Goal: Task Accomplishment & Management: Complete application form

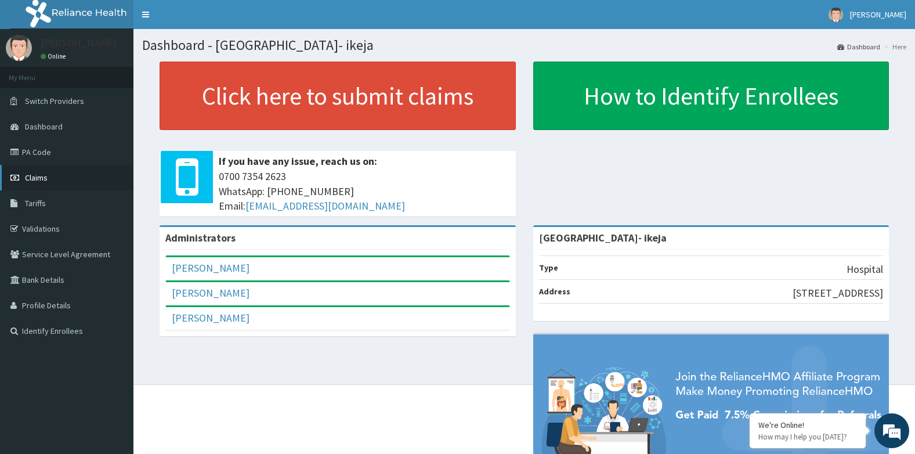
click at [27, 176] on span "Claims" at bounding box center [36, 177] width 23 height 10
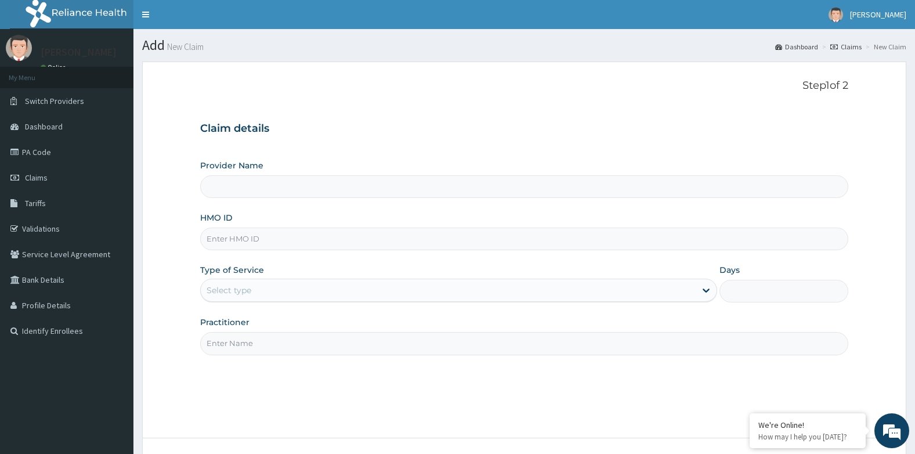
type input "[GEOGRAPHIC_DATA]- ikeja"
type input "TBC/10188/A"
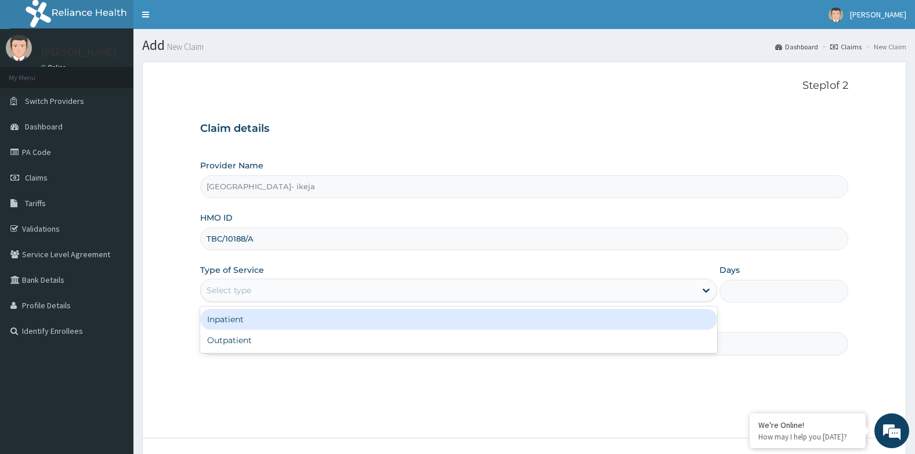
click at [261, 297] on div "Select type" at bounding box center [448, 290] width 495 height 19
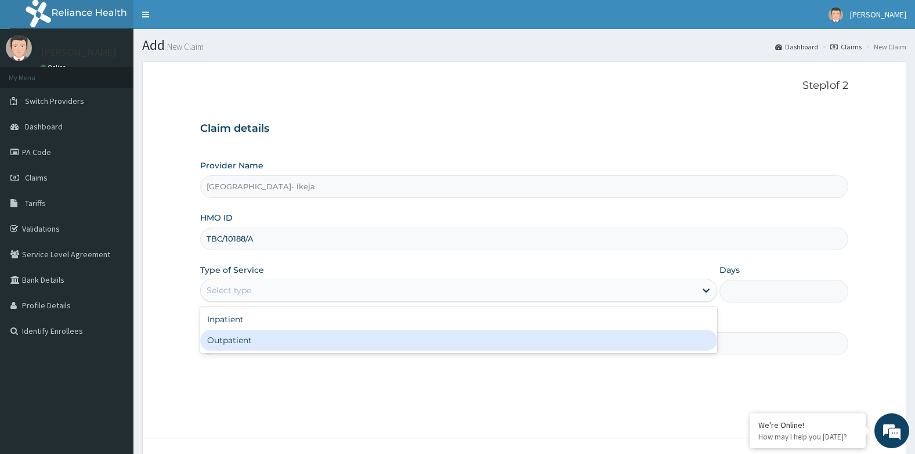
click at [251, 337] on div "Outpatient" at bounding box center [458, 340] width 517 height 21
type input "1"
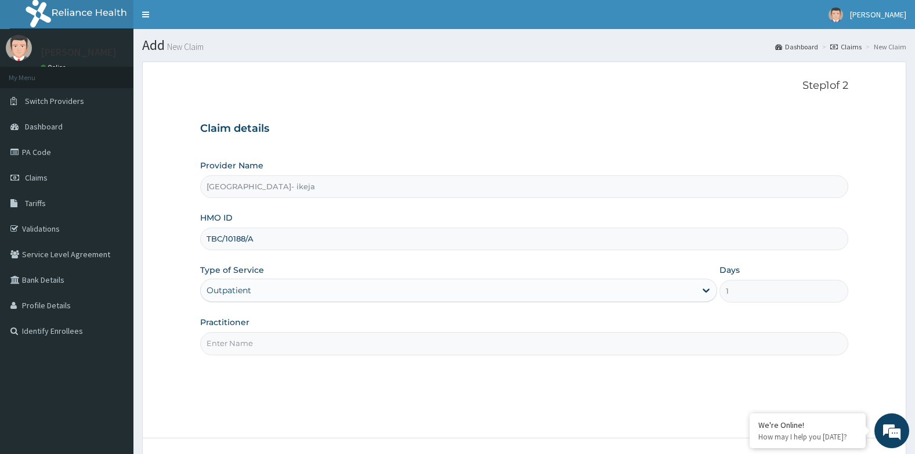
click at [242, 343] on input "Practitioner" at bounding box center [524, 343] width 649 height 23
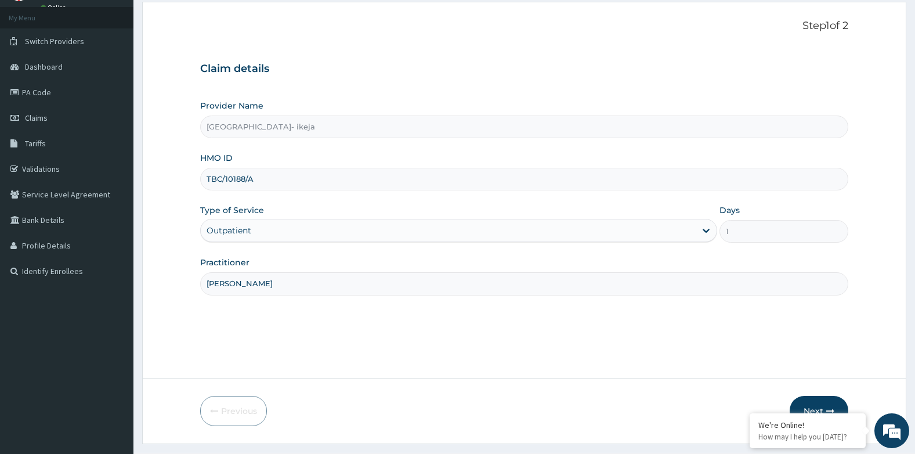
scroll to position [88, 0]
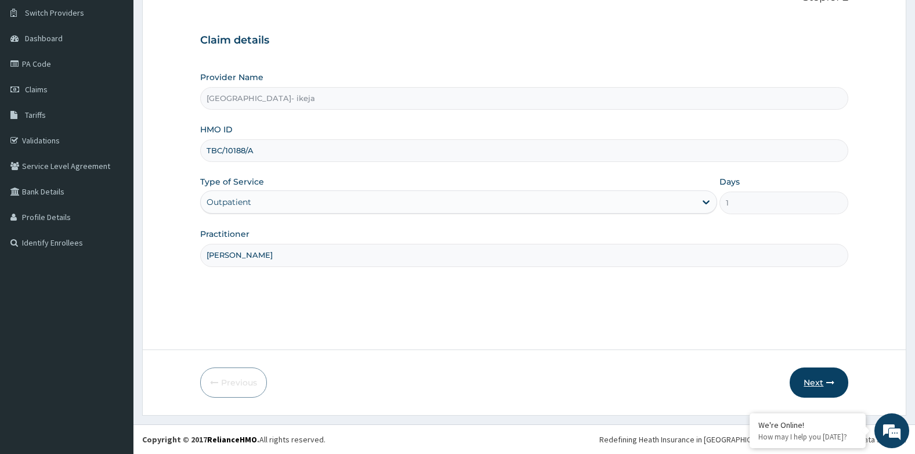
type input "Dr Daudu"
click at [807, 385] on button "Next" at bounding box center [819, 382] width 59 height 30
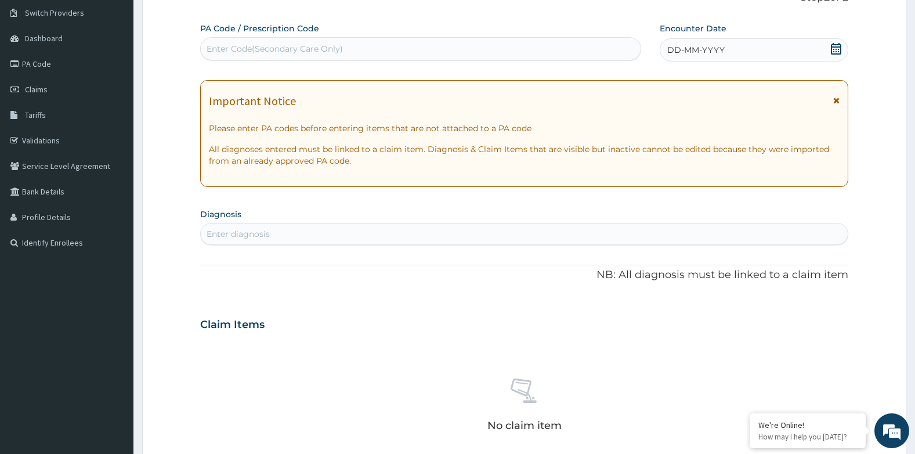
click at [684, 48] on span "DD-MM-YYYY" at bounding box center [696, 50] width 57 height 12
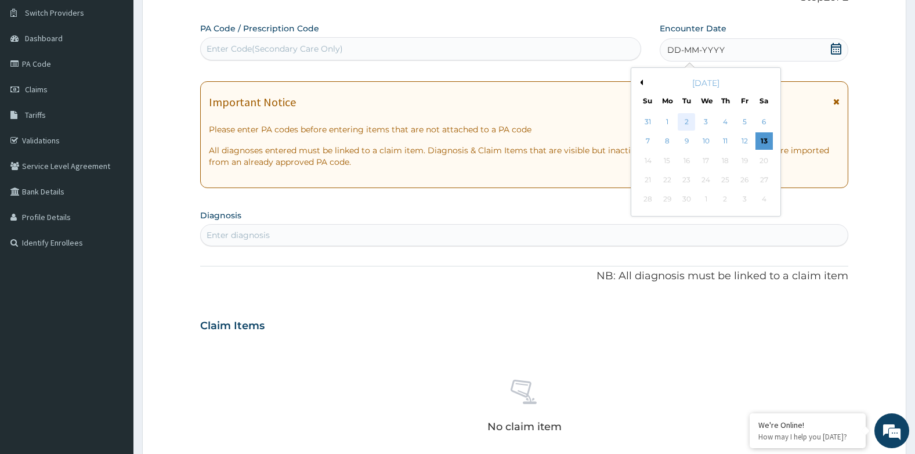
click at [683, 127] on div "2" at bounding box center [686, 121] width 17 height 17
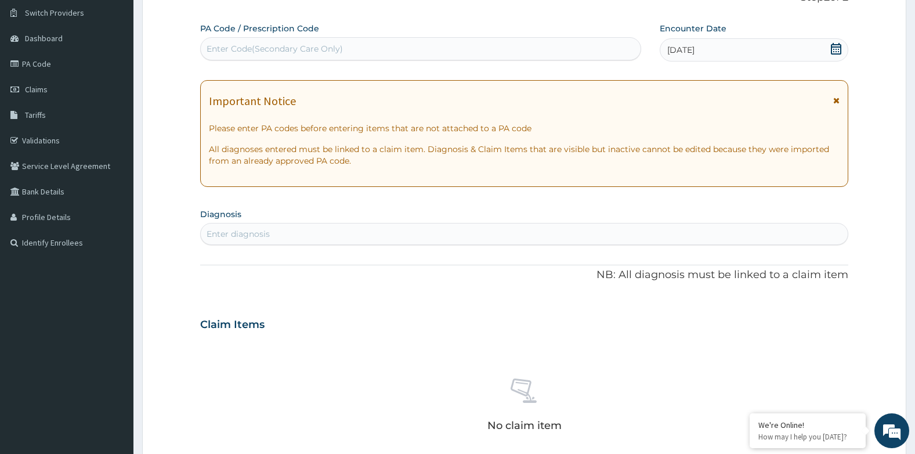
click at [330, 233] on div "Enter diagnosis" at bounding box center [525, 234] width 648 height 19
type input "L"
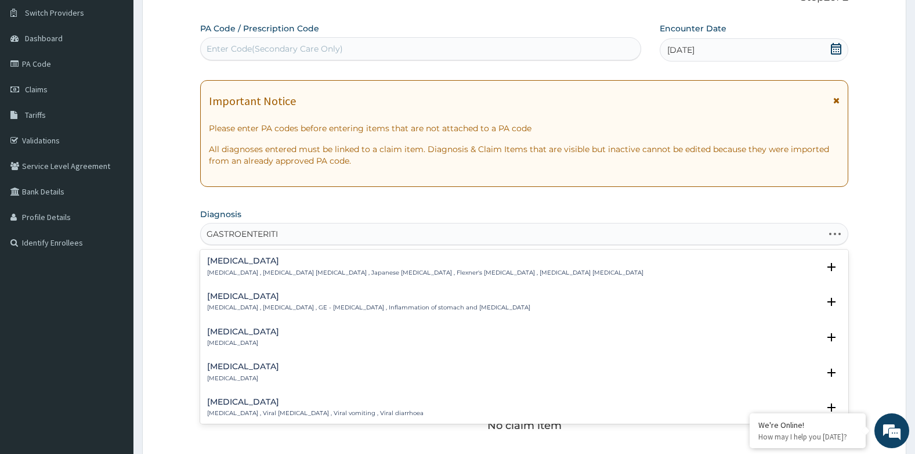
type input "GASTROENTERITIS"
click at [218, 301] on div "Gastroenteritis Gastroenteritis , Gastroenteropathy , GE - Gastroenteritis , In…" at bounding box center [368, 302] width 323 height 20
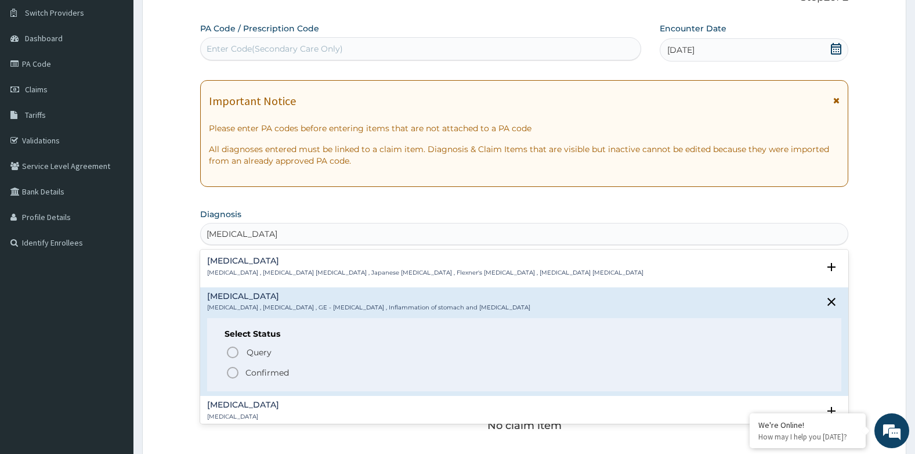
click at [234, 376] on icon "status option filled" at bounding box center [233, 373] width 14 height 14
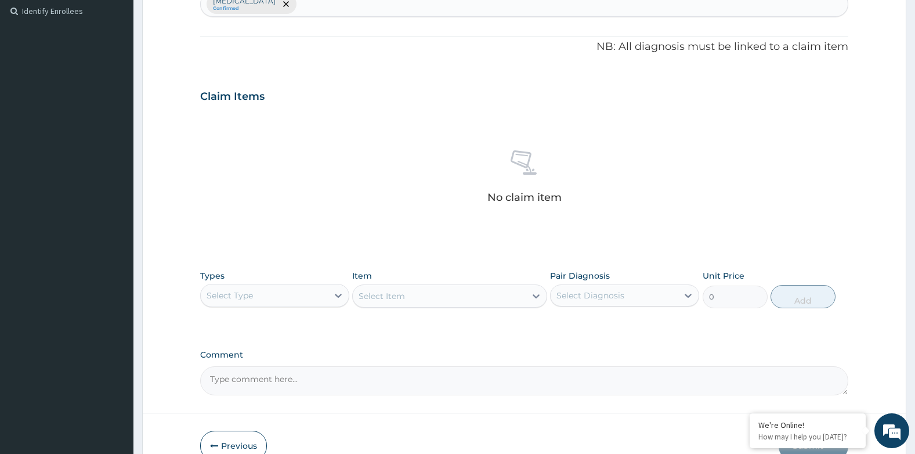
scroll to position [320, 0]
click at [246, 302] on div "Select Type" at bounding box center [264, 295] width 127 height 19
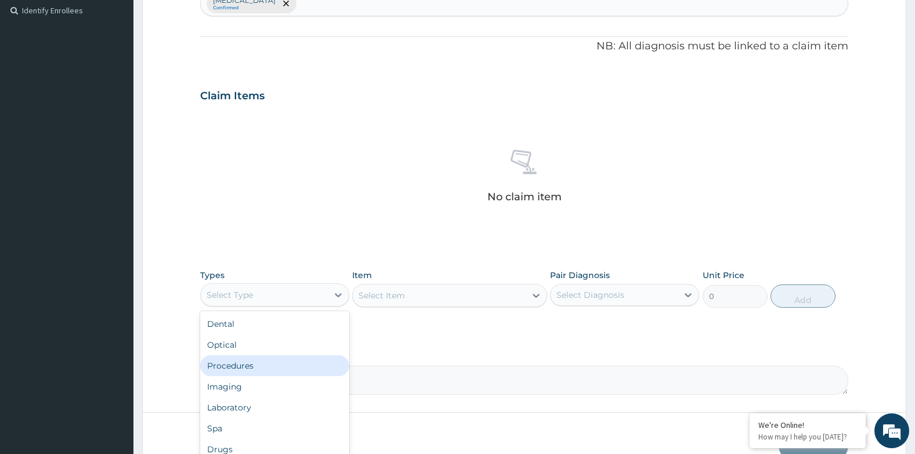
click at [235, 362] on div "Procedures" at bounding box center [274, 365] width 149 height 21
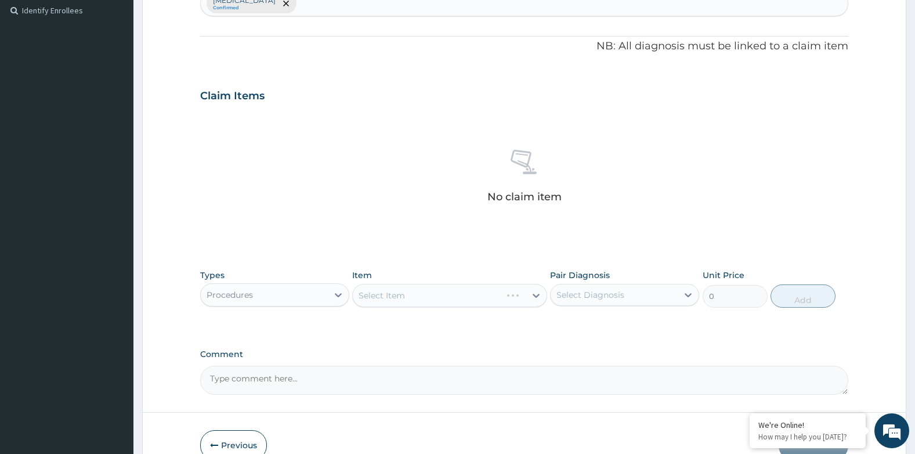
click at [373, 294] on div "Select Item" at bounding box center [449, 295] width 194 height 23
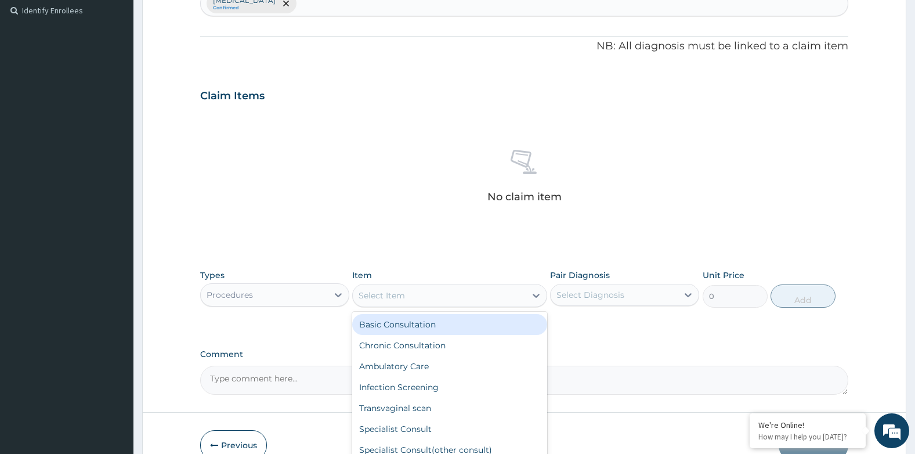
click at [412, 300] on div "Select Item" at bounding box center [439, 295] width 172 height 19
click at [410, 328] on div "Basic Consultation" at bounding box center [449, 324] width 194 height 21
type input "8000"
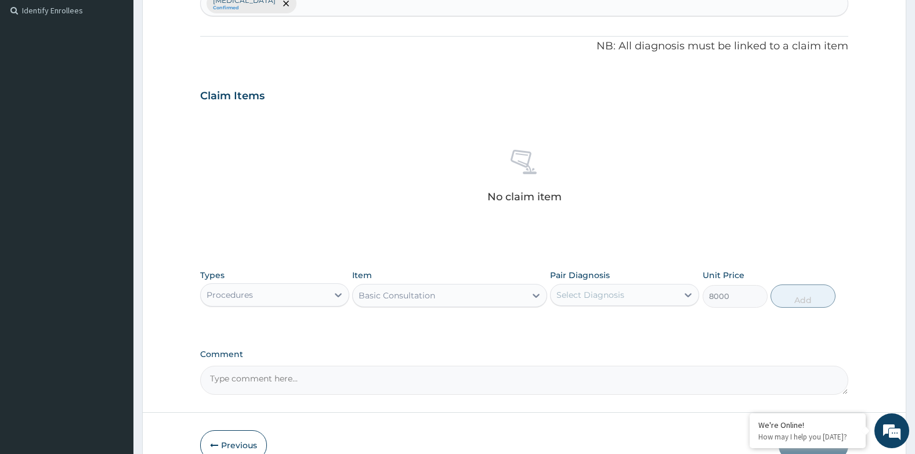
click at [618, 300] on div "Select Diagnosis" at bounding box center [591, 295] width 68 height 12
drag, startPoint x: 611, startPoint y: 322, endPoint x: 635, endPoint y: 313, distance: 25.2
click at [611, 322] on label "Gastroenteritis" at bounding box center [605, 324] width 72 height 12
checkbox input "true"
click at [804, 293] on button "Add" at bounding box center [803, 295] width 65 height 23
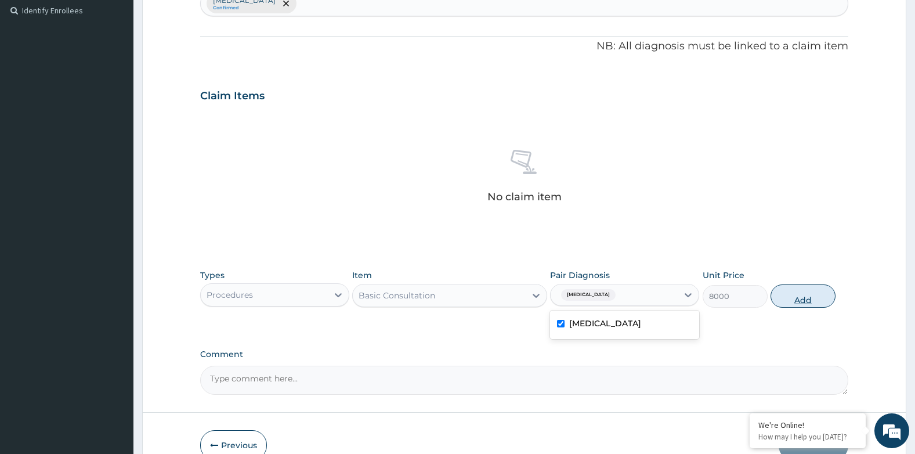
type input "0"
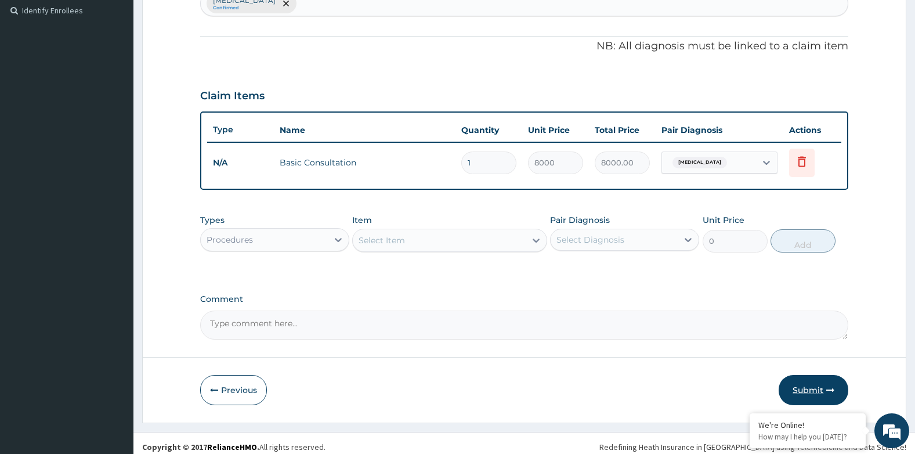
click at [810, 380] on button "Submit" at bounding box center [814, 390] width 70 height 30
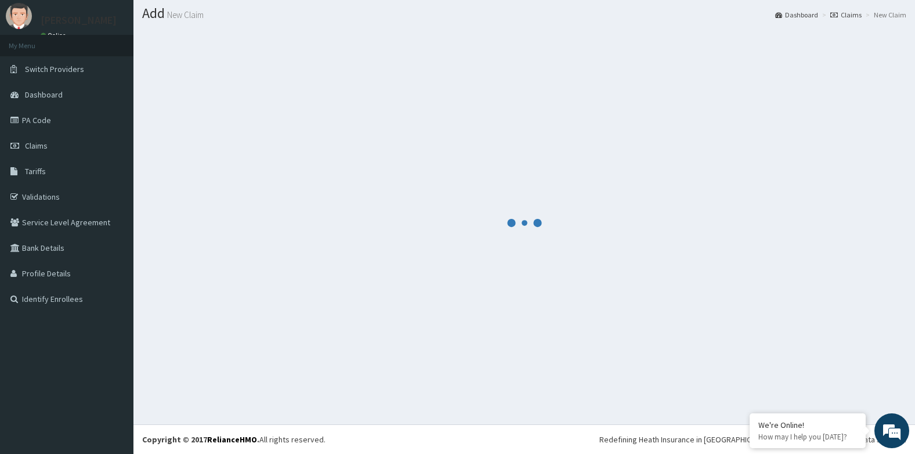
scroll to position [32, 0]
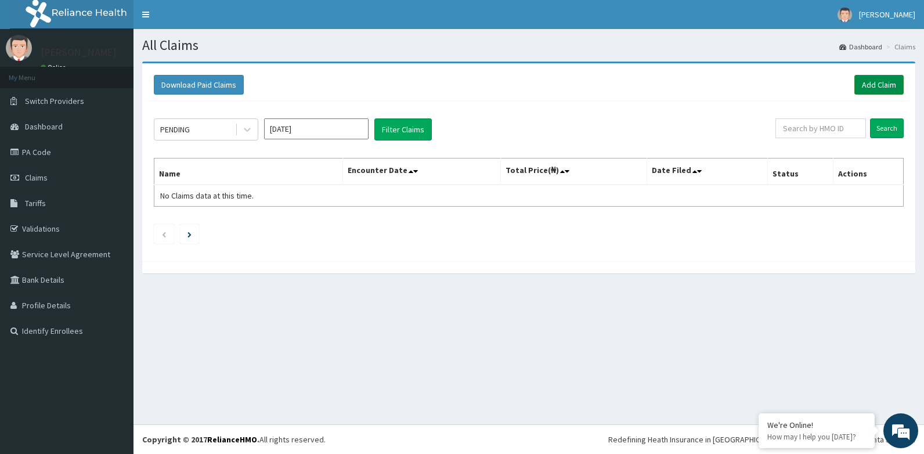
click at [878, 94] on link "Add Claim" at bounding box center [879, 85] width 49 height 20
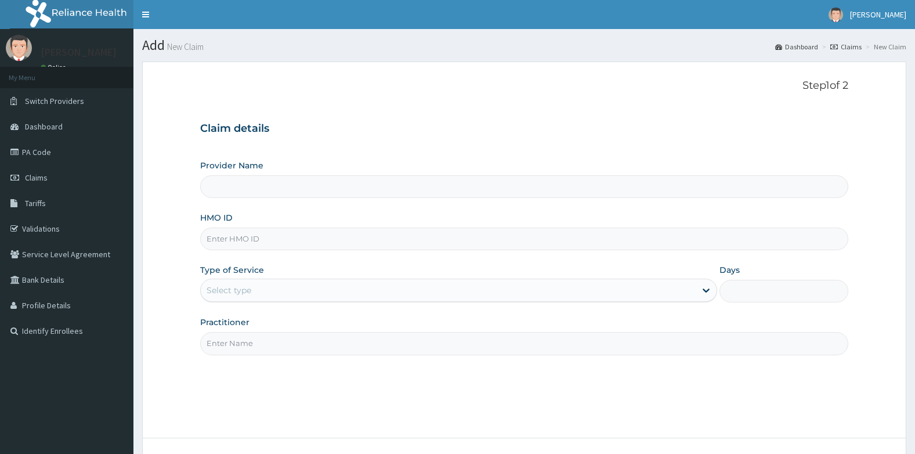
drag, startPoint x: 0, startPoint y: 0, endPoint x: 264, endPoint y: 235, distance: 353.6
type input "TBC/10277/A"
type input "[GEOGRAPHIC_DATA]- ikeja"
type input "TBC/10277/A"
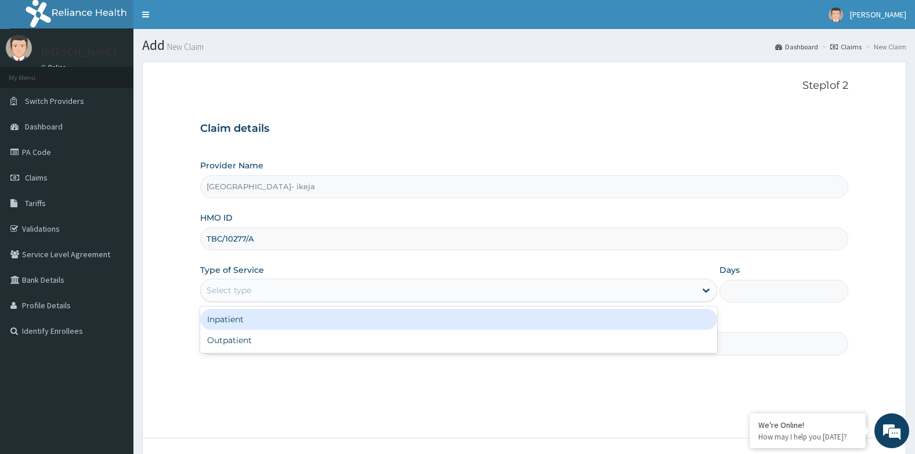
click at [229, 289] on div "Select type" at bounding box center [229, 290] width 45 height 12
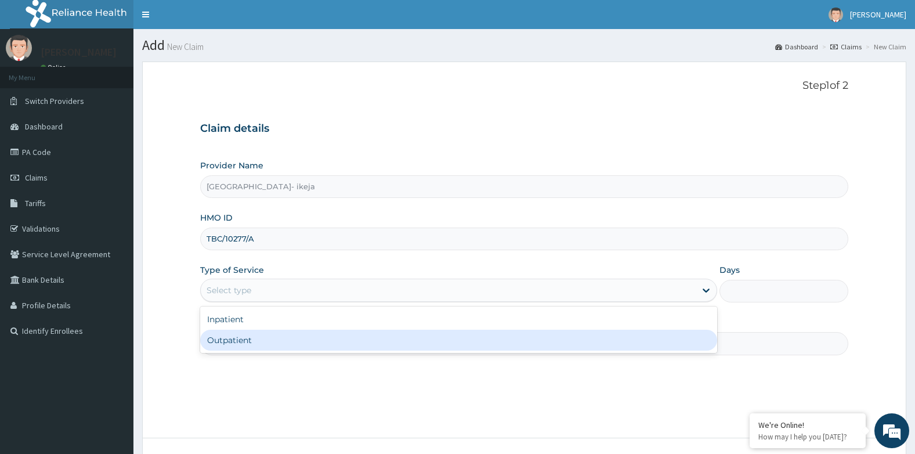
click at [228, 338] on div "Outpatient" at bounding box center [458, 340] width 517 height 21
type input "1"
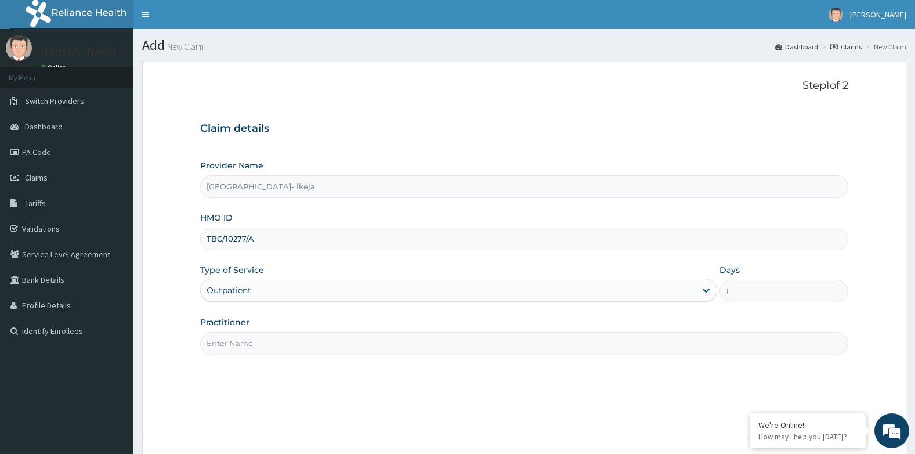
click at [221, 342] on input "Practitioner" at bounding box center [524, 343] width 649 height 23
type input "d"
type input "[PERSON_NAME]"
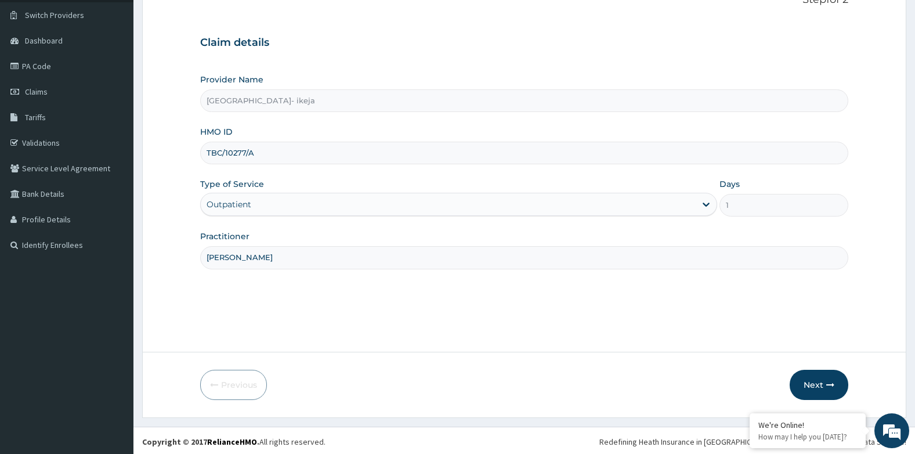
scroll to position [88, 0]
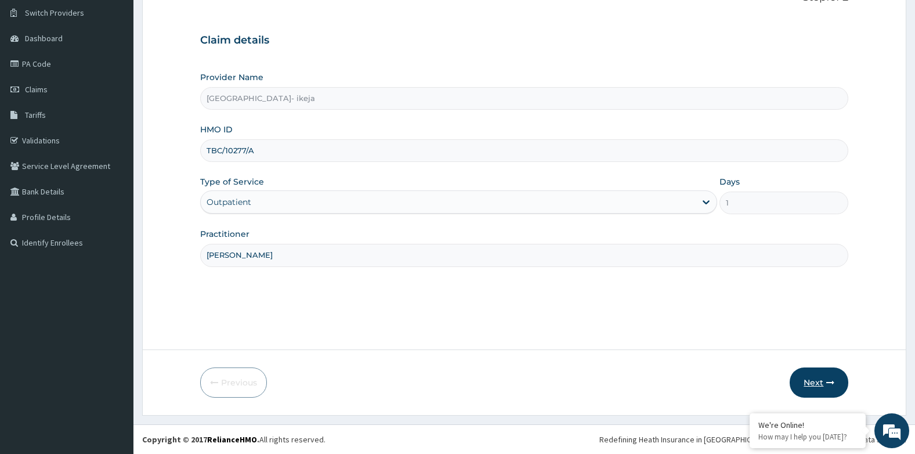
click at [822, 378] on button "Next" at bounding box center [819, 382] width 59 height 30
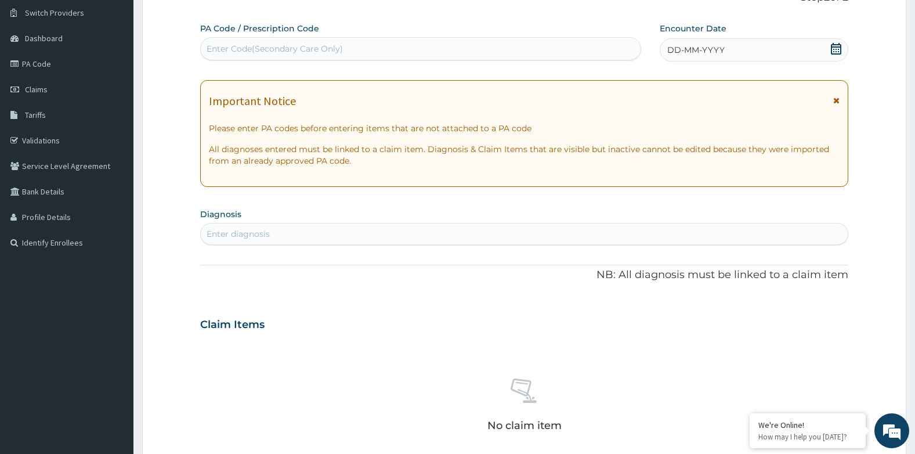
click at [706, 53] on span "DD-MM-YYYY" at bounding box center [696, 50] width 57 height 12
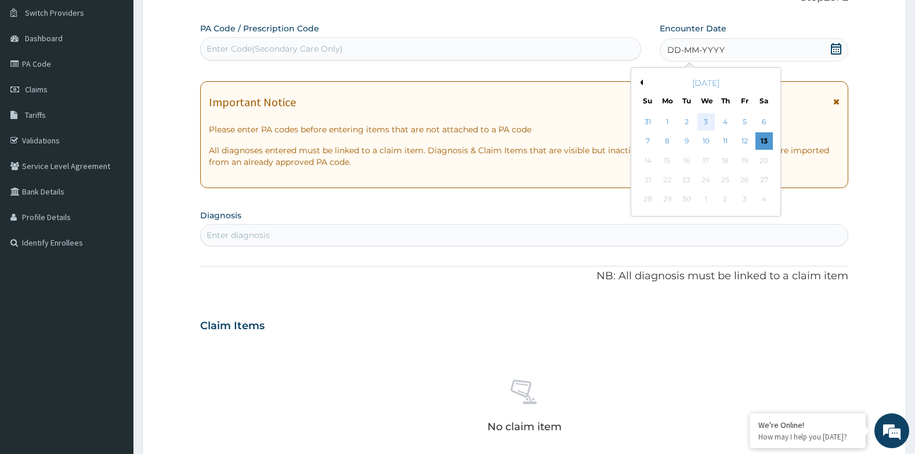
click at [702, 127] on div "3" at bounding box center [705, 121] width 17 height 17
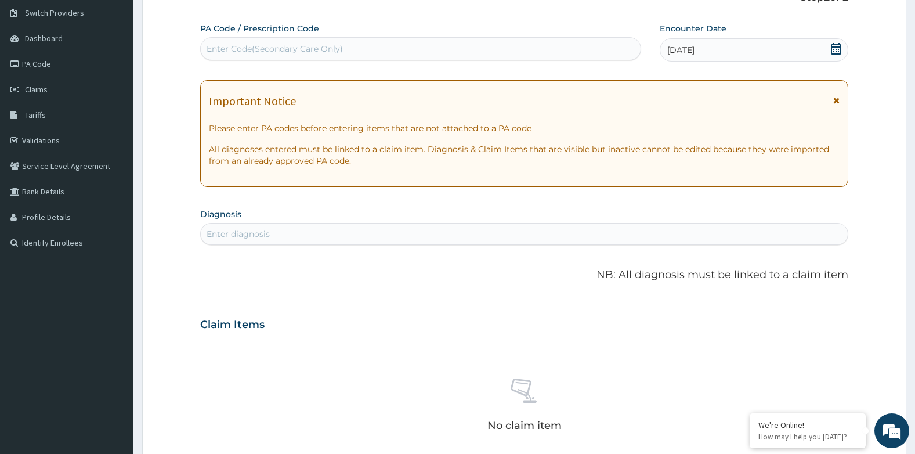
click at [255, 242] on div "Enter diagnosis" at bounding box center [525, 234] width 648 height 19
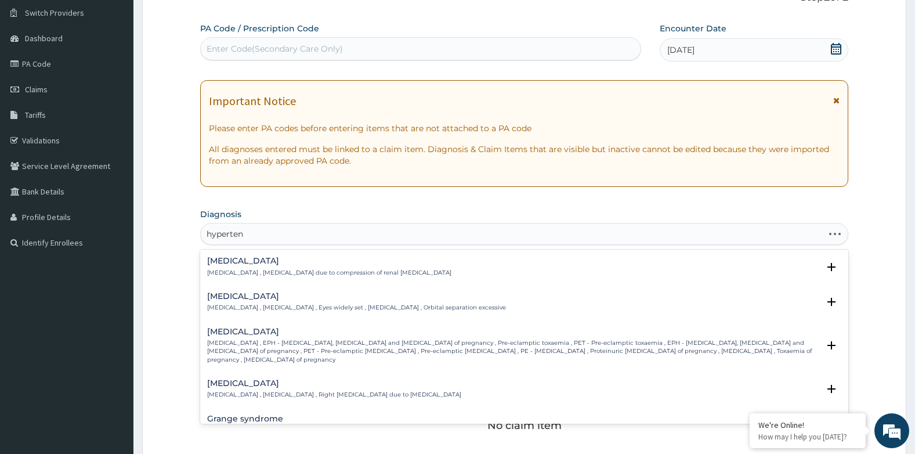
type input "hypertens"
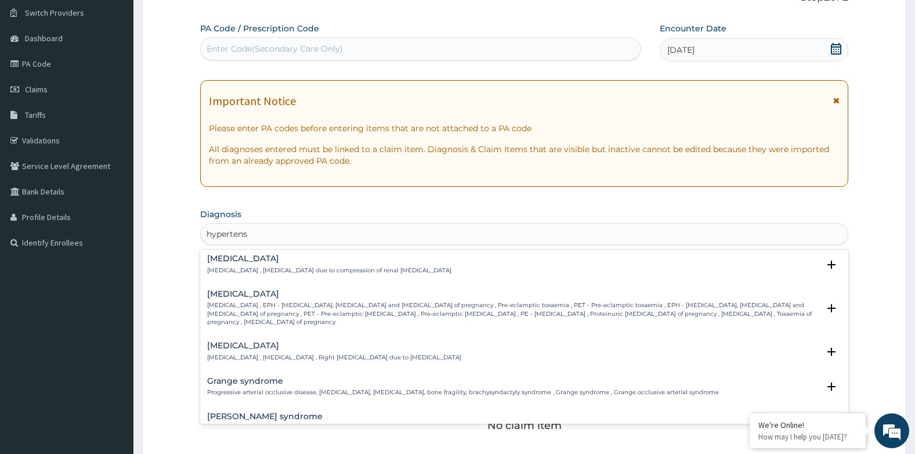
scroll to position [0, 0]
click at [233, 236] on input "hypertens" at bounding box center [228, 234] width 42 height 12
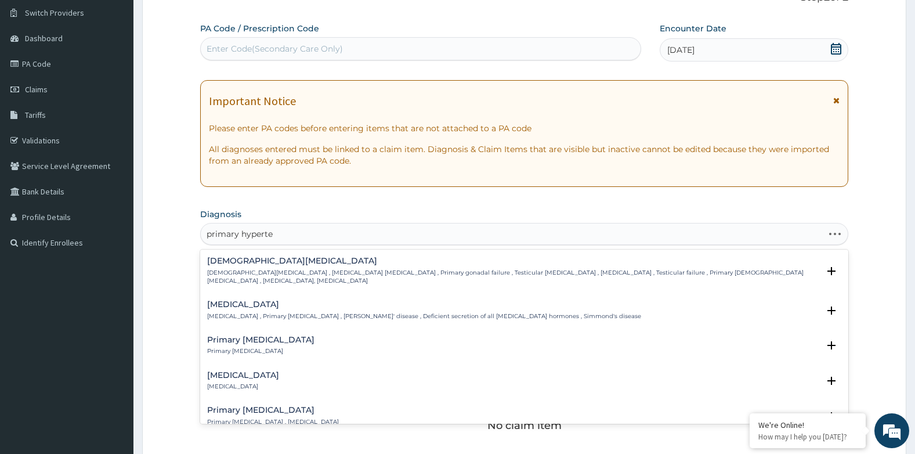
type input "primary hyperten"
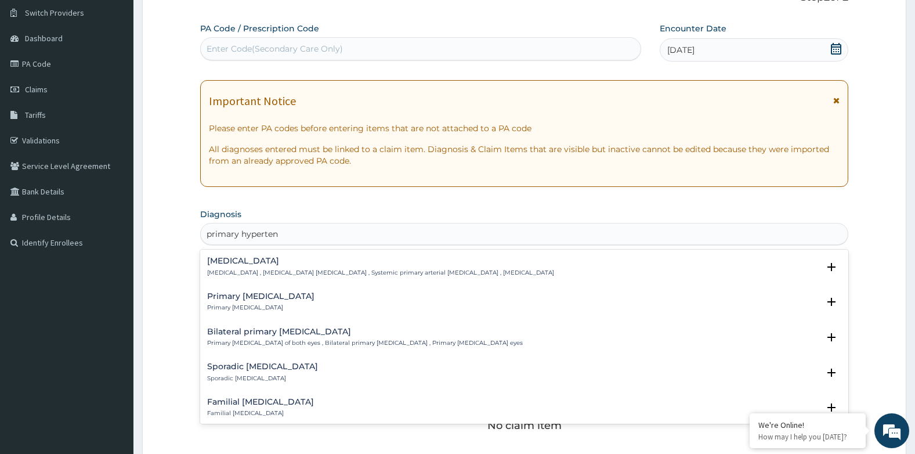
click at [237, 262] on h4 "Essential hypertension" at bounding box center [380, 261] width 347 height 9
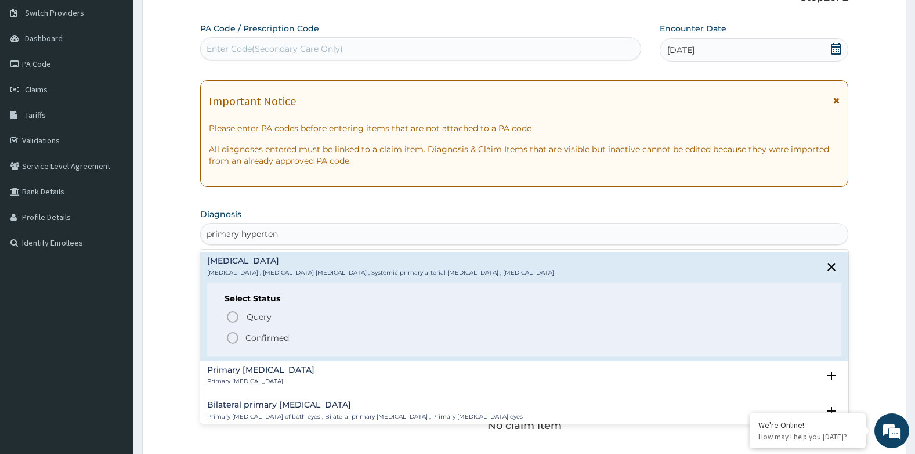
click at [230, 343] on circle "status option filled" at bounding box center [233, 338] width 10 height 10
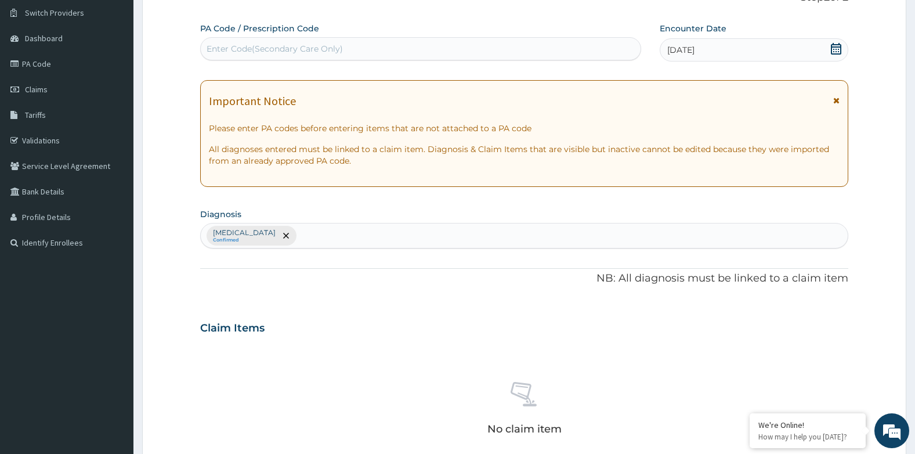
scroll to position [262, 0]
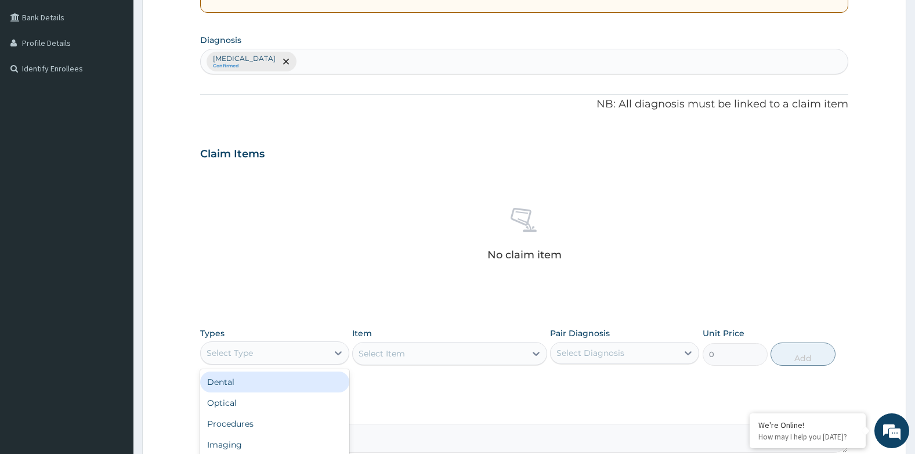
click at [243, 348] on div "Select Type" at bounding box center [230, 353] width 46 height 12
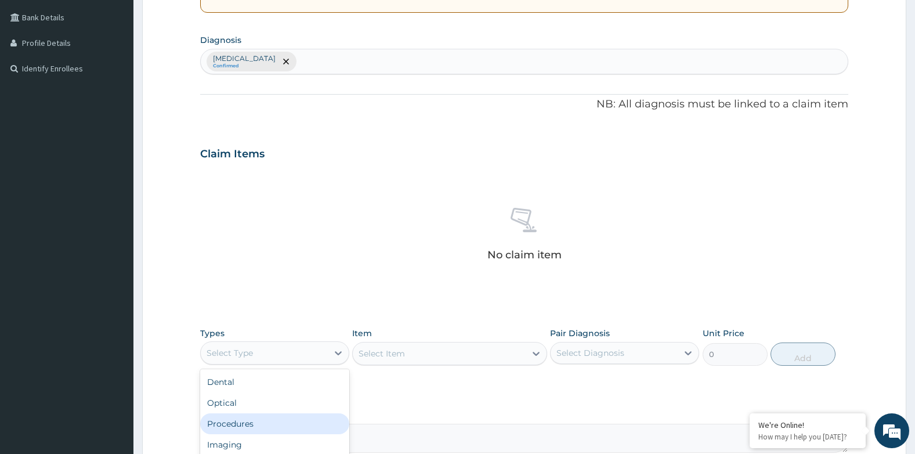
click at [255, 419] on div "Procedures" at bounding box center [274, 423] width 149 height 21
click at [418, 356] on div "Select Item" at bounding box center [449, 353] width 194 height 23
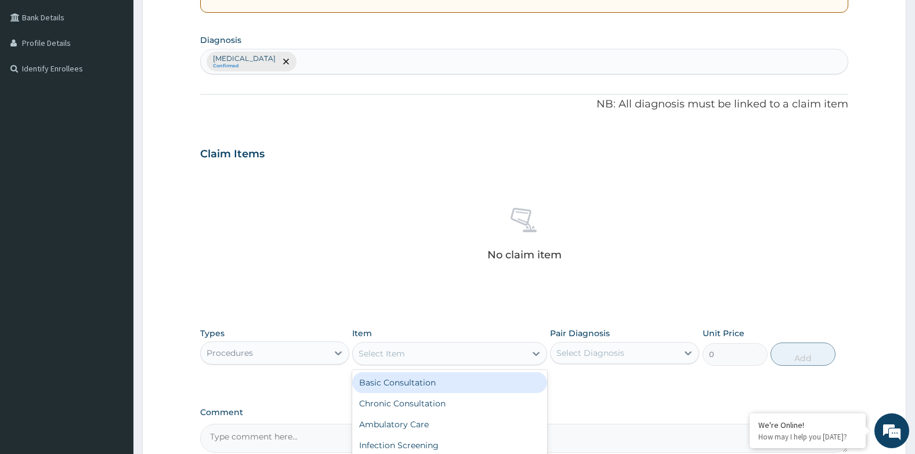
click at [421, 348] on div "Select Item" at bounding box center [439, 353] width 172 height 19
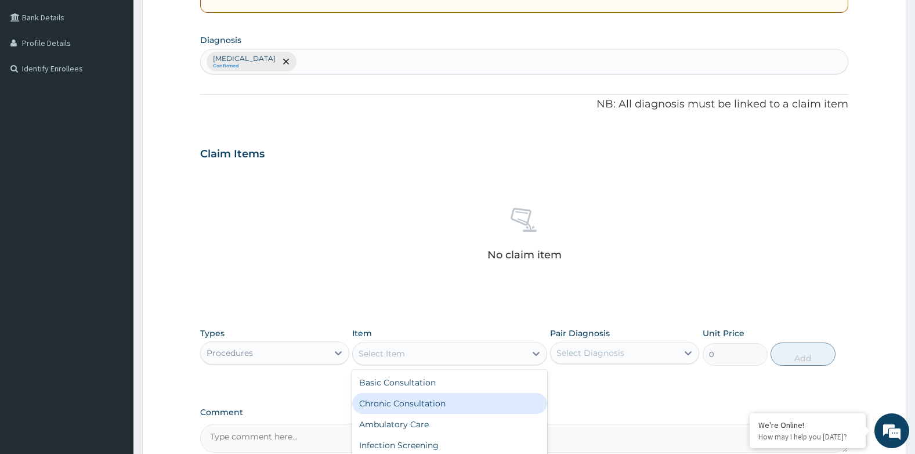
click at [414, 399] on div "Chronic Consultation" at bounding box center [449, 403] width 194 height 21
type input "12500"
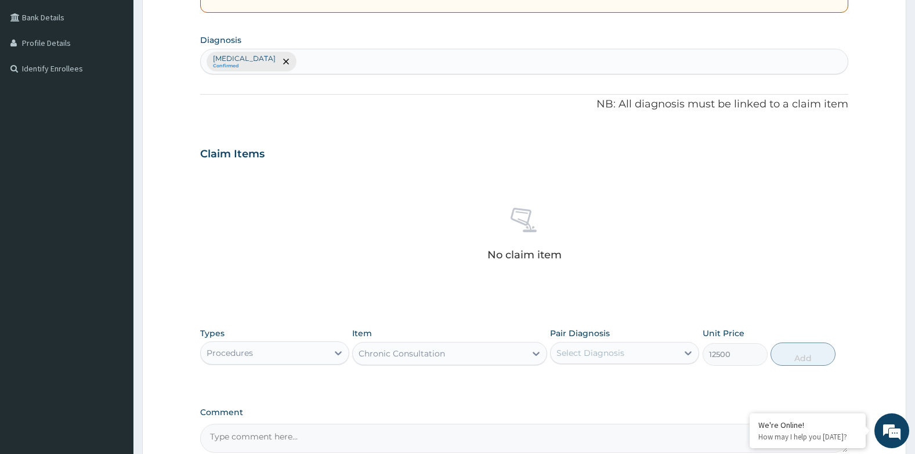
click at [603, 358] on div "Select Diagnosis" at bounding box center [591, 353] width 68 height 12
click at [594, 384] on label "Essential hypertension" at bounding box center [605, 382] width 72 height 12
checkbox input "true"
click at [817, 354] on button "Add" at bounding box center [803, 354] width 65 height 23
type input "0"
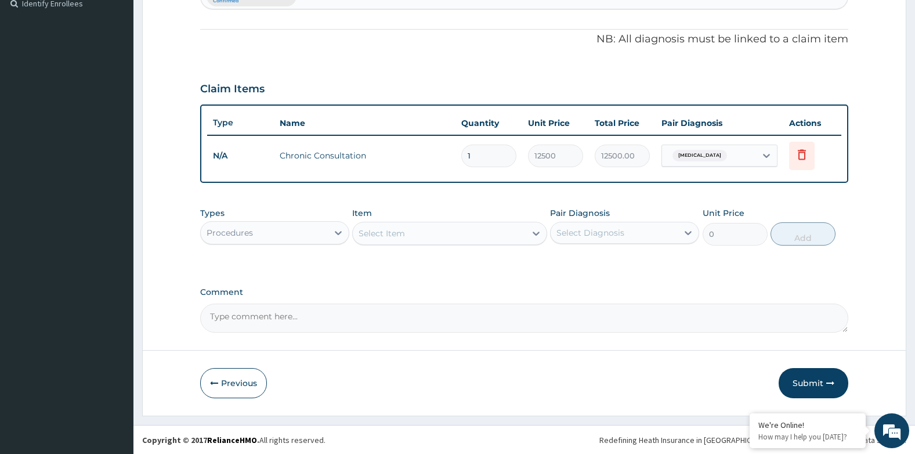
scroll to position [328, 0]
click at [808, 389] on button "Submit" at bounding box center [814, 382] width 70 height 30
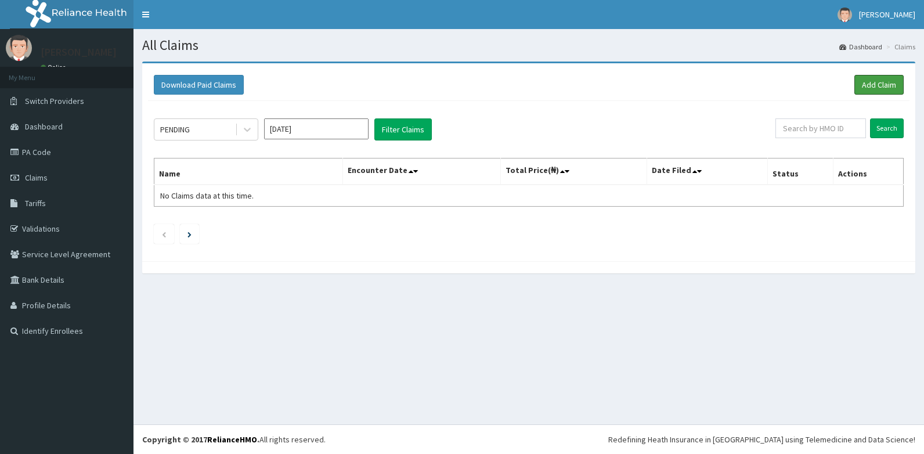
drag, startPoint x: 889, startPoint y: 85, endPoint x: 593, endPoint y: 5, distance: 306.0
click at [889, 85] on link "Add Claim" at bounding box center [879, 85] width 49 height 20
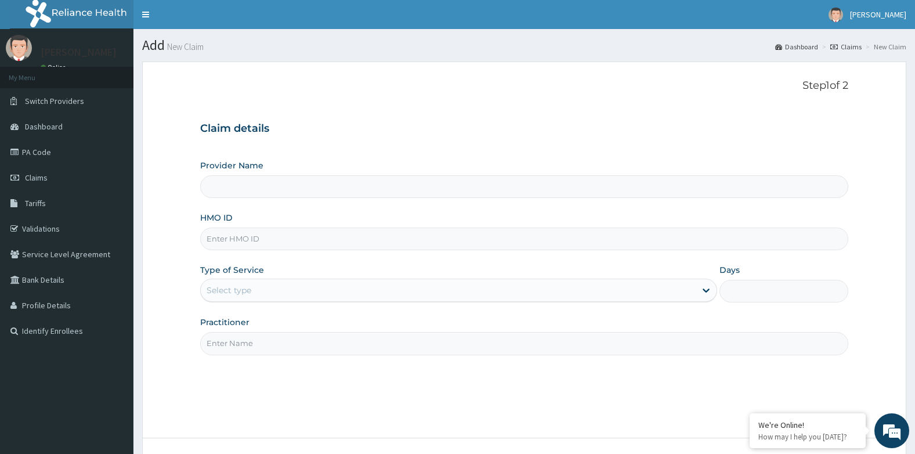
type input "[GEOGRAPHIC_DATA]- ikeja"
click at [249, 244] on input "HMO ID" at bounding box center [524, 239] width 649 height 23
paste input "TBC/10259/A"
type input "TBC/10259/A"
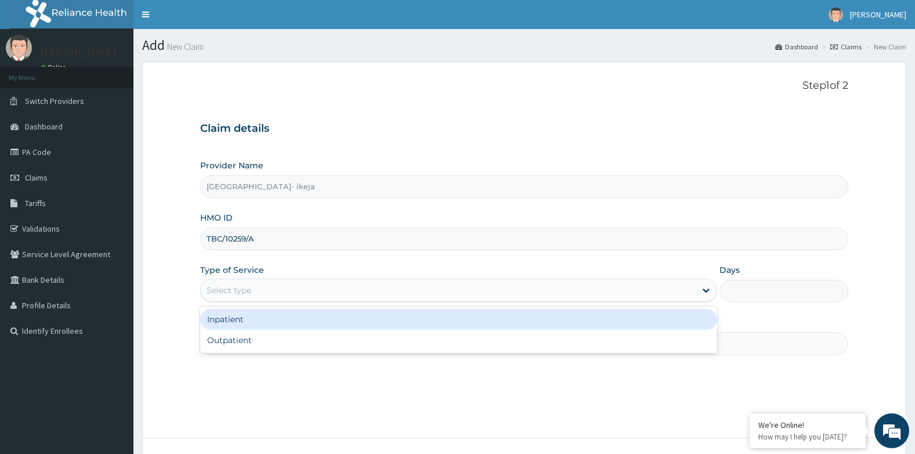
click at [230, 289] on div "Select type" at bounding box center [229, 290] width 45 height 12
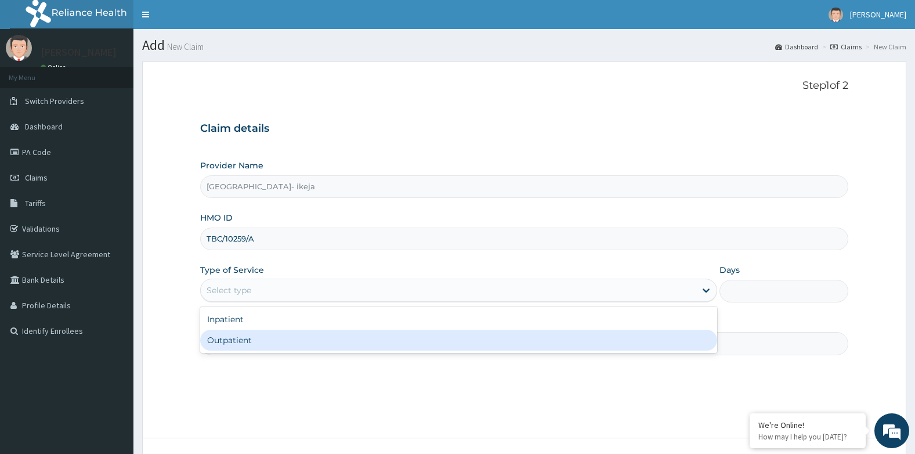
click at [229, 345] on div "Outpatient" at bounding box center [458, 340] width 517 height 21
type input "1"
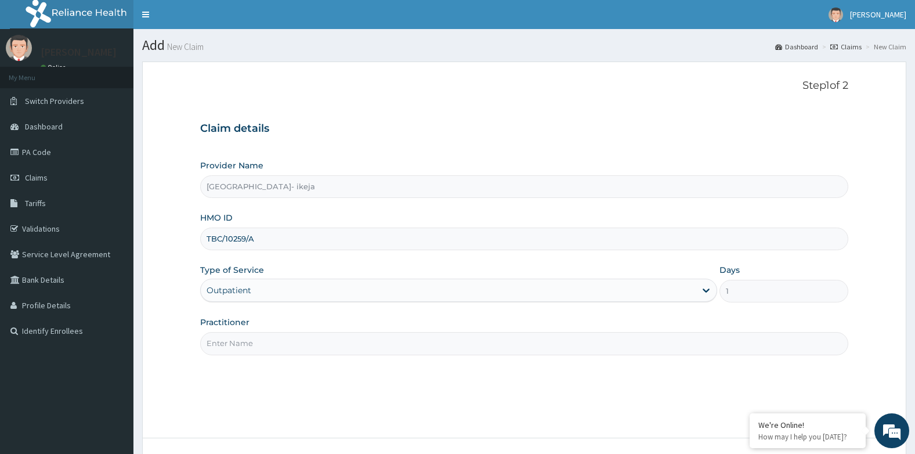
click at [262, 344] on input "Practitioner" at bounding box center [524, 343] width 649 height 23
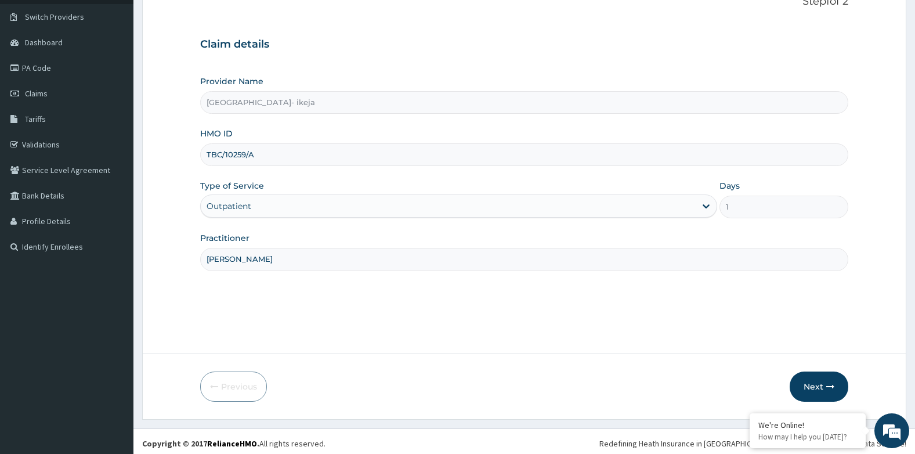
scroll to position [88, 0]
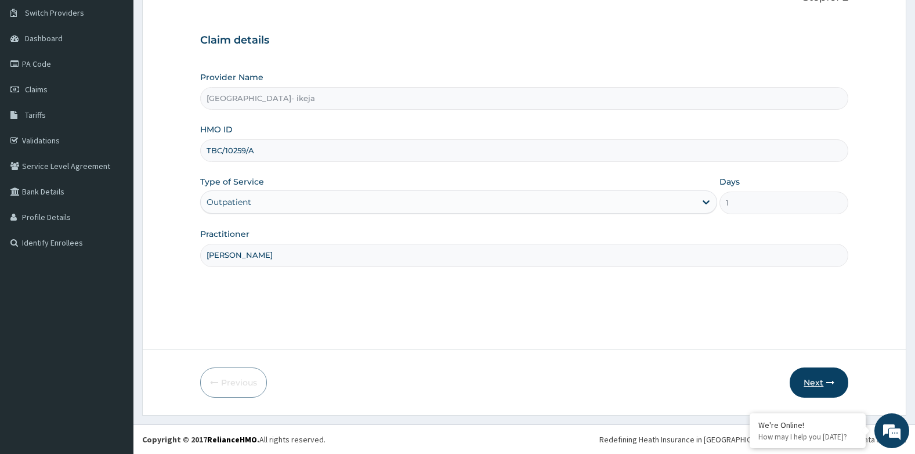
type input "[PERSON_NAME]"
click at [825, 383] on button "Next" at bounding box center [819, 382] width 59 height 30
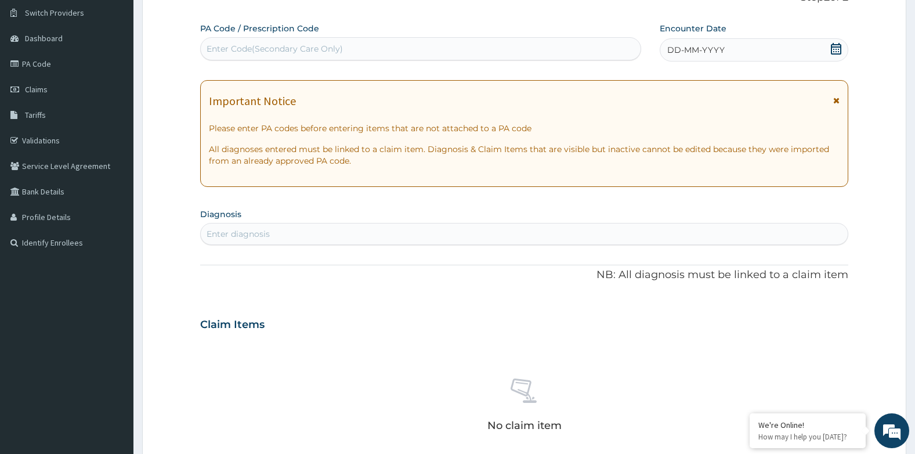
click at [704, 51] on span "DD-MM-YYYY" at bounding box center [696, 50] width 57 height 12
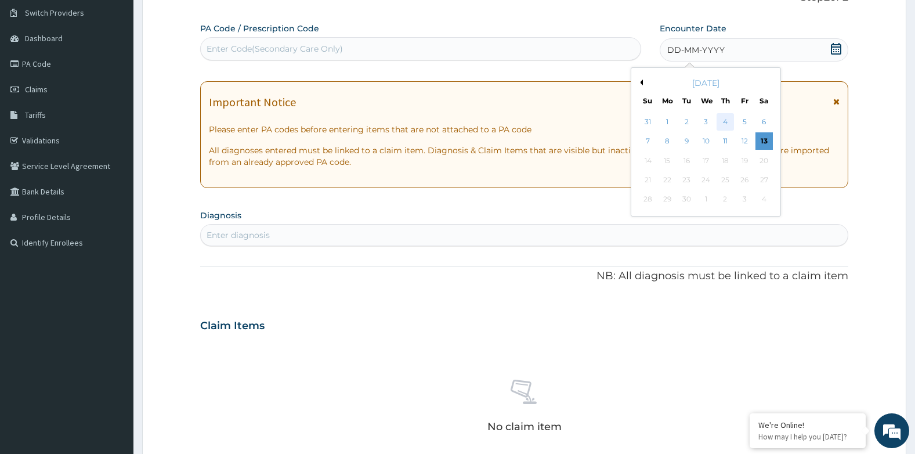
click at [729, 127] on div "4" at bounding box center [725, 121] width 17 height 17
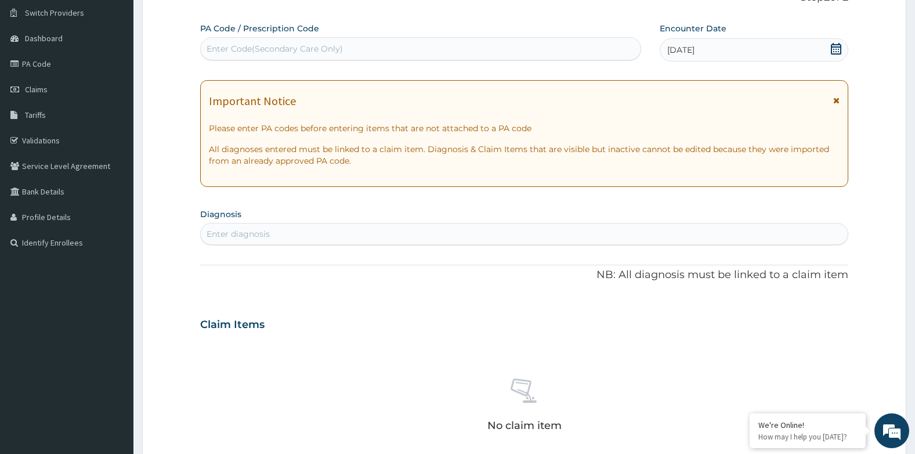
click at [304, 233] on div "Enter diagnosis" at bounding box center [525, 234] width 648 height 19
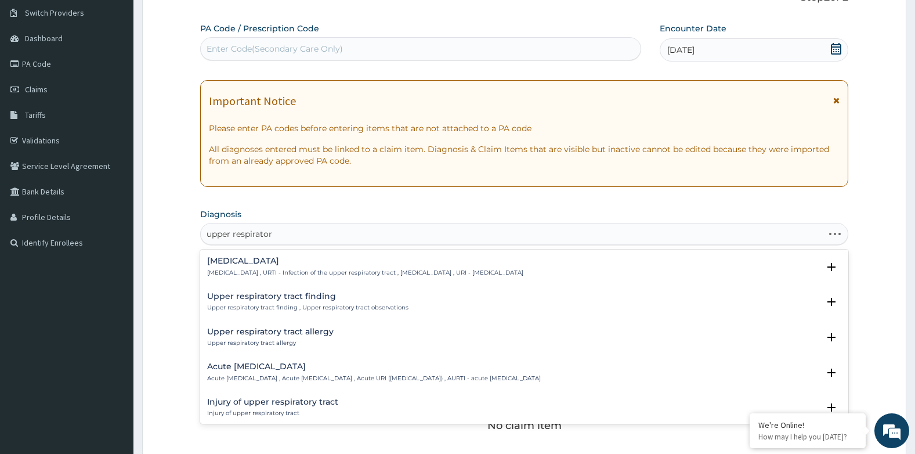
type input "upper respiratory"
click at [277, 264] on h4 "Upper respiratory infection" at bounding box center [365, 261] width 316 height 9
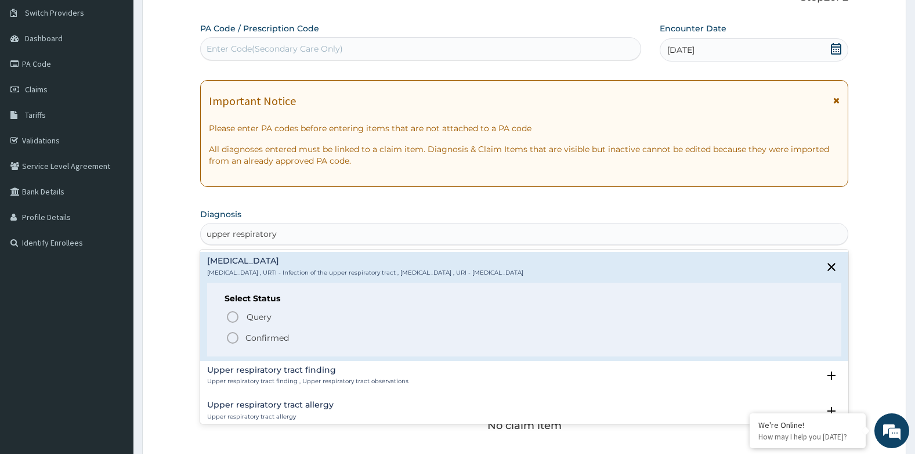
click at [238, 336] on circle "status option filled" at bounding box center [233, 338] width 10 height 10
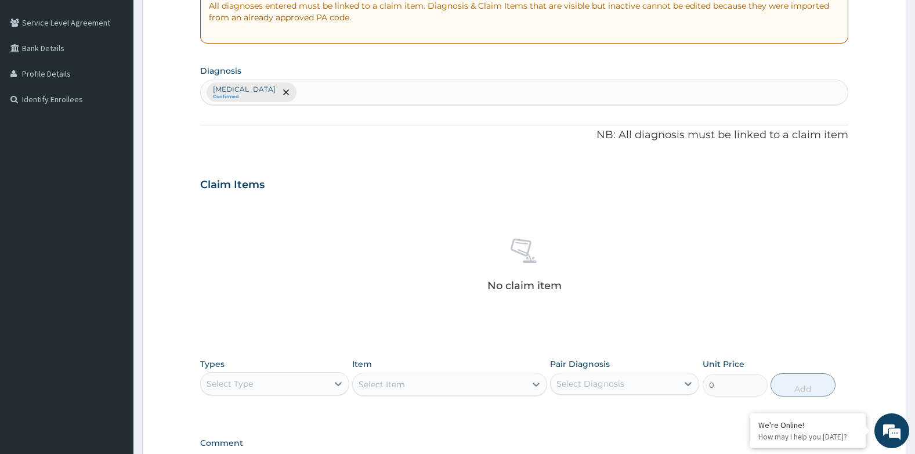
scroll to position [262, 0]
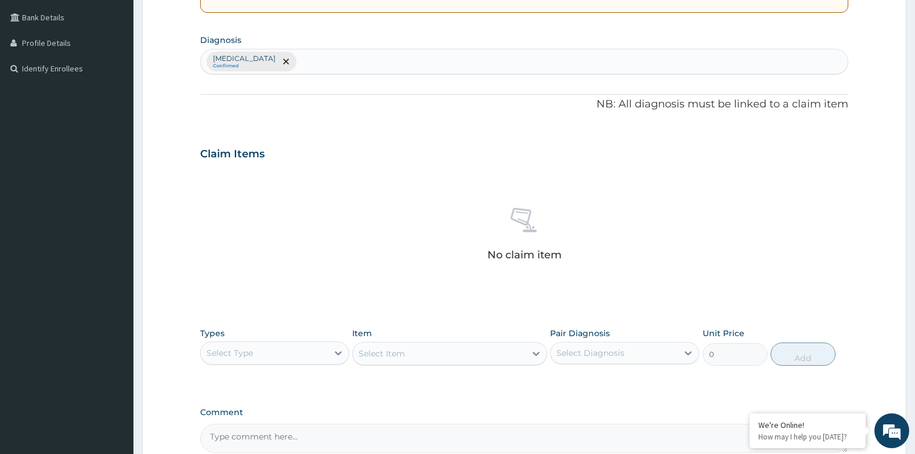
click at [269, 351] on div "Select Type" at bounding box center [264, 353] width 127 height 19
click at [237, 423] on div "Procedures" at bounding box center [274, 423] width 149 height 21
click at [440, 353] on div "Select Item" at bounding box center [449, 353] width 194 height 23
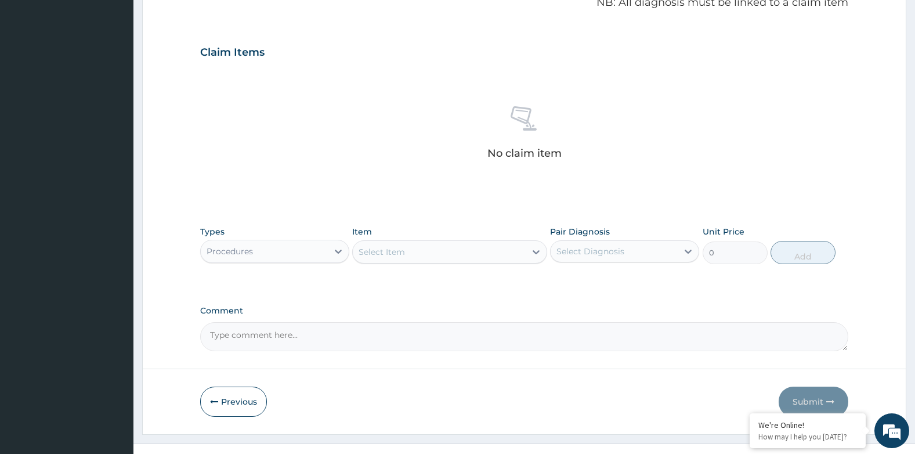
scroll to position [378, 0]
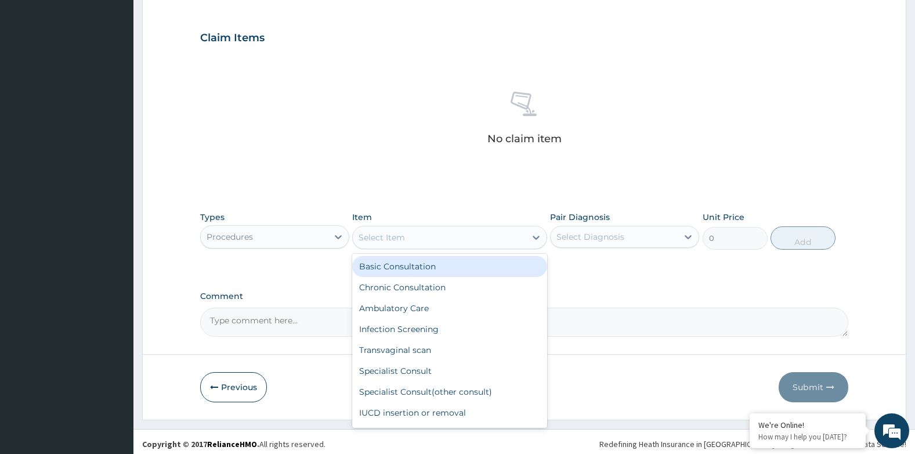
click at [432, 229] on div "Select Item" at bounding box center [439, 237] width 172 height 19
click at [420, 269] on div "Basic Consultation" at bounding box center [449, 266] width 194 height 21
type input "8000"
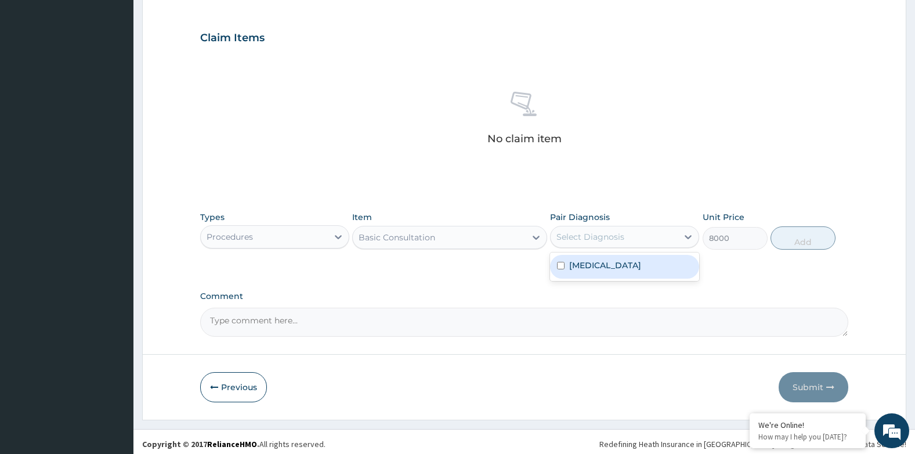
click at [602, 241] on div "Select Diagnosis" at bounding box center [591, 237] width 68 height 12
click at [597, 270] on label "Upper respiratory infection" at bounding box center [605, 265] width 72 height 12
checkbox input "true"
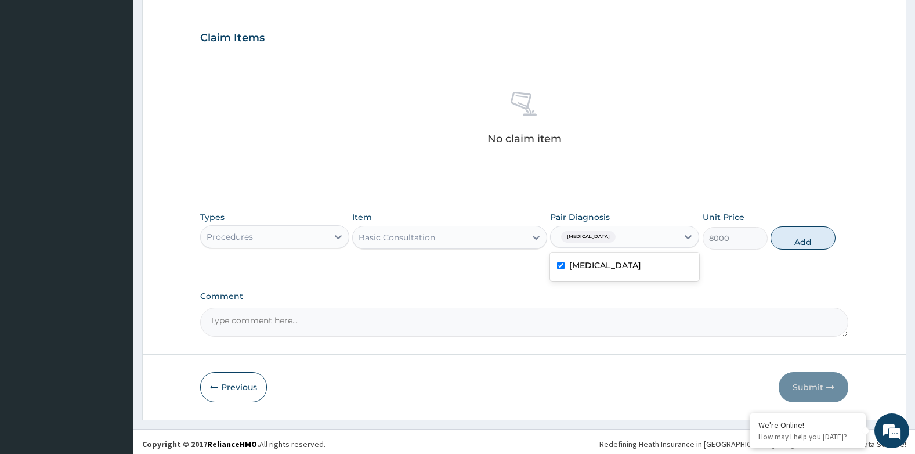
click at [798, 243] on button "Add" at bounding box center [803, 237] width 65 height 23
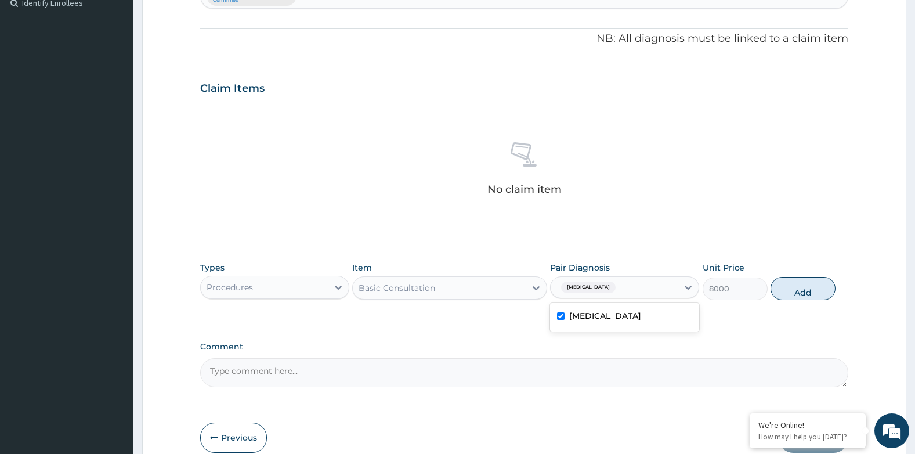
type input "0"
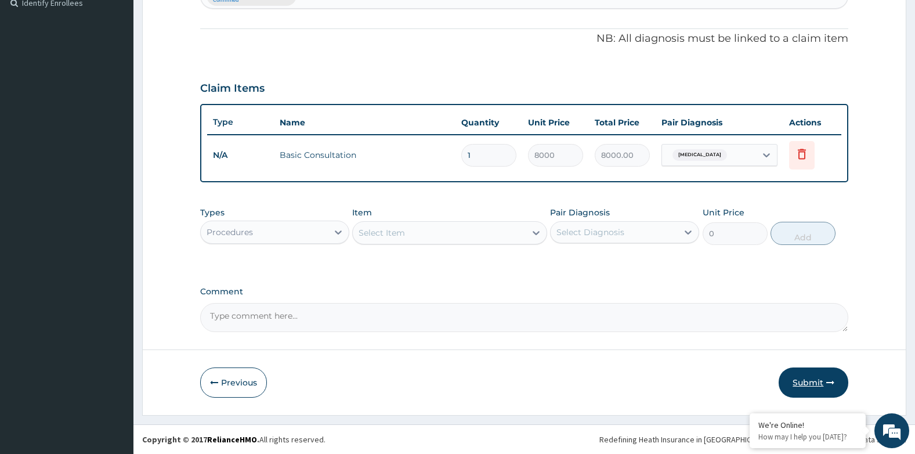
click at [829, 390] on button "Submit" at bounding box center [814, 382] width 70 height 30
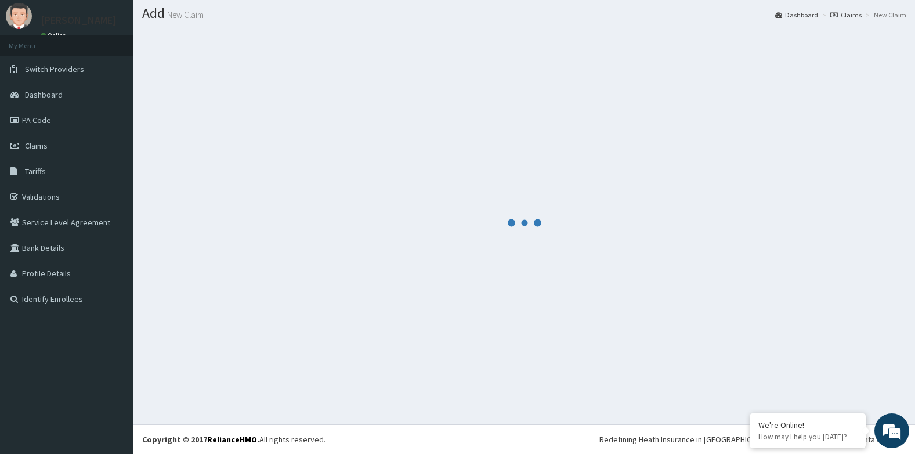
scroll to position [32, 0]
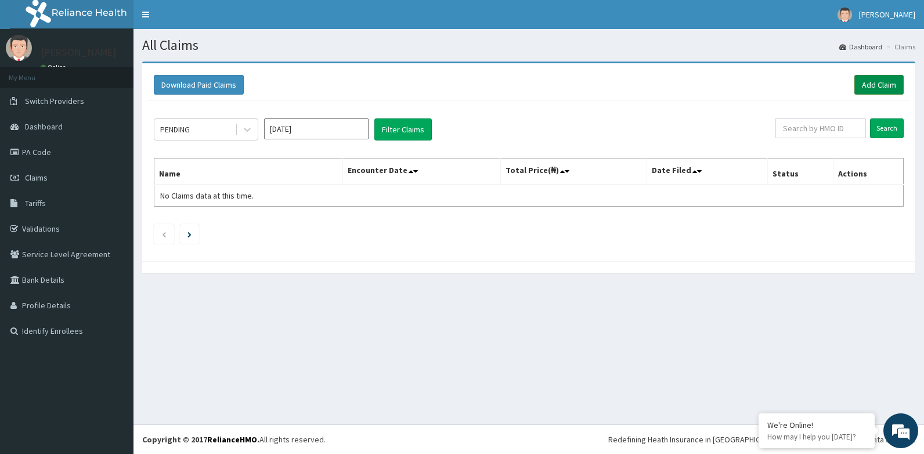
click at [889, 85] on link "Add Claim" at bounding box center [879, 85] width 49 height 20
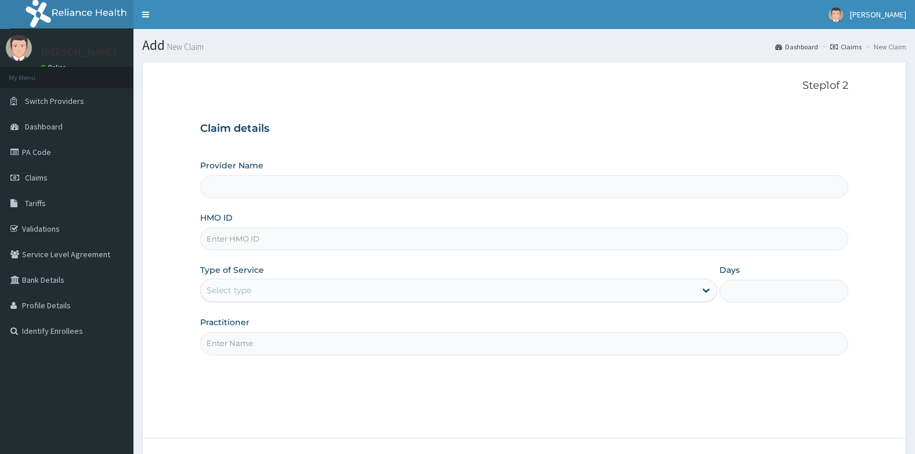
drag, startPoint x: 0, startPoint y: 0, endPoint x: 227, endPoint y: 243, distance: 332.7
type input "TBC/10090/A"
click at [247, 288] on div "Select type" at bounding box center [229, 290] width 45 height 12
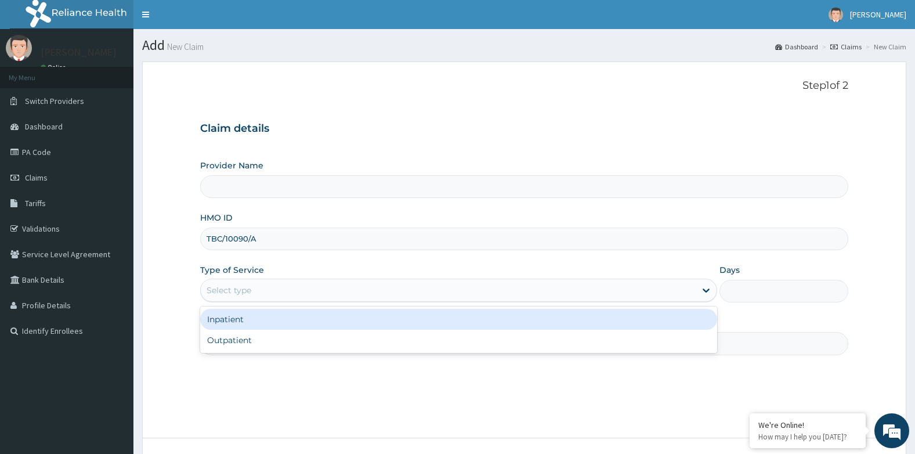
type input "[GEOGRAPHIC_DATA]- ikeja"
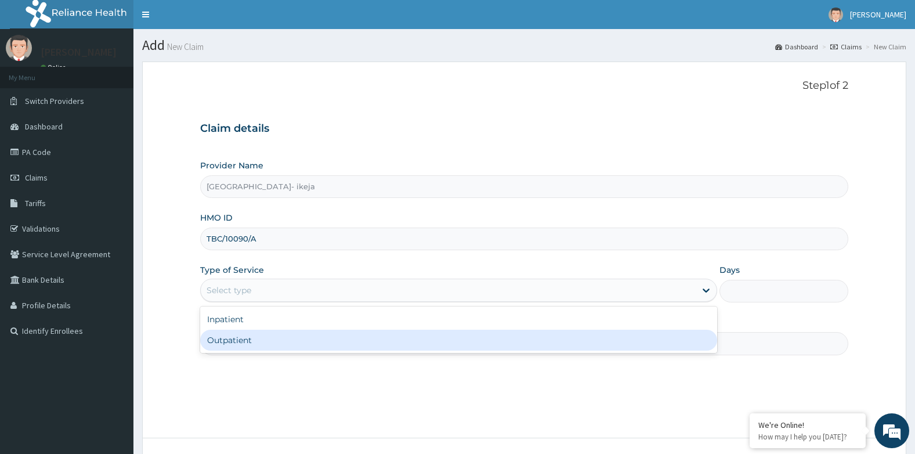
click at [242, 340] on div "Outpatient" at bounding box center [458, 340] width 517 height 21
type input "1"
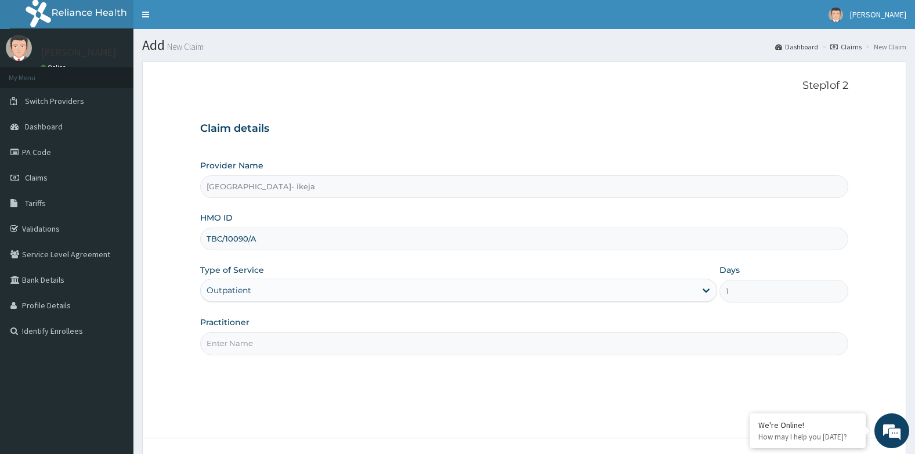
click at [242, 340] on input "Practitioner" at bounding box center [524, 343] width 649 height 23
type input "c"
type input "[PERSON_NAME]"
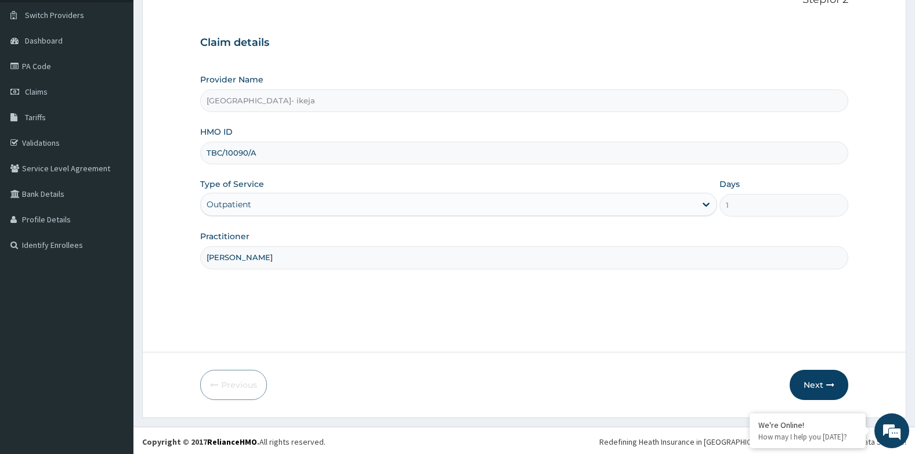
scroll to position [88, 0]
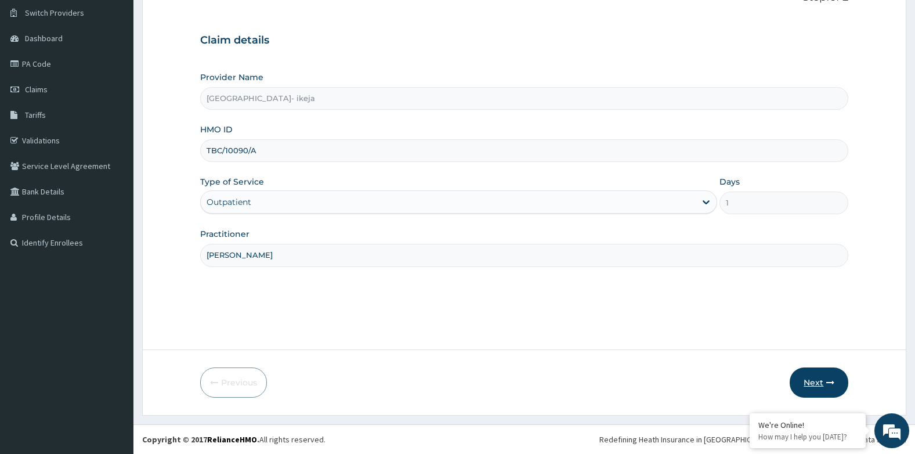
click at [809, 389] on button "Next" at bounding box center [819, 382] width 59 height 30
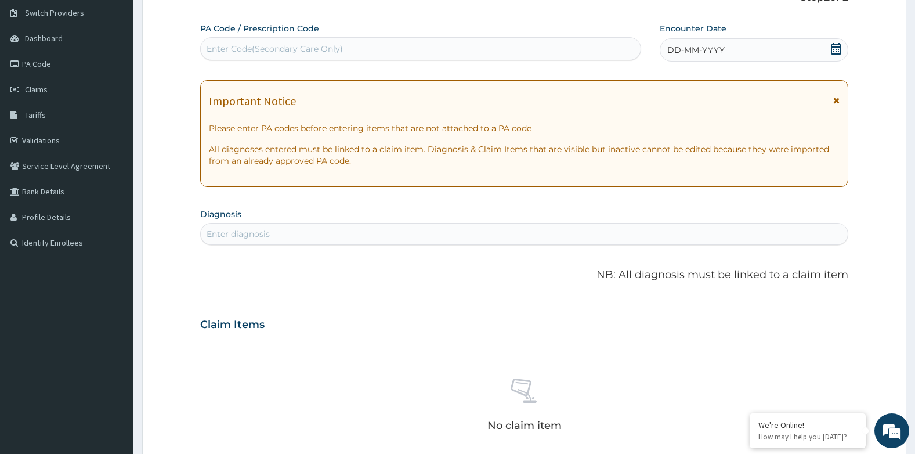
click at [677, 46] on span "DD-MM-YYYY" at bounding box center [696, 50] width 57 height 12
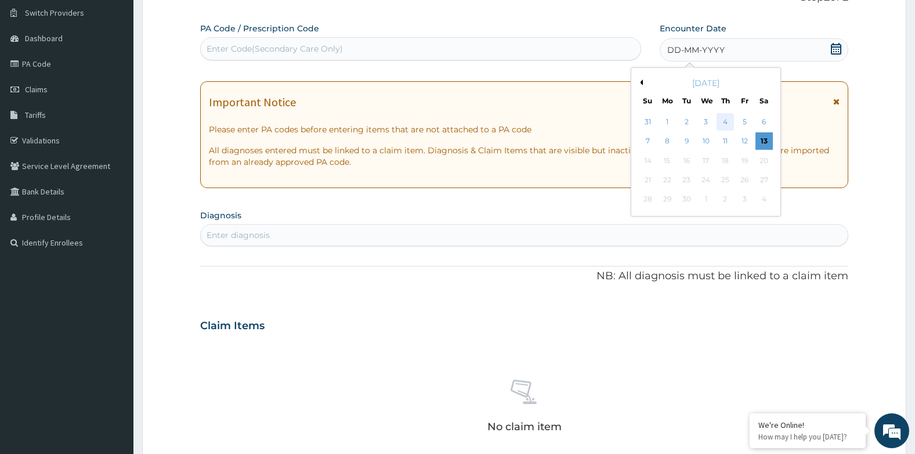
click at [732, 125] on div "4" at bounding box center [725, 121] width 17 height 17
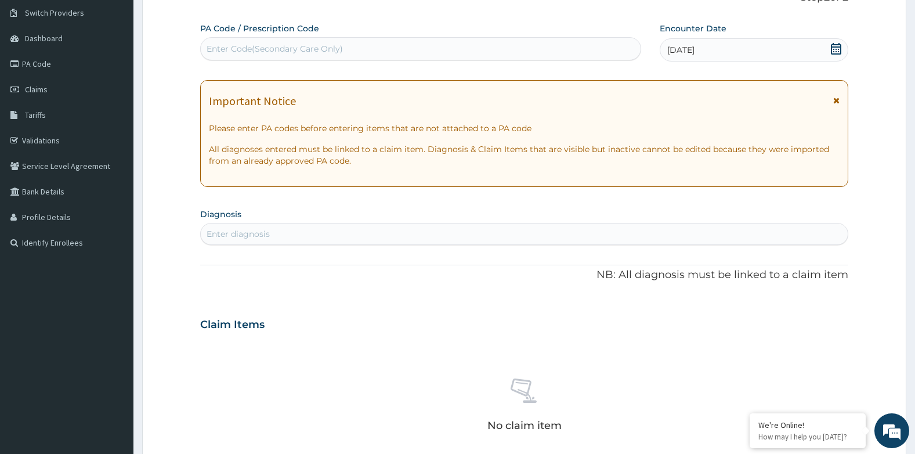
click at [325, 236] on div "Enter diagnosis" at bounding box center [525, 234] width 648 height 19
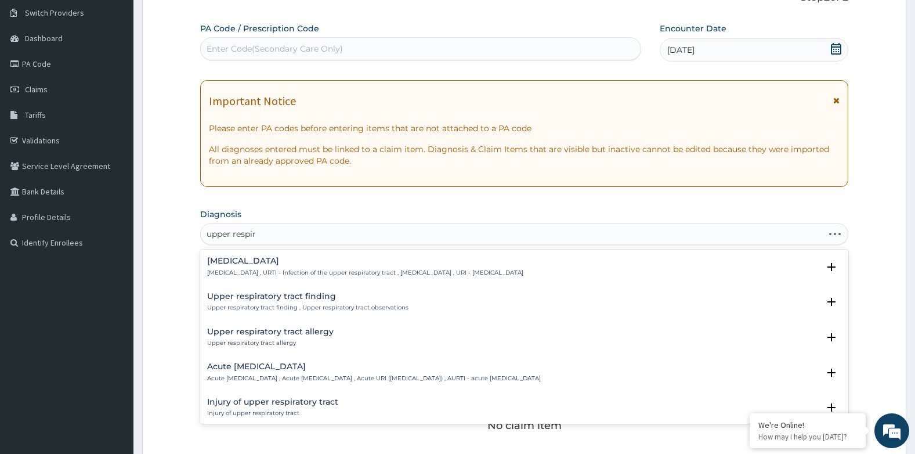
type input "upper respira"
click at [265, 259] on h4 "Upper respiratory infection" at bounding box center [365, 261] width 316 height 9
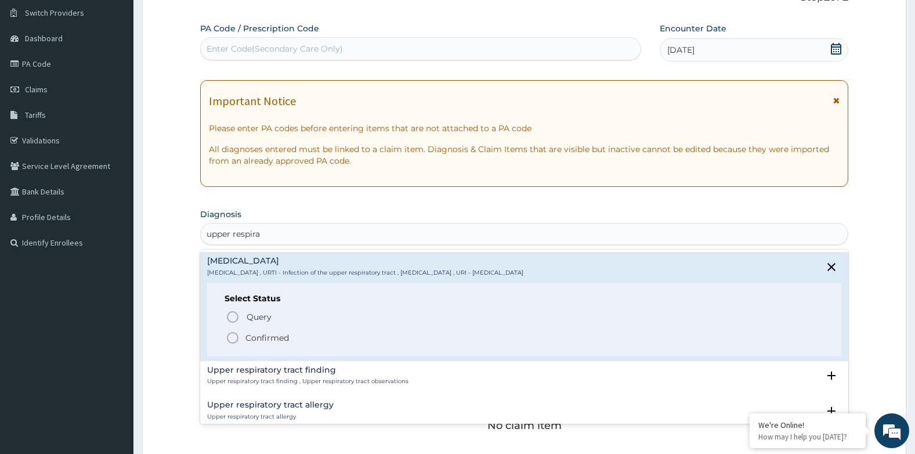
click at [233, 341] on icon "status option filled" at bounding box center [233, 338] width 14 height 14
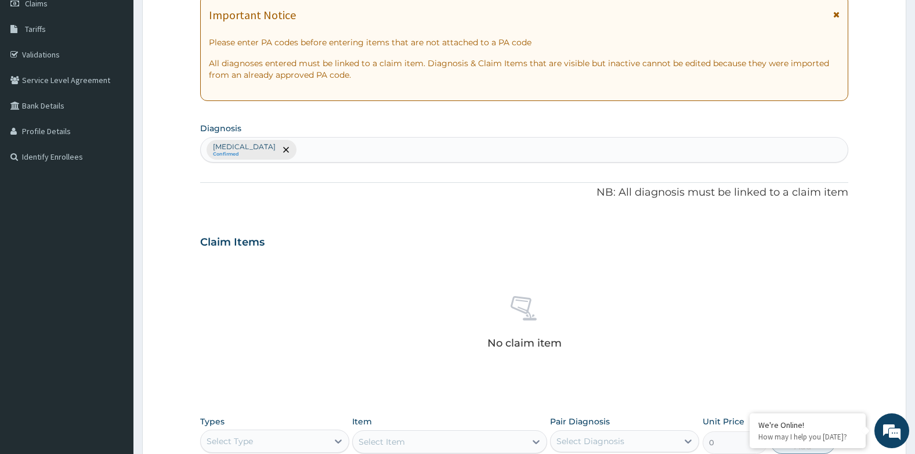
scroll to position [262, 0]
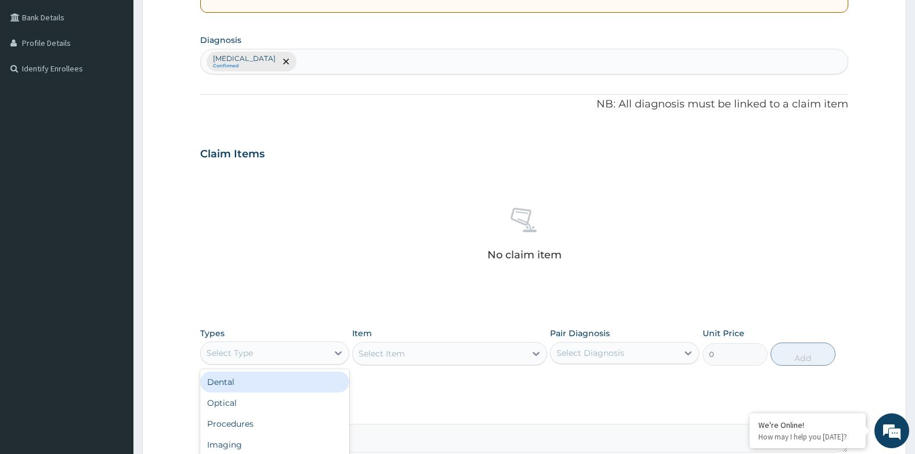
click at [277, 360] on div "Select Type" at bounding box center [264, 353] width 127 height 19
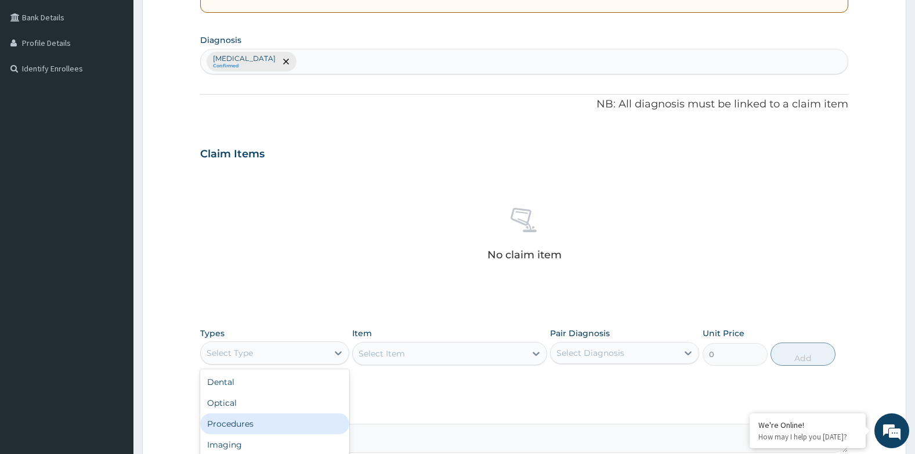
click at [257, 427] on div "Procedures" at bounding box center [274, 423] width 149 height 21
click at [434, 352] on div "Select Item" at bounding box center [449, 353] width 194 height 23
click at [432, 359] on div "Select Item" at bounding box center [449, 353] width 194 height 23
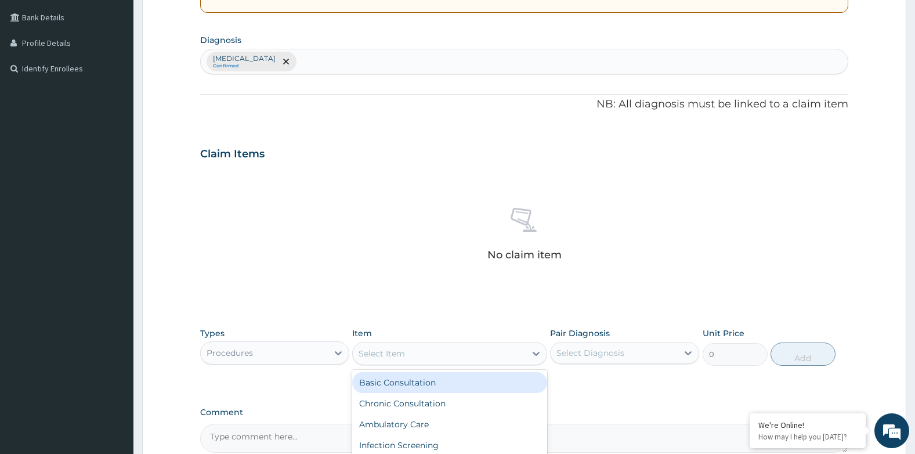
click at [432, 358] on div "Select Item" at bounding box center [439, 353] width 172 height 19
click at [431, 381] on div "Basic Consultation" at bounding box center [449, 382] width 194 height 21
type input "8000"
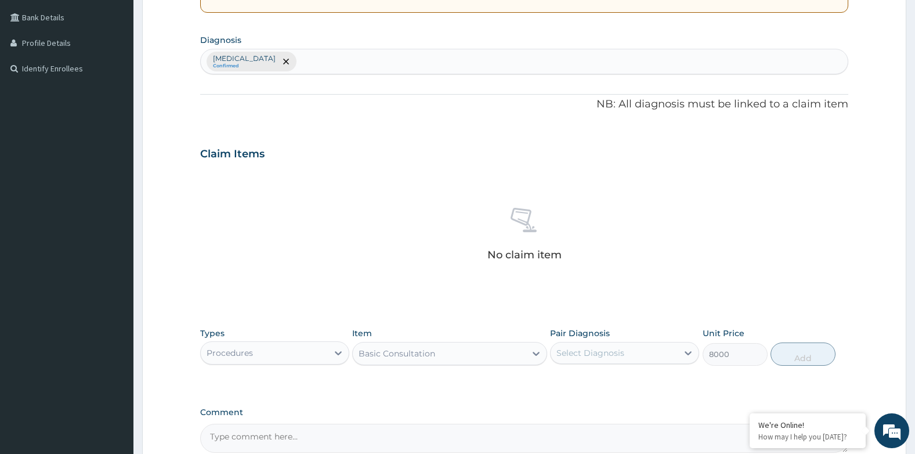
click at [617, 347] on div "Select Diagnosis" at bounding box center [591, 353] width 68 height 12
click at [614, 377] on label "Upper respiratory infection" at bounding box center [605, 382] width 72 height 12
checkbox input "true"
click at [809, 353] on button "Add" at bounding box center [803, 354] width 65 height 23
type input "0"
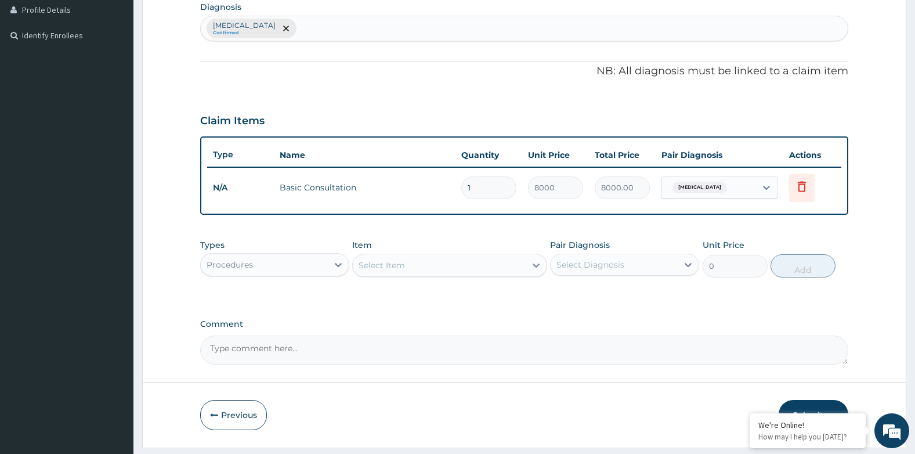
scroll to position [328, 0]
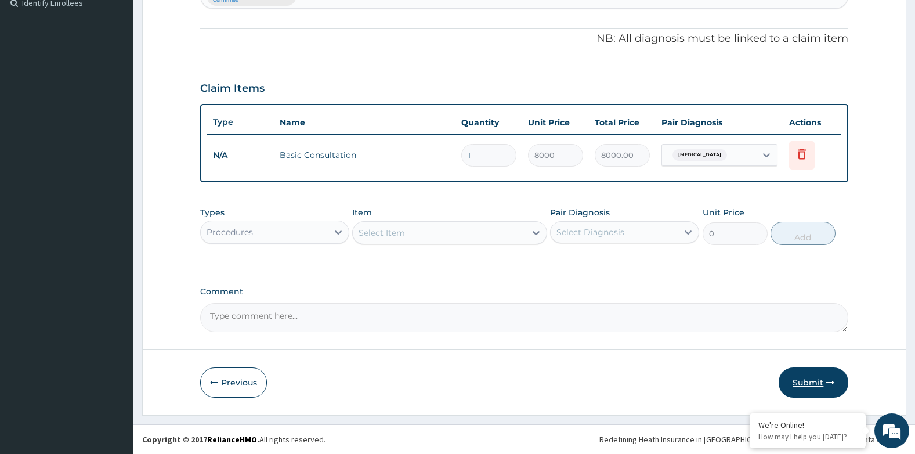
click at [807, 380] on button "Submit" at bounding box center [814, 382] width 70 height 30
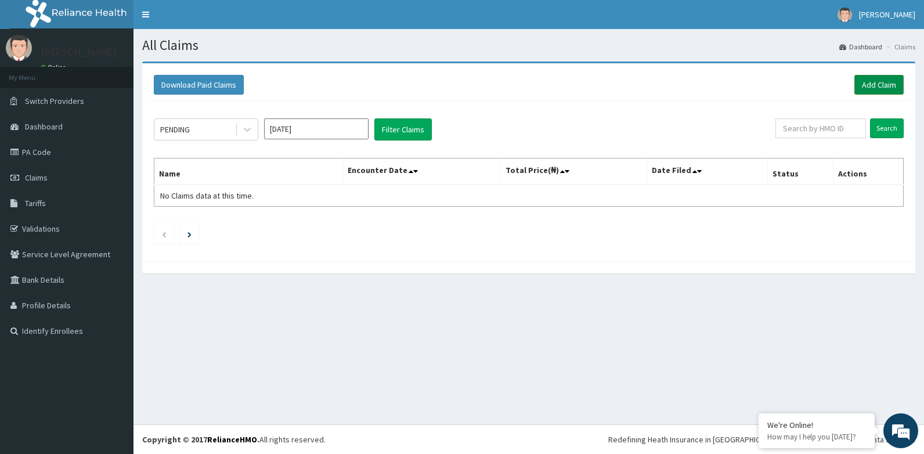
click at [859, 88] on link "Add Claim" at bounding box center [879, 85] width 49 height 20
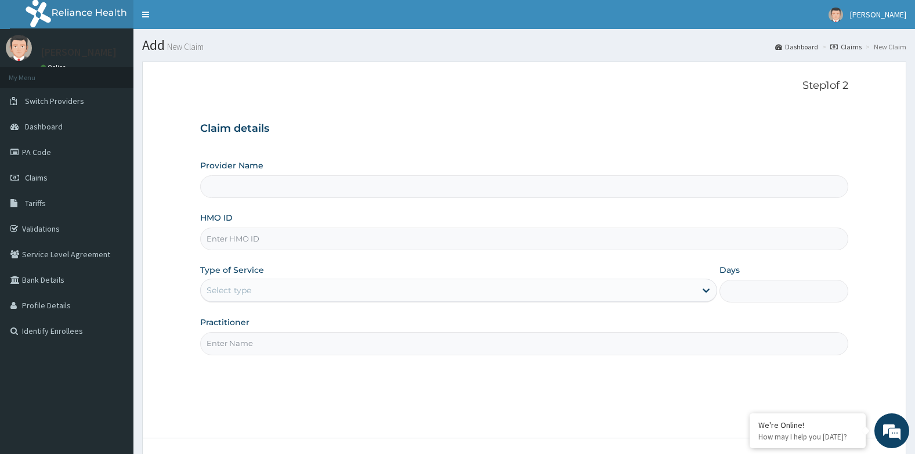
type input "[GEOGRAPHIC_DATA]- ikeja"
click at [230, 237] on input "HMO ID" at bounding box center [524, 239] width 649 height 23
paste input "PPY/10162/A"
type input "PPY/10162/A"
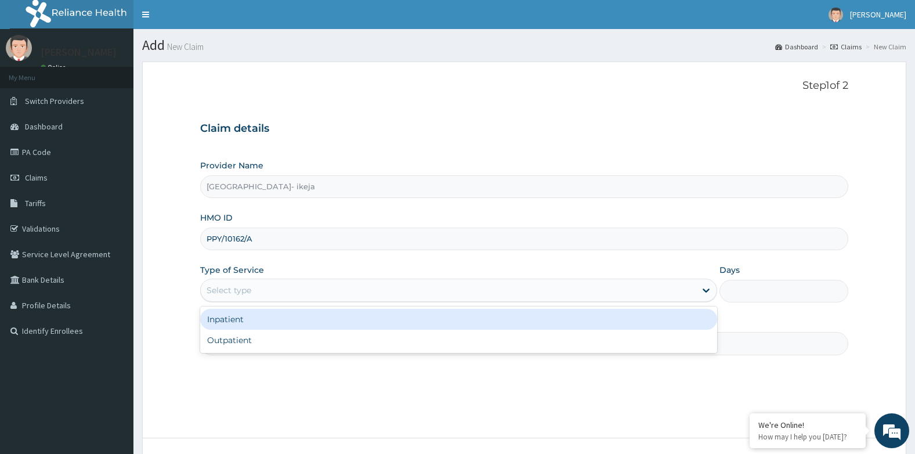
click at [240, 298] on div "Select type" at bounding box center [448, 290] width 495 height 19
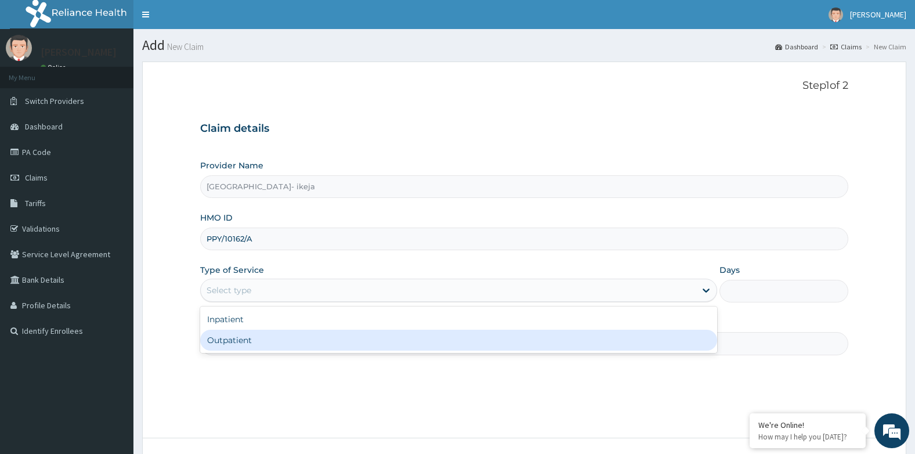
click at [228, 340] on div "Outpatient" at bounding box center [458, 340] width 517 height 21
type input "1"
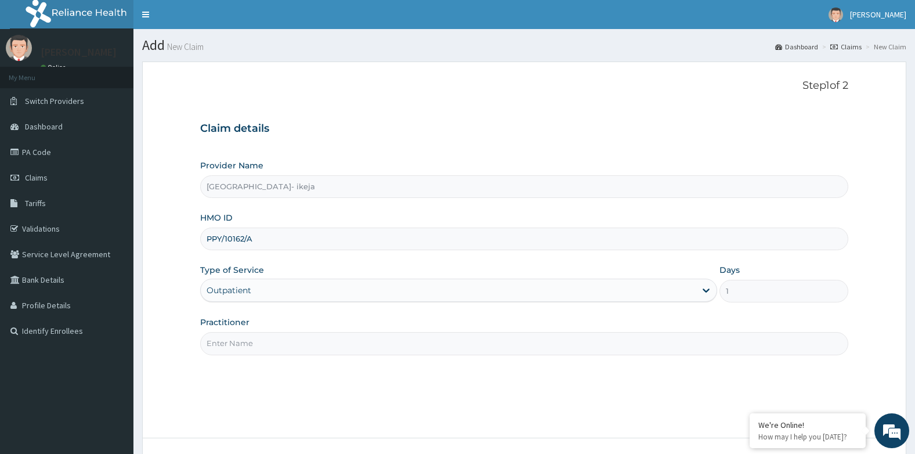
click at [233, 349] on input "Practitioner" at bounding box center [524, 343] width 649 height 23
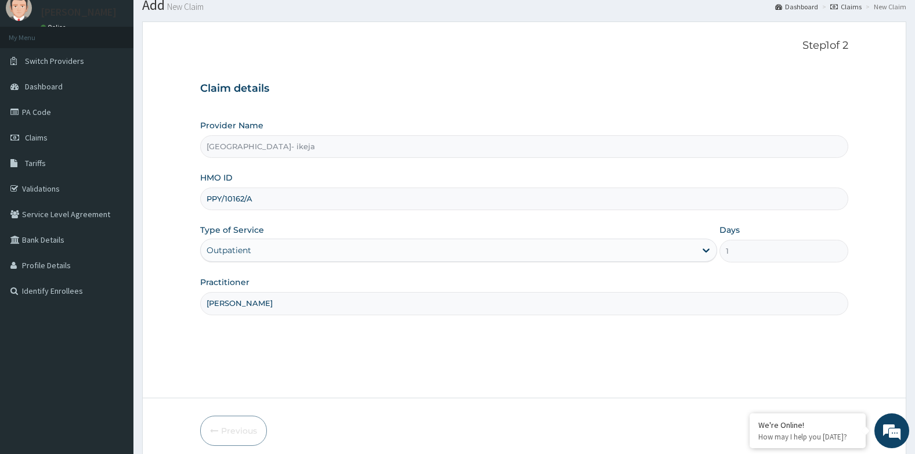
scroll to position [88, 0]
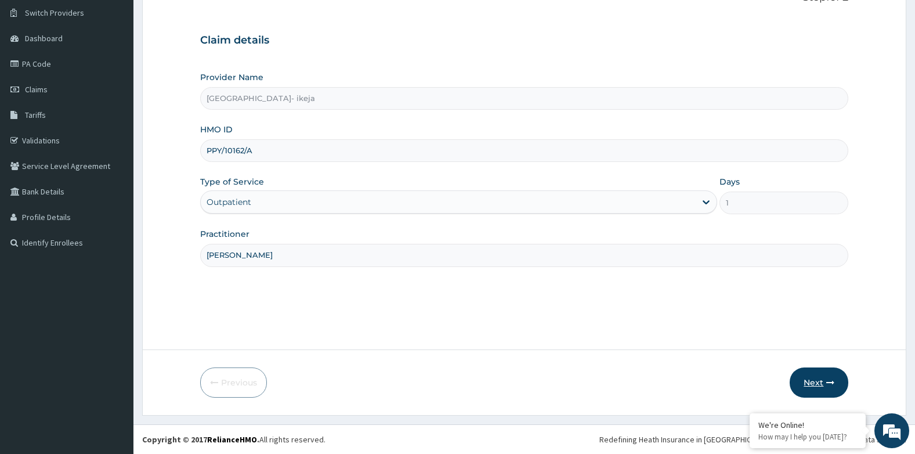
type input "[PERSON_NAME]"
click at [827, 381] on icon "button" at bounding box center [831, 382] width 8 height 8
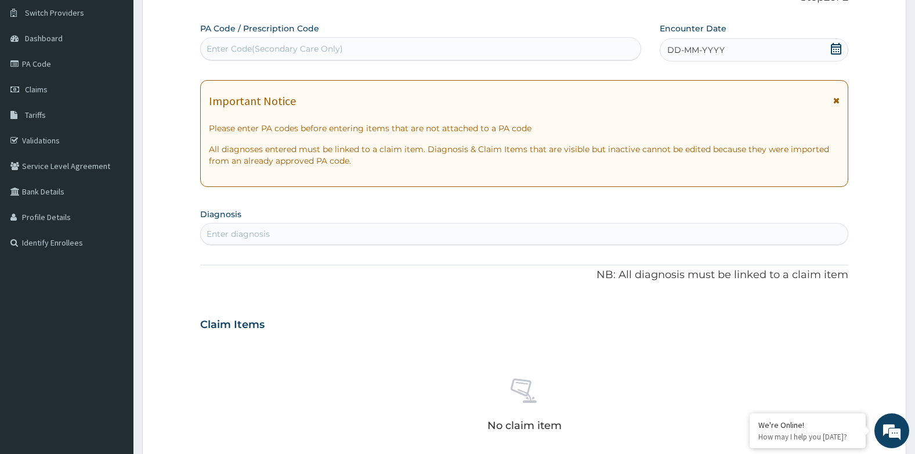
click at [268, 232] on div "Enter diagnosis" at bounding box center [238, 234] width 63 height 12
click at [729, 44] on div "DD-MM-YYYY" at bounding box center [754, 49] width 189 height 23
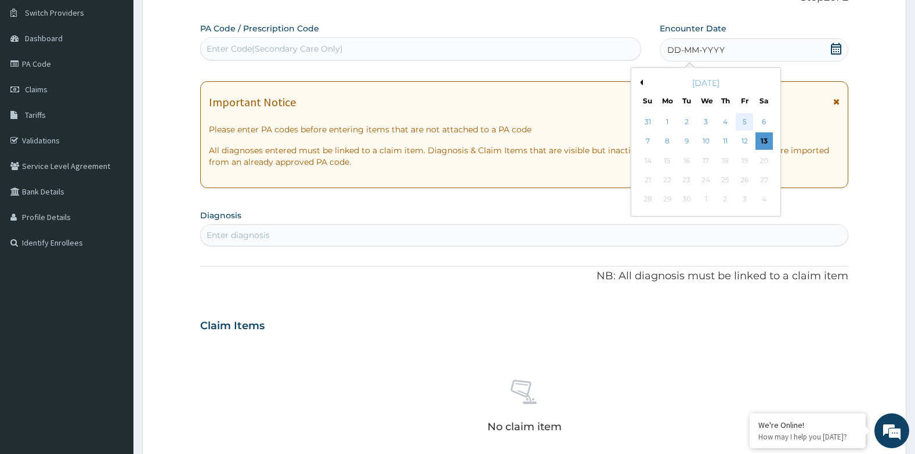
click at [745, 120] on div "5" at bounding box center [744, 121] width 17 height 17
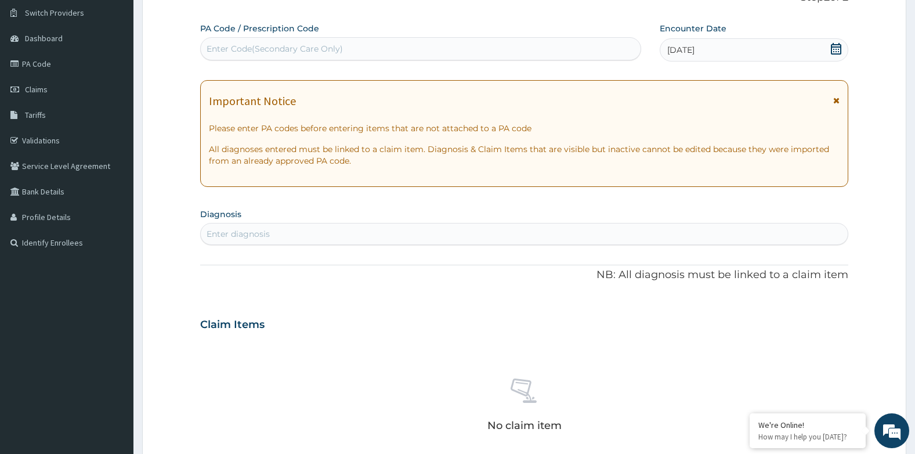
click at [209, 235] on div "Enter diagnosis" at bounding box center [238, 234] width 63 height 12
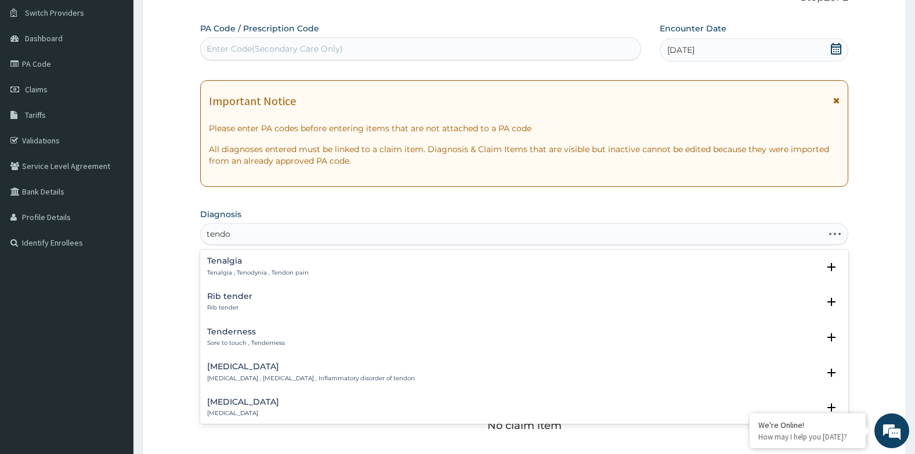
type input "tendon"
click at [227, 298] on h4 "[MEDICAL_DATA]" at bounding box center [311, 296] width 208 height 9
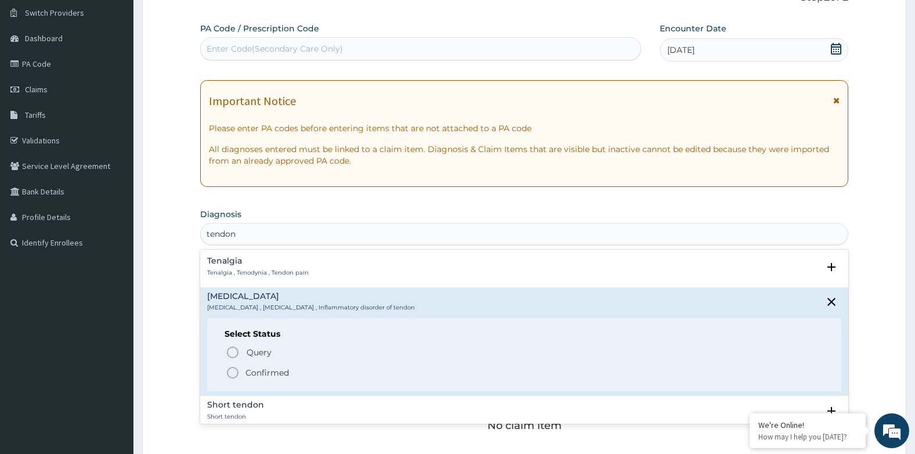
click at [233, 375] on icon "status option filled" at bounding box center [233, 373] width 14 height 14
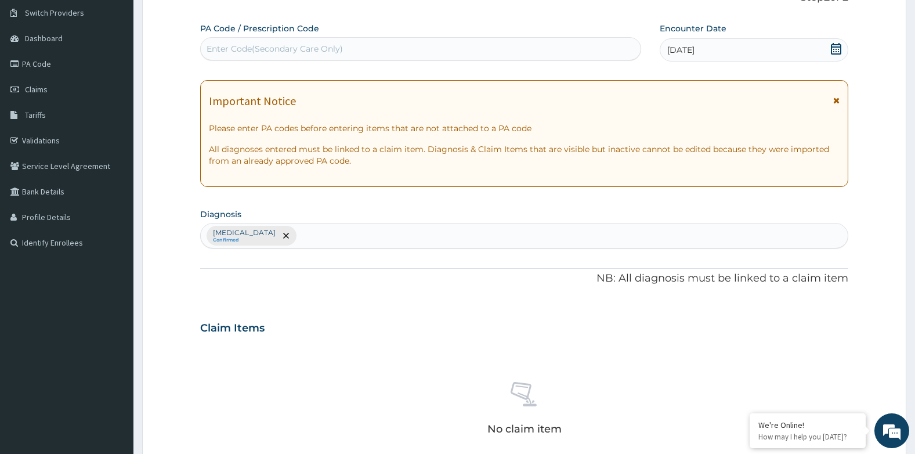
scroll to position [204, 0]
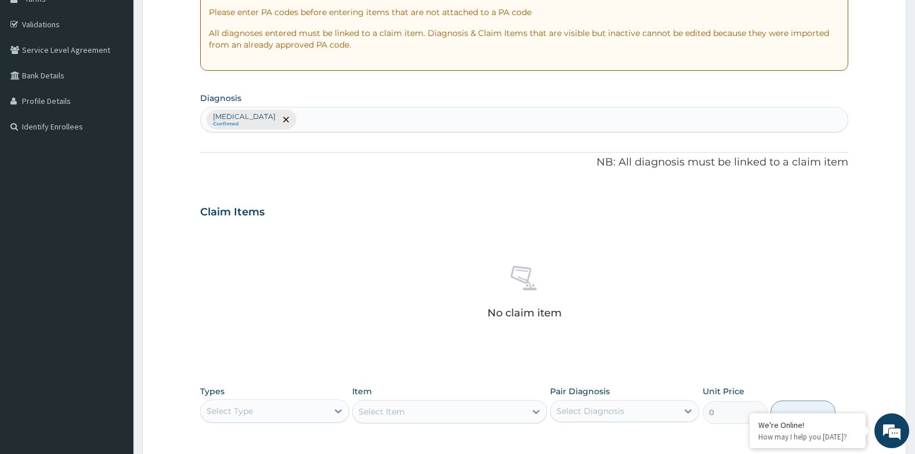
click at [240, 413] on div "Select Type" at bounding box center [230, 411] width 46 height 12
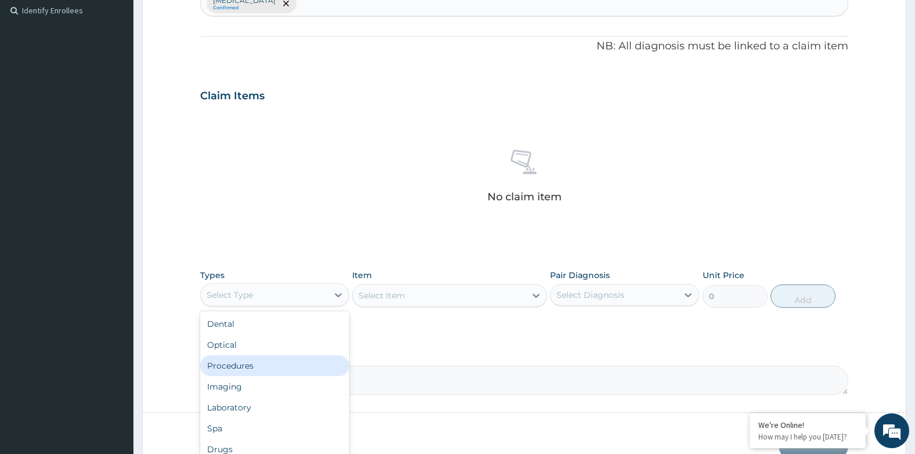
click at [242, 363] on div "Procedures" at bounding box center [274, 365] width 149 height 21
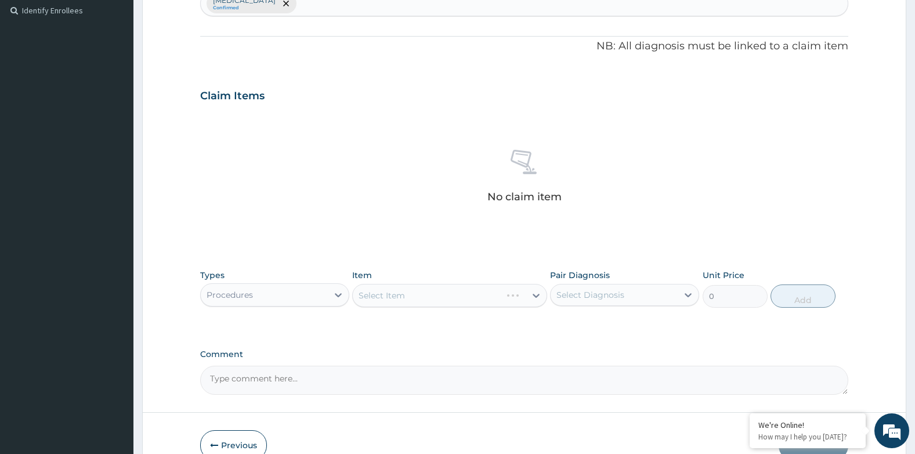
click at [369, 295] on div "Select Item" at bounding box center [449, 295] width 194 height 23
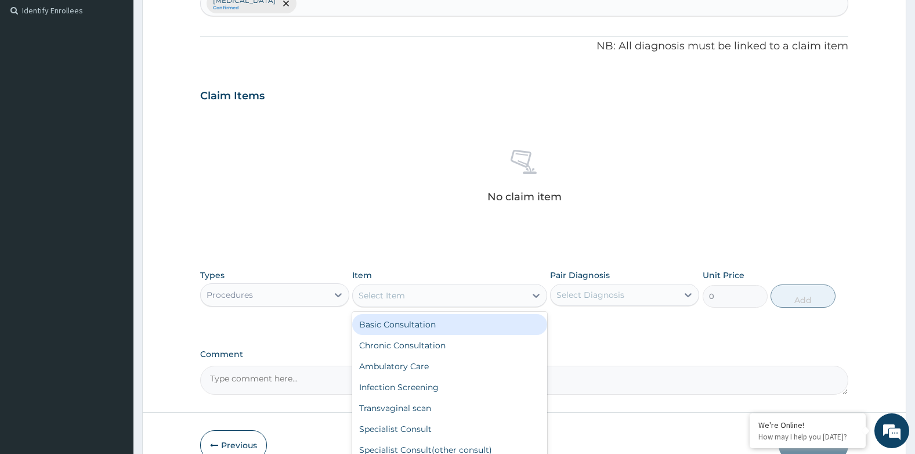
click at [381, 295] on div "Select Item" at bounding box center [382, 296] width 46 height 12
click at [379, 324] on div "Basic Consultation" at bounding box center [449, 324] width 194 height 21
type input "8000"
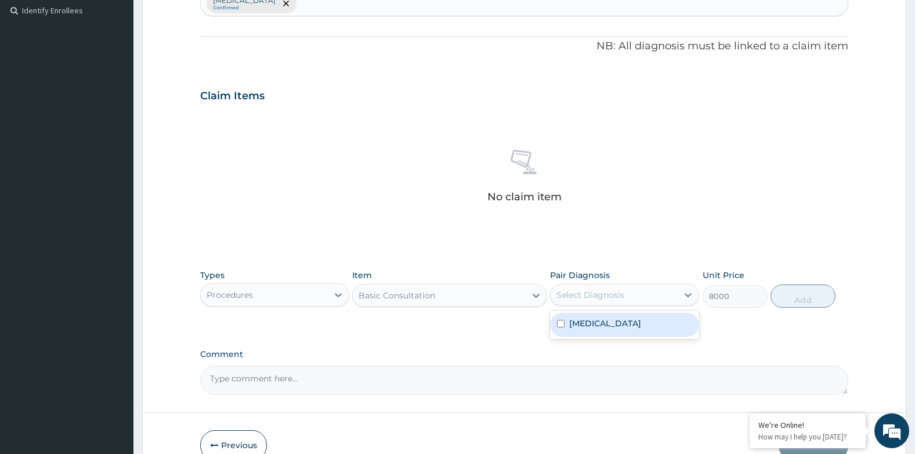
click at [563, 294] on div "Select Diagnosis" at bounding box center [591, 295] width 68 height 12
click at [563, 324] on input "checkbox" at bounding box center [561, 324] width 8 height 8
checkbox input "true"
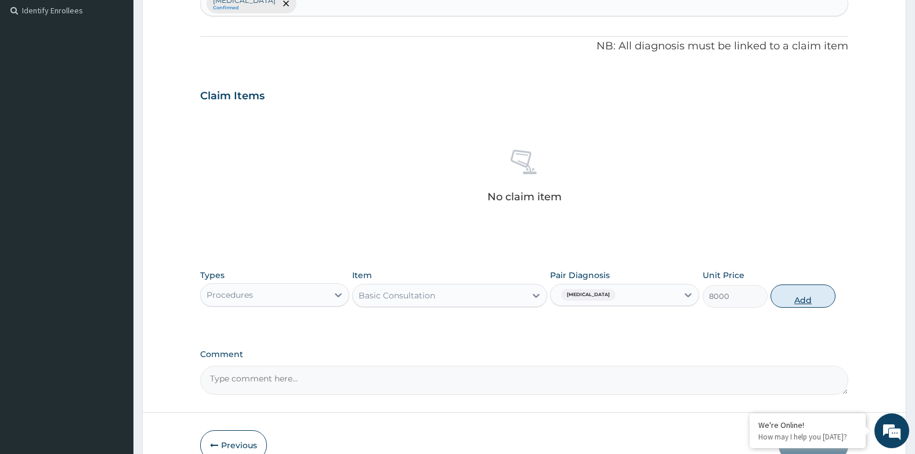
click at [793, 301] on button "Add" at bounding box center [803, 295] width 65 height 23
type input "0"
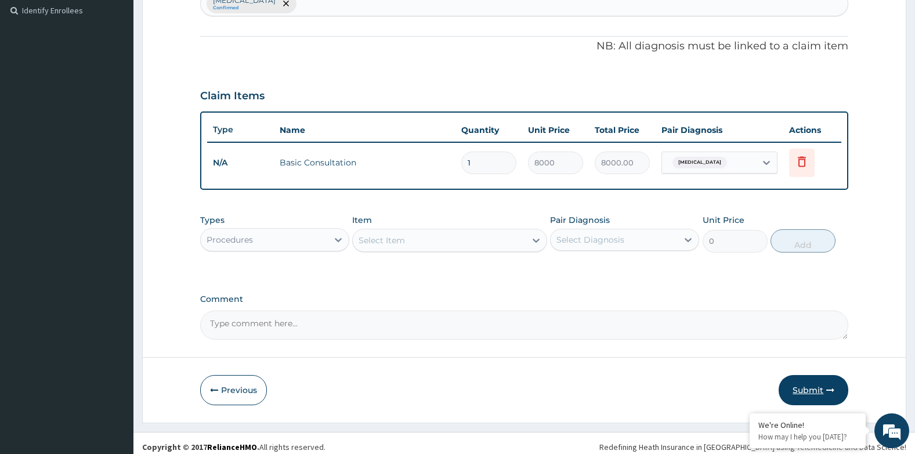
click at [818, 387] on button "Submit" at bounding box center [814, 390] width 70 height 30
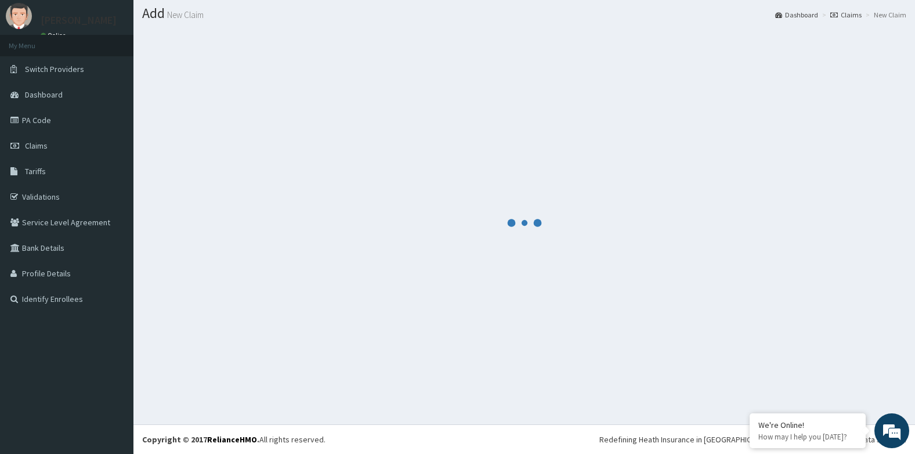
scroll to position [32, 0]
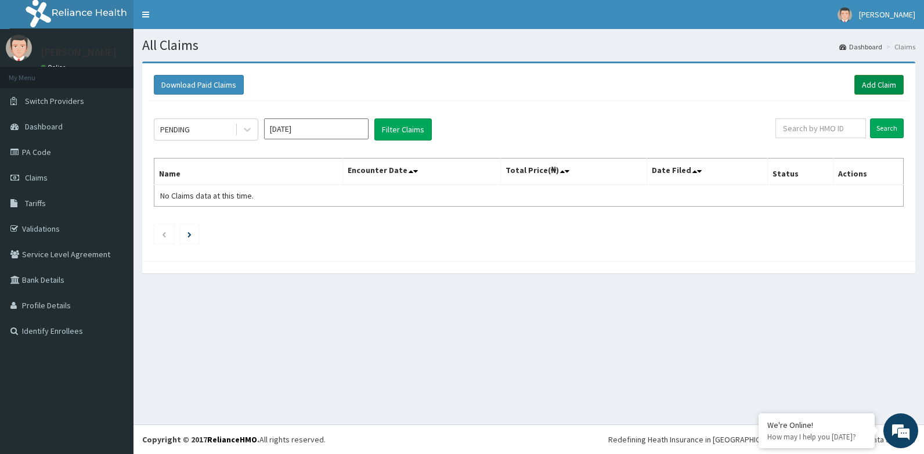
click at [857, 81] on link "Add Claim" at bounding box center [879, 85] width 49 height 20
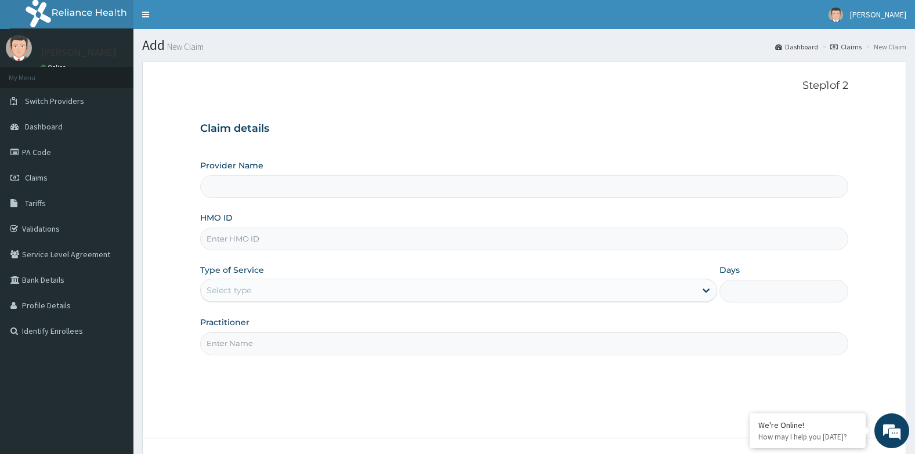
click at [232, 243] on input "HMO ID" at bounding box center [524, 239] width 649 height 23
type input "[GEOGRAPHIC_DATA]- ikeja"
paste input "TBC/10244/C"
type input "TBC/10244/C"
click at [255, 296] on div "Select type" at bounding box center [448, 290] width 495 height 19
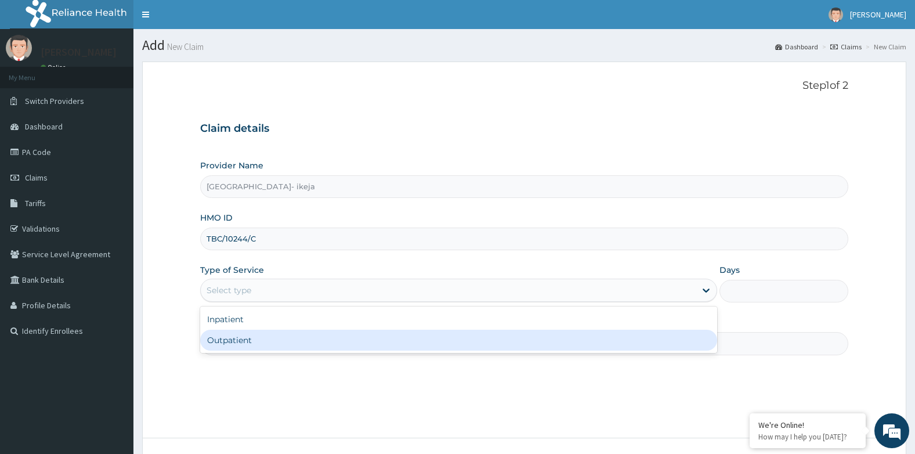
click at [247, 349] on div "Outpatient" at bounding box center [458, 340] width 517 height 21
type input "1"
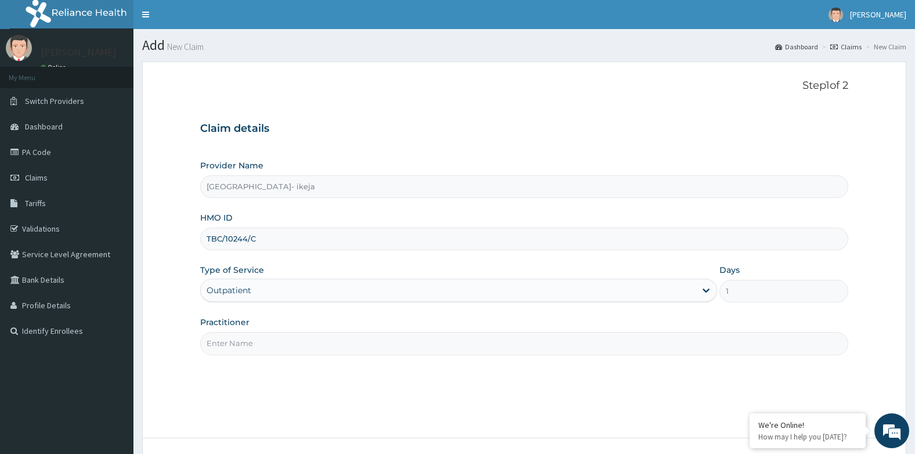
click at [246, 338] on input "Practitioner" at bounding box center [524, 343] width 649 height 23
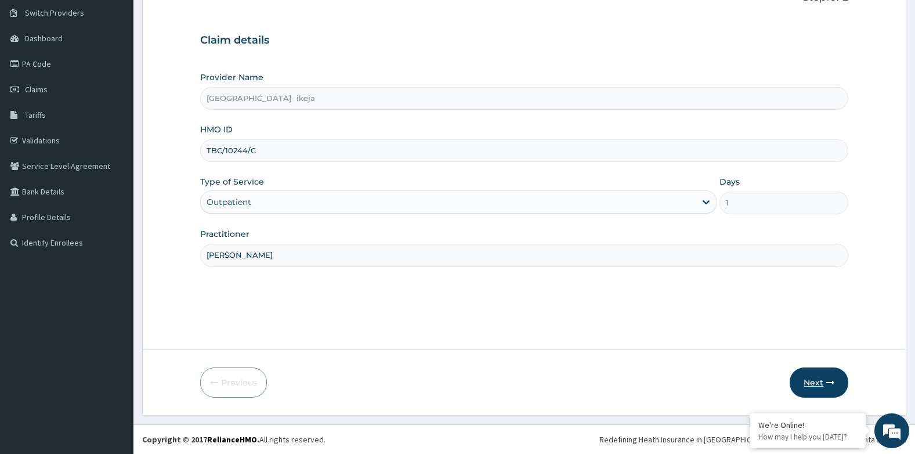
type input "[PERSON_NAME]"
click at [820, 382] on button "Next" at bounding box center [819, 382] width 59 height 30
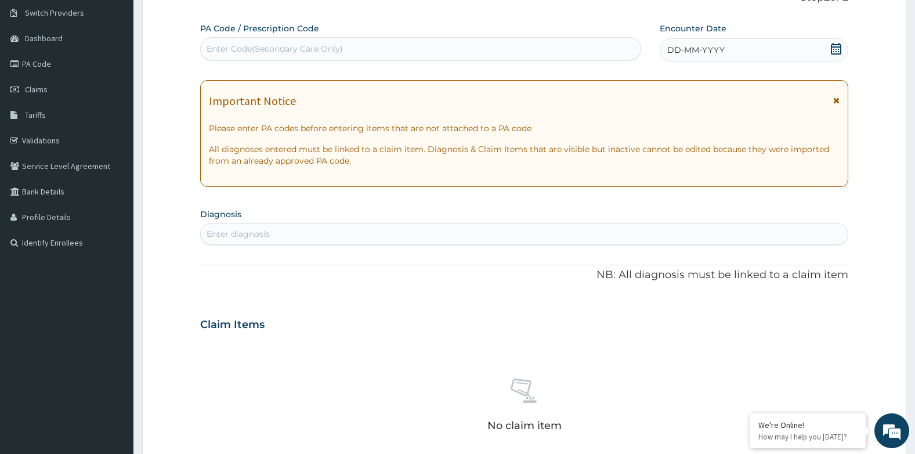
click at [680, 55] on span "DD-MM-YYYY" at bounding box center [696, 50] width 57 height 12
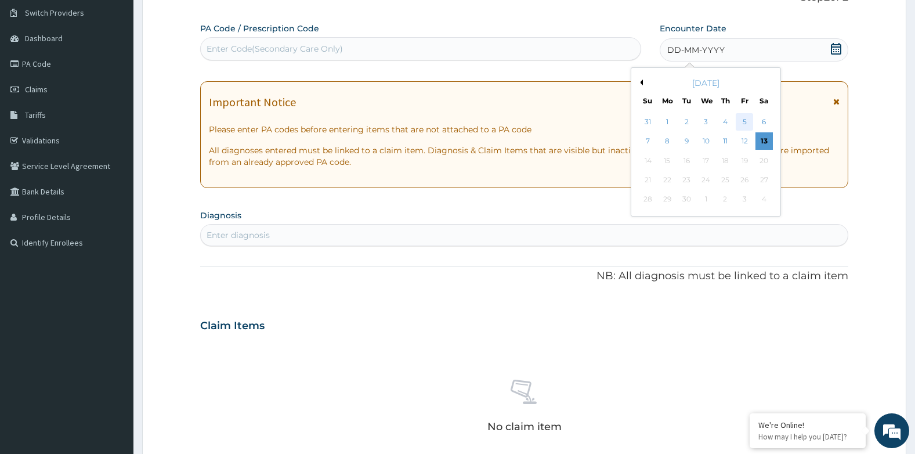
click at [745, 120] on div "5" at bounding box center [744, 121] width 17 height 17
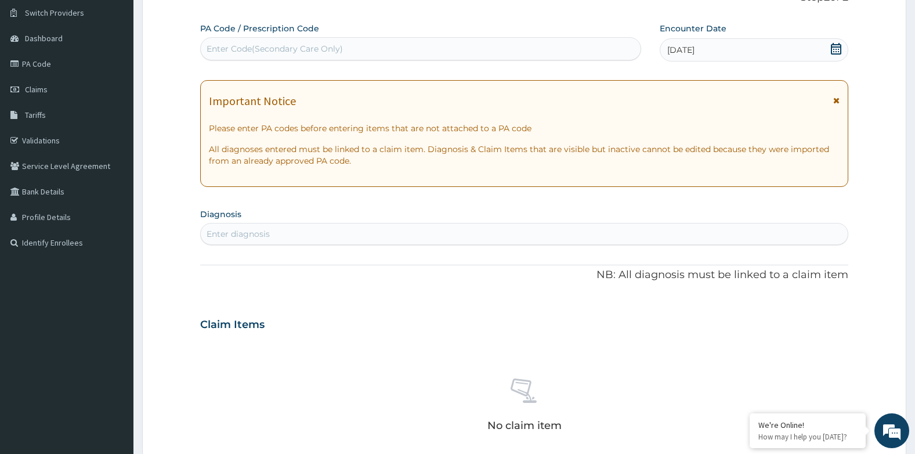
click at [229, 235] on div "Enter diagnosis" at bounding box center [238, 234] width 63 height 12
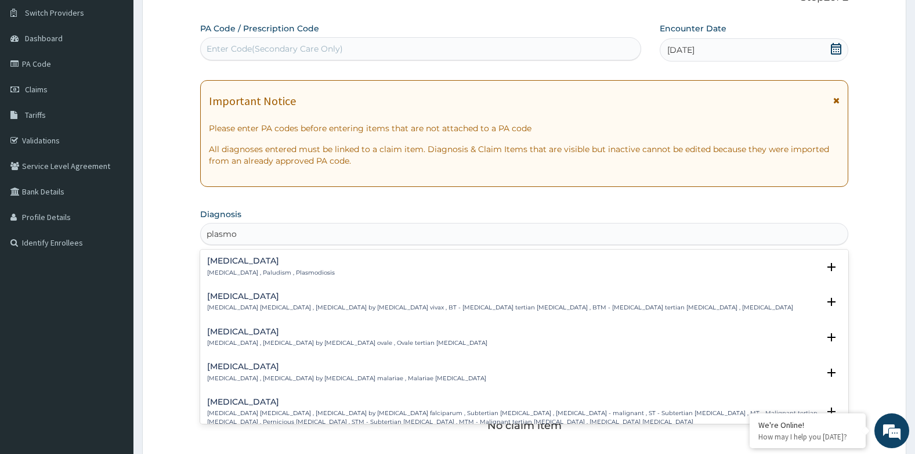
type input "plasmod"
click at [233, 268] on div "Malaria Malaria , Paludism , Plasmodiosis" at bounding box center [271, 267] width 128 height 20
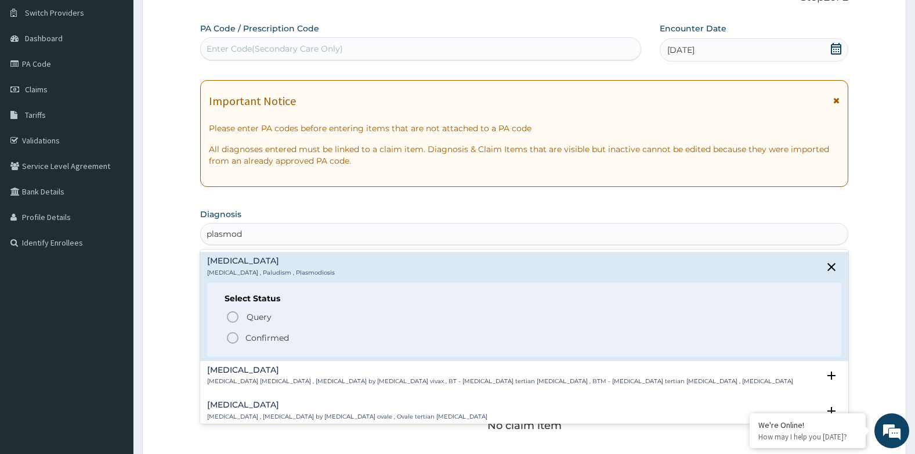
click at [227, 341] on icon "status option filled" at bounding box center [233, 338] width 14 height 14
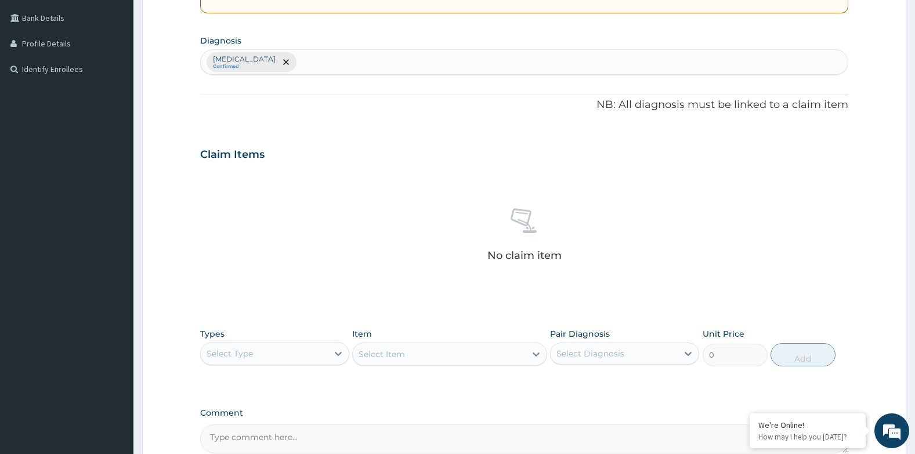
scroll to position [262, 0]
click at [241, 350] on div "Select Type" at bounding box center [230, 353] width 46 height 12
click at [235, 421] on div "Procedures" at bounding box center [274, 423] width 149 height 21
click at [417, 348] on div "Select Item" at bounding box center [449, 353] width 194 height 23
click at [417, 354] on div "Select Item" at bounding box center [449, 353] width 194 height 23
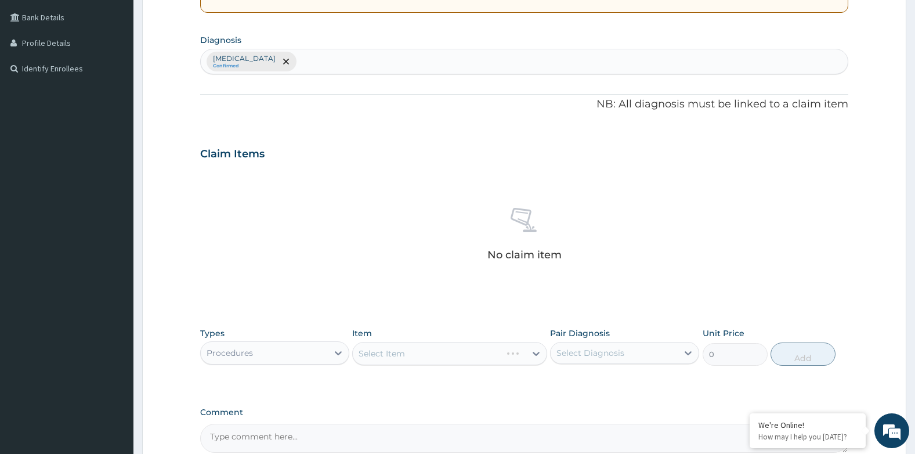
click at [417, 354] on div "Select Item" at bounding box center [449, 353] width 194 height 23
click at [473, 356] on div "Select Item" at bounding box center [439, 353] width 172 height 19
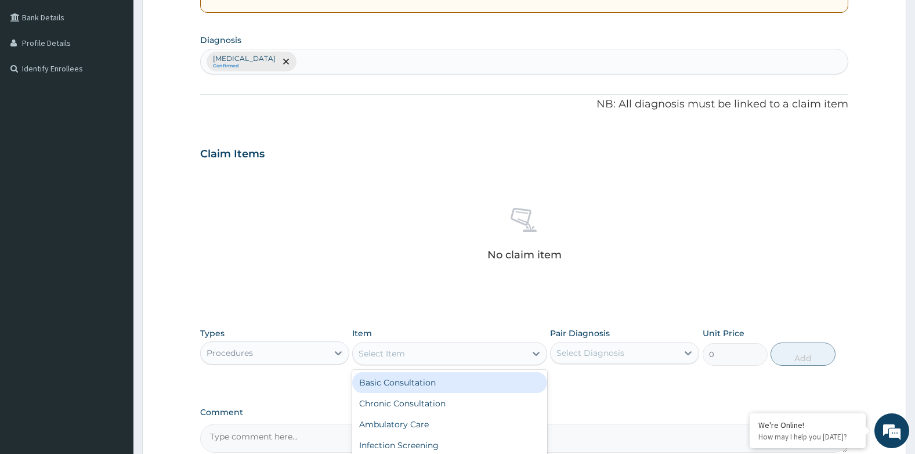
click at [463, 383] on div "Basic Consultation" at bounding box center [449, 382] width 194 height 21
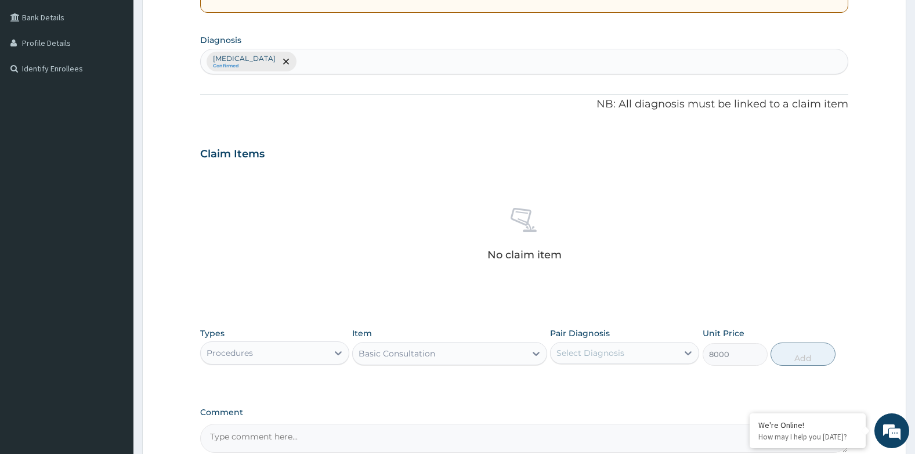
type input "8000"
click at [568, 358] on div "Select Diagnosis" at bounding box center [591, 353] width 68 height 12
click at [564, 380] on input "checkbox" at bounding box center [561, 382] width 8 height 8
checkbox input "true"
click at [799, 359] on button "Add" at bounding box center [803, 354] width 65 height 23
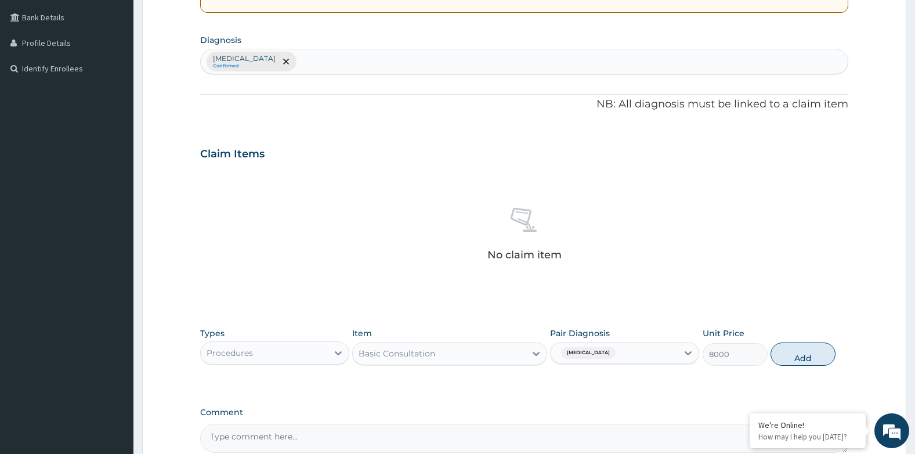
type input "0"
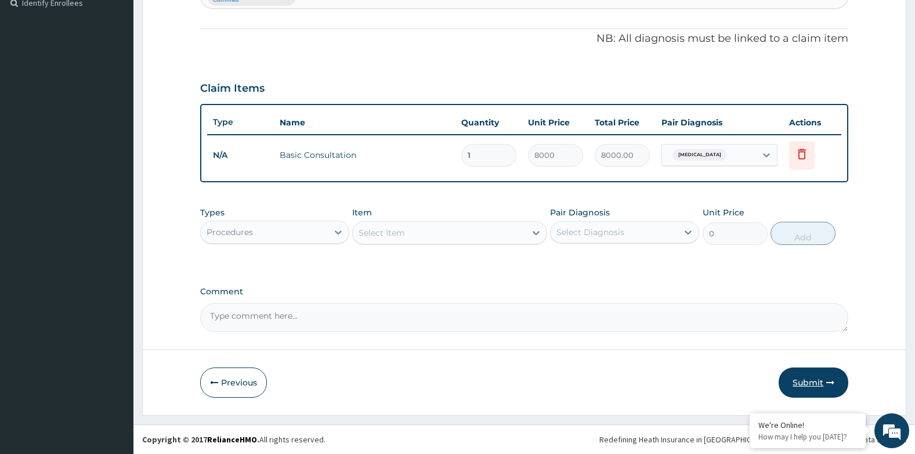
click at [835, 388] on button "Submit" at bounding box center [814, 382] width 70 height 30
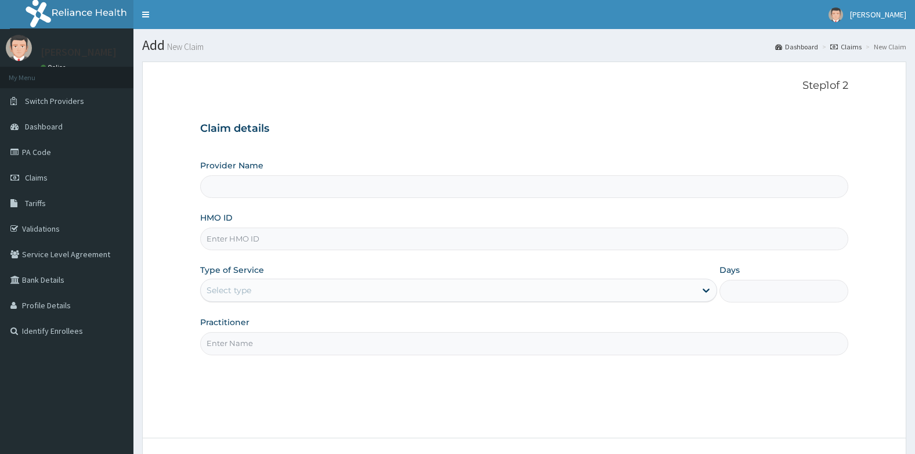
click at [235, 233] on input "HMO ID" at bounding box center [524, 239] width 649 height 23
type input "[GEOGRAPHIC_DATA]- ikeja"
type input "TBC/10244/D"
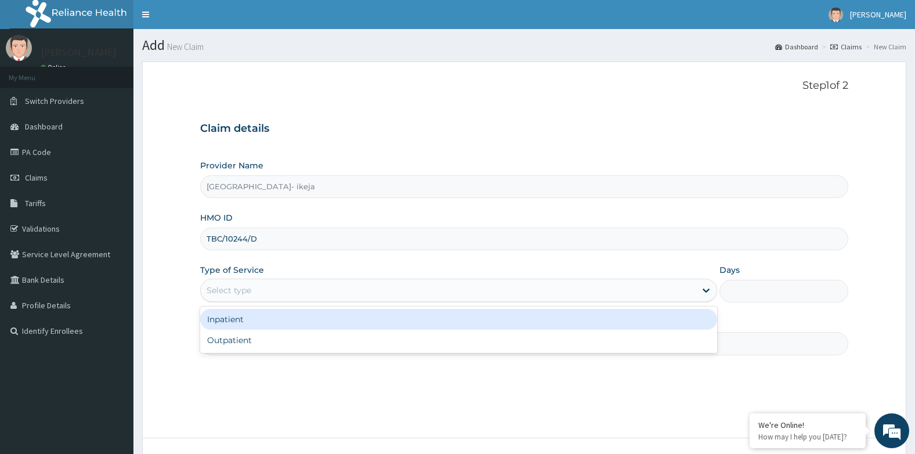
click at [235, 289] on div "Select type" at bounding box center [229, 290] width 45 height 12
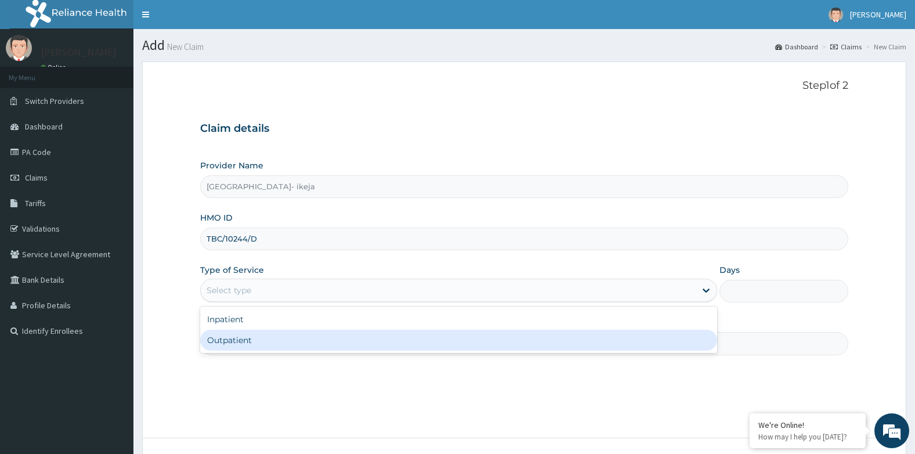
click at [233, 347] on div "Outpatient" at bounding box center [458, 340] width 517 height 21
type input "1"
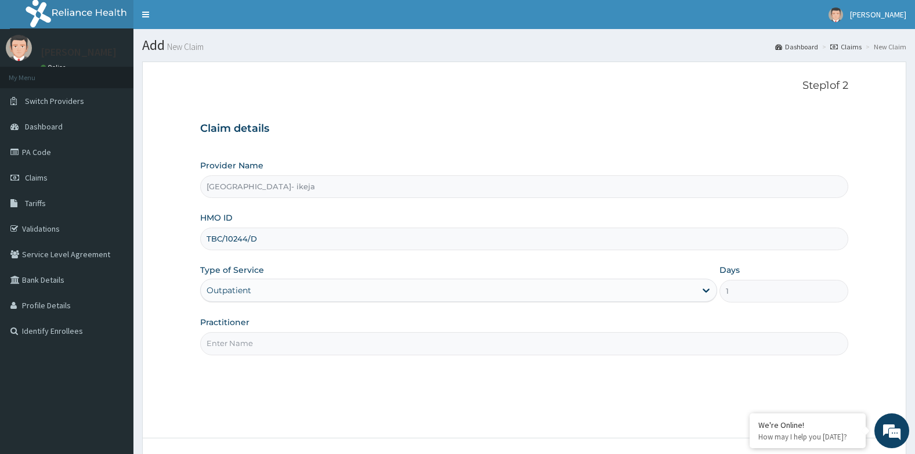
click at [233, 345] on input "Practitioner" at bounding box center [524, 343] width 649 height 23
type input "[PERSON_NAME]"
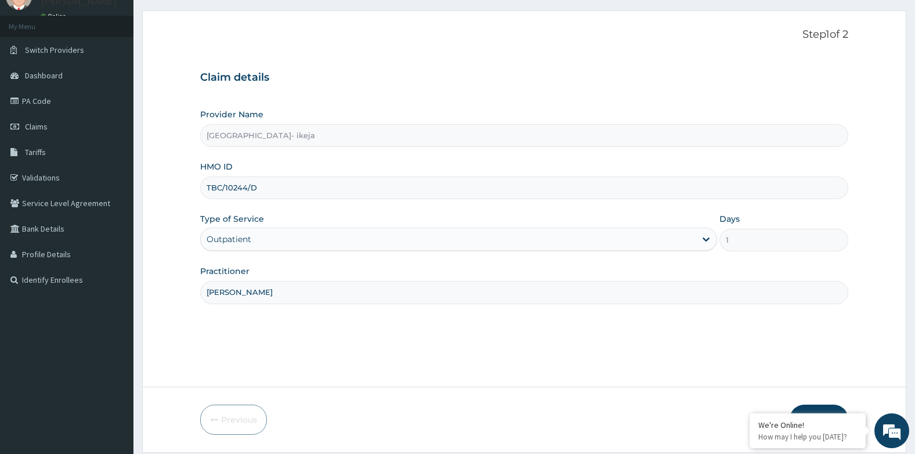
scroll to position [88, 0]
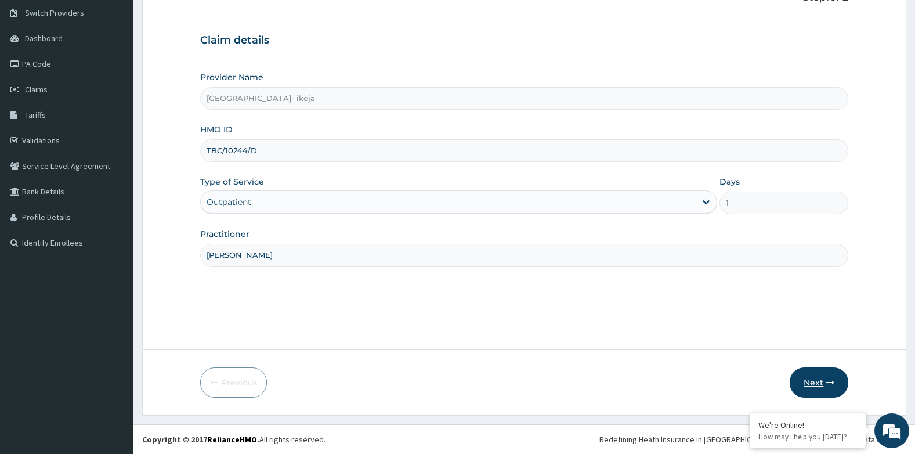
click at [819, 387] on button "Next" at bounding box center [819, 382] width 59 height 30
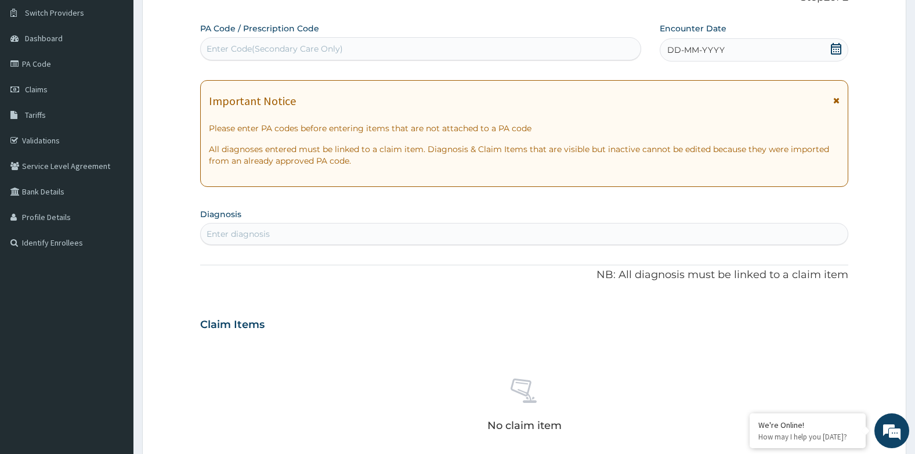
click at [676, 44] on span "DD-MM-YYYY" at bounding box center [696, 50] width 57 height 12
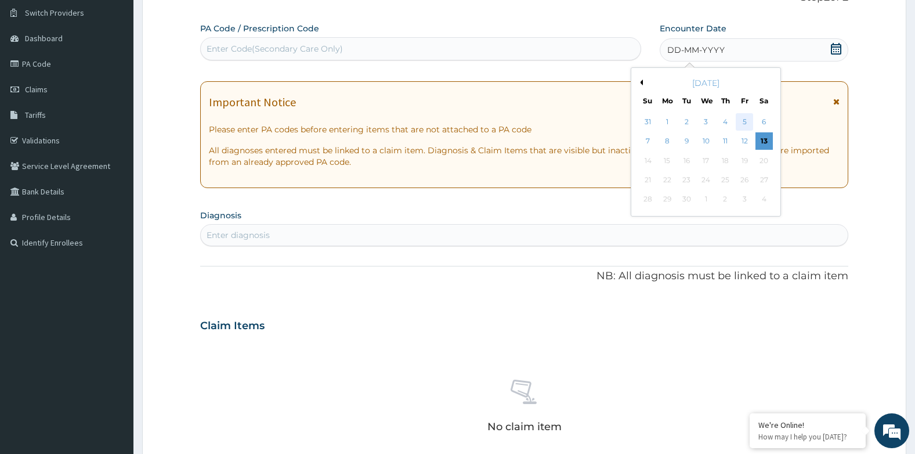
click at [738, 116] on div "5" at bounding box center [744, 121] width 17 height 17
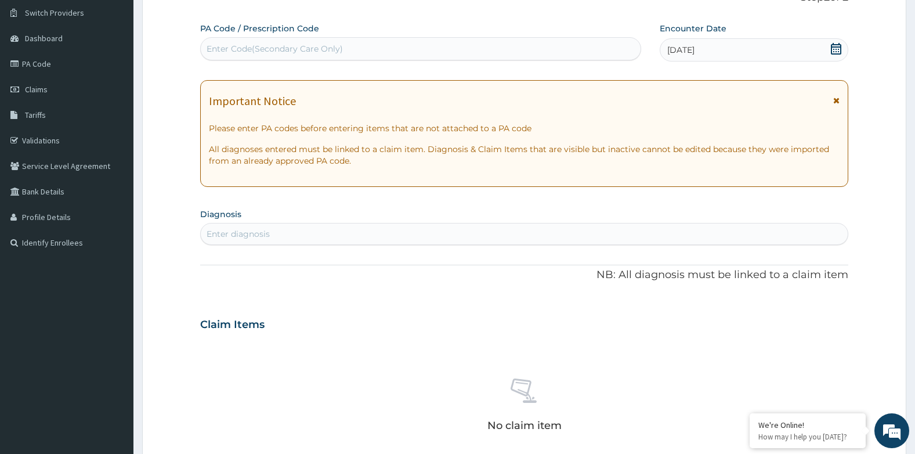
click at [294, 233] on div "Enter diagnosis" at bounding box center [525, 234] width 648 height 19
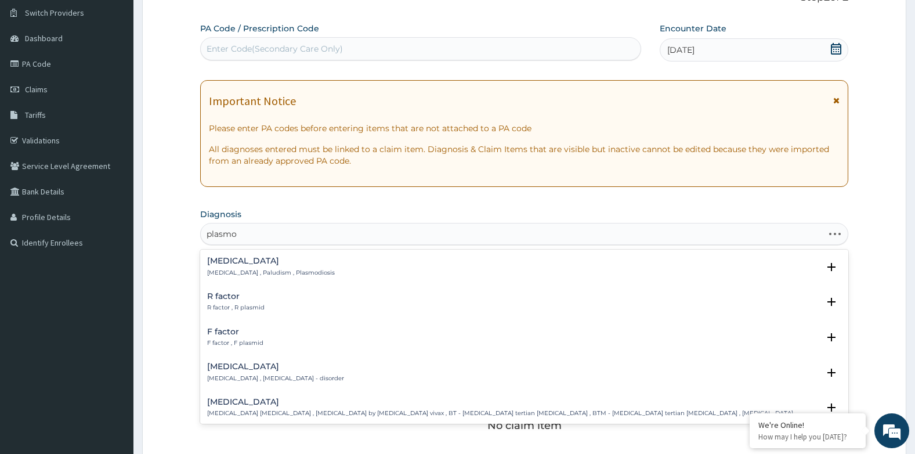
type input "plasmod"
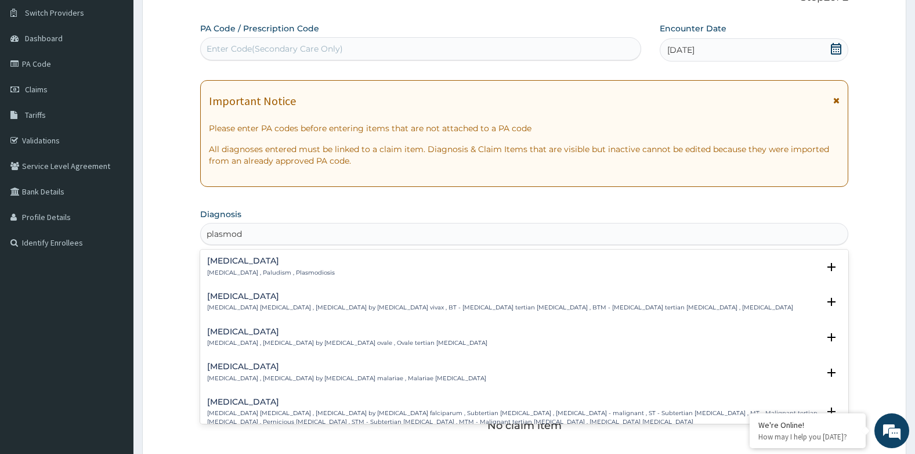
click at [228, 265] on h4 "[MEDICAL_DATA]" at bounding box center [271, 261] width 128 height 9
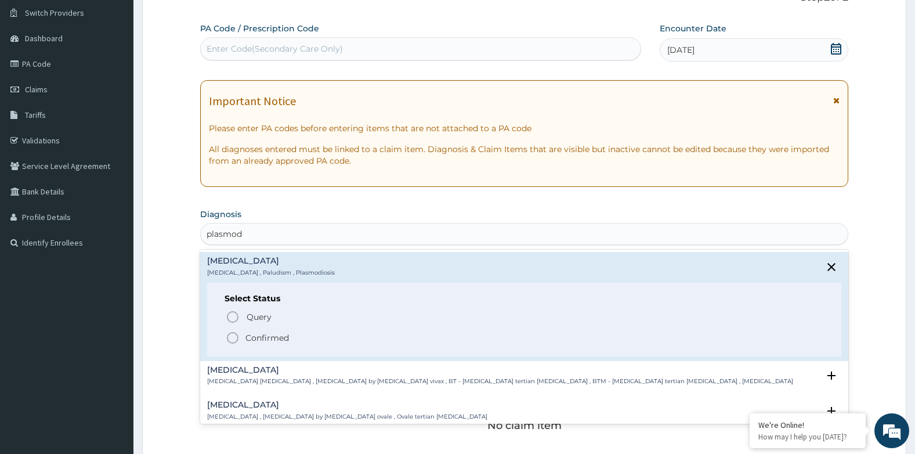
click at [229, 340] on icon "status option filled" at bounding box center [233, 338] width 14 height 14
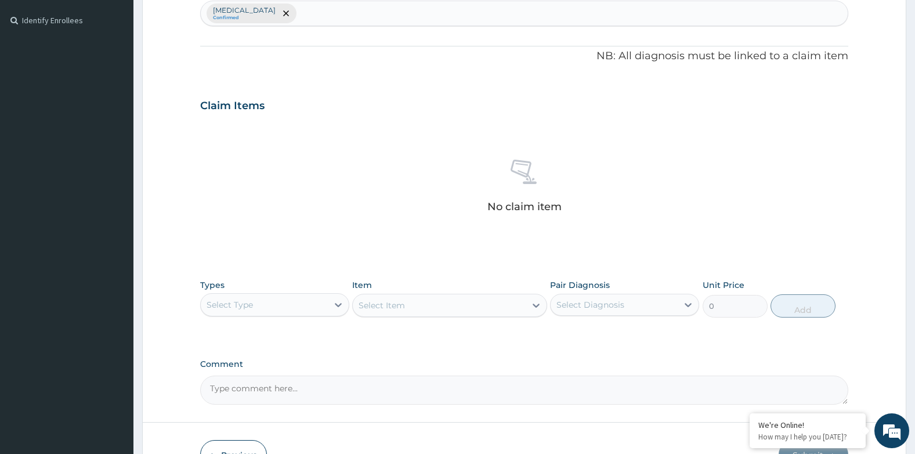
scroll to position [320, 0]
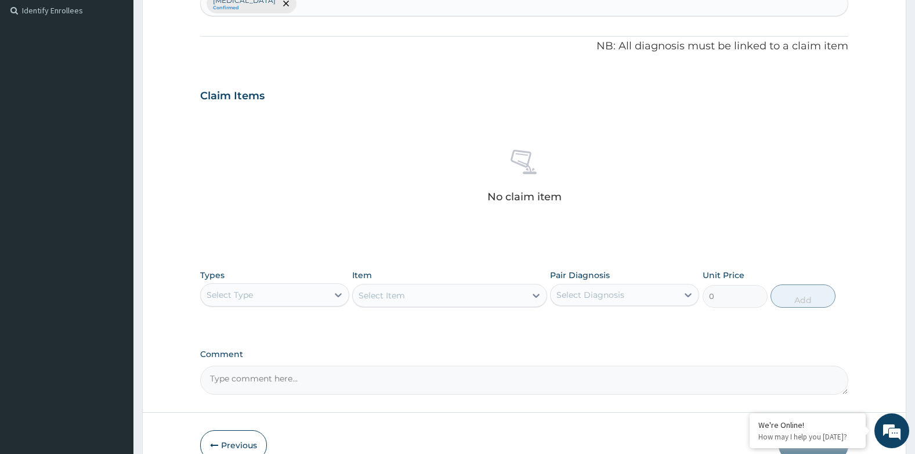
click at [241, 292] on div "Select Type" at bounding box center [230, 295] width 46 height 12
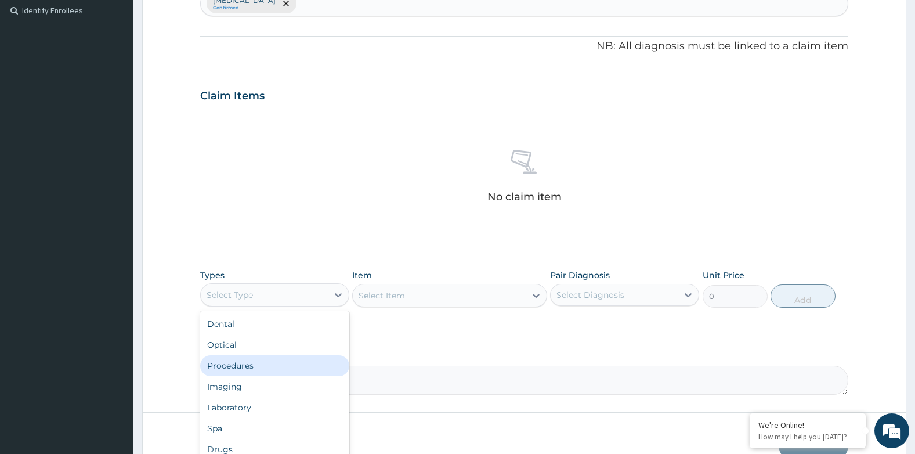
click at [230, 363] on div "Procedures" at bounding box center [274, 365] width 149 height 21
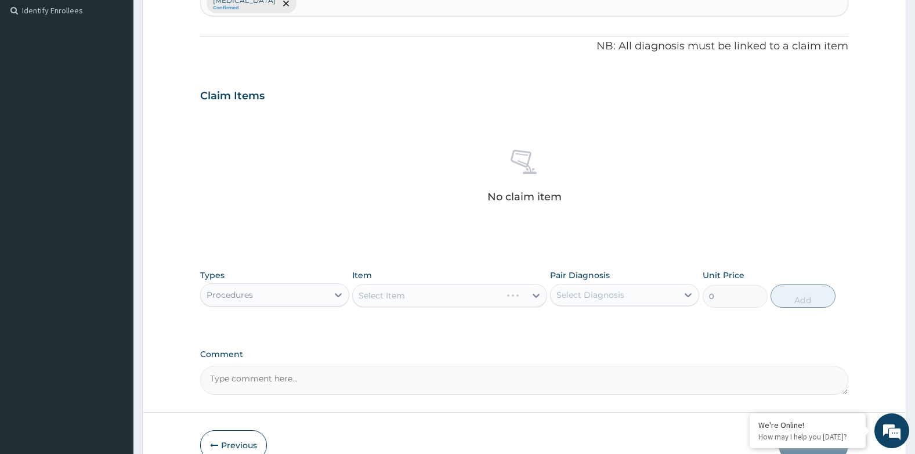
click at [414, 298] on div "Select Item" at bounding box center [449, 295] width 194 height 23
click at [419, 294] on div "Select Item" at bounding box center [449, 295] width 194 height 23
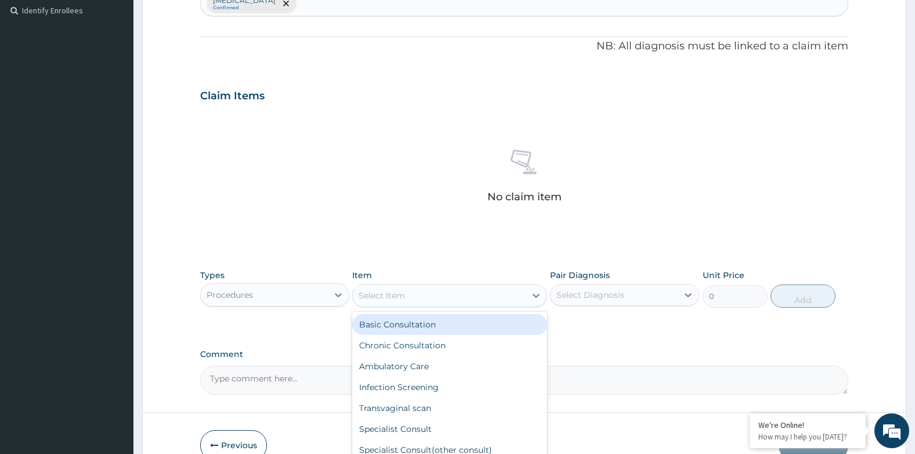
click at [425, 300] on div "Select Item" at bounding box center [439, 295] width 172 height 19
drag, startPoint x: 425, startPoint y: 327, endPoint x: 525, endPoint y: 308, distance: 102.1
click at [426, 327] on div "Basic Consultation" at bounding box center [449, 324] width 194 height 21
type input "8000"
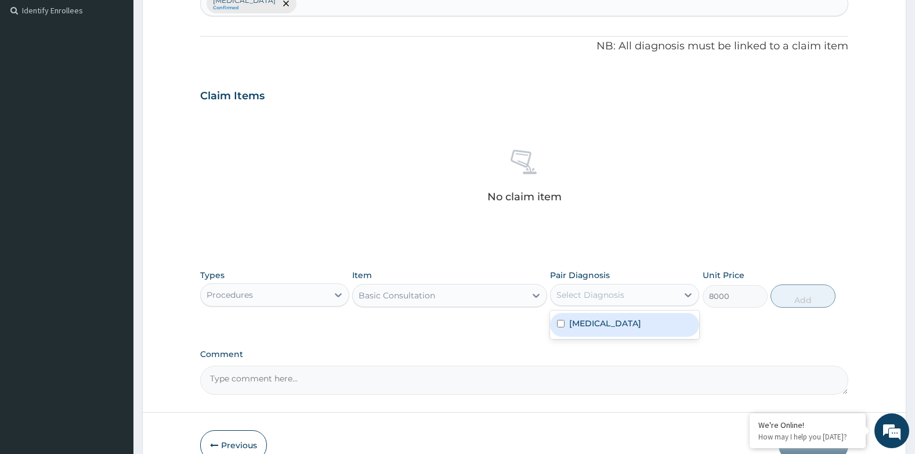
click at [599, 298] on div "Select Diagnosis" at bounding box center [591, 295] width 68 height 12
click at [578, 331] on div "Malaria" at bounding box center [624, 325] width 149 height 24
checkbox input "true"
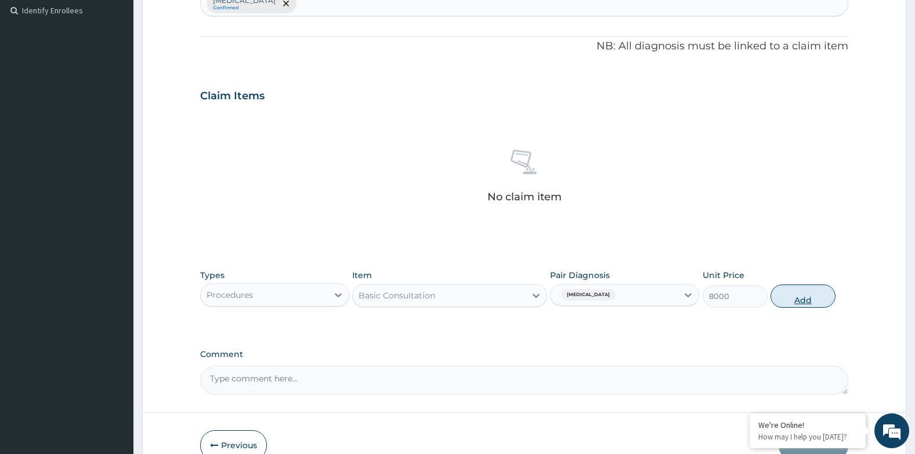
click at [820, 302] on button "Add" at bounding box center [803, 295] width 65 height 23
type input "0"
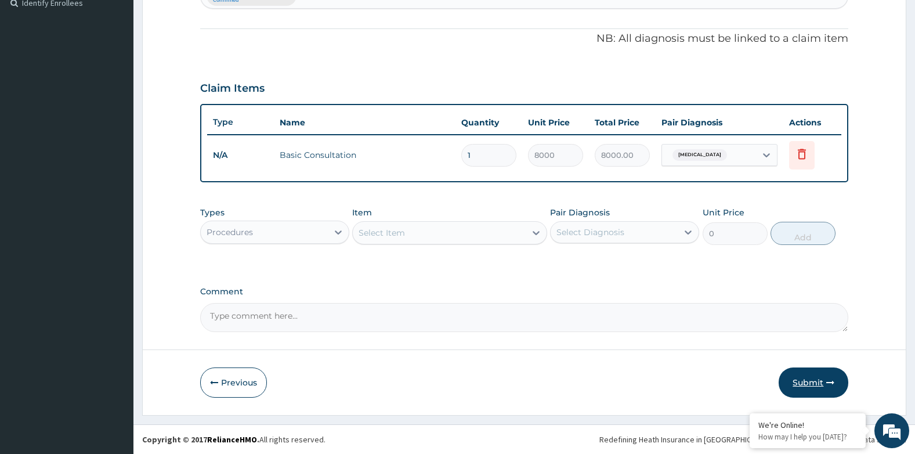
click at [808, 377] on button "Submit" at bounding box center [814, 382] width 70 height 30
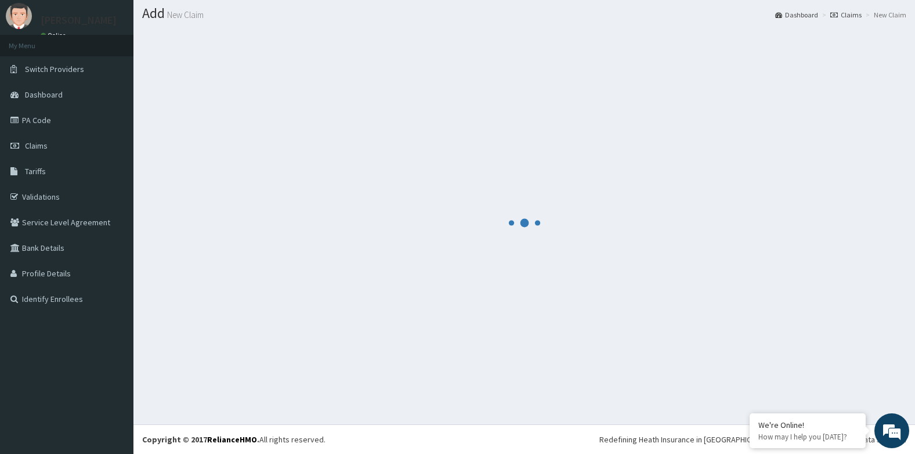
scroll to position [328, 0]
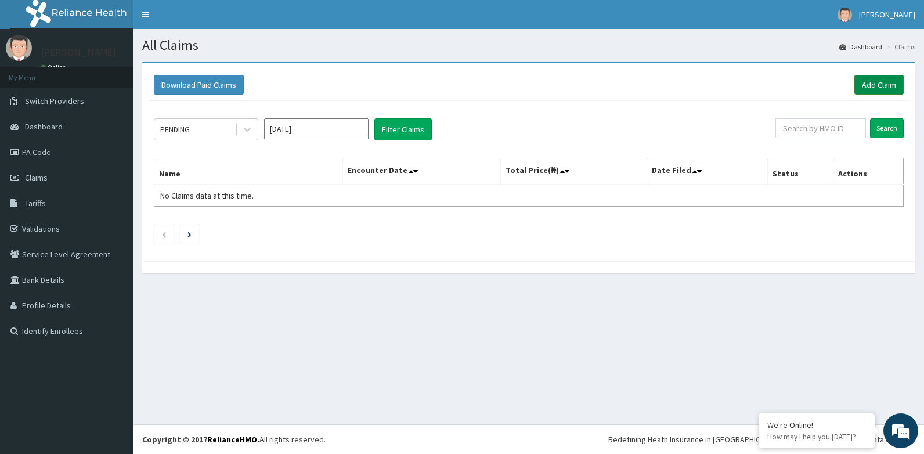
click at [881, 84] on link "Add Claim" at bounding box center [879, 85] width 49 height 20
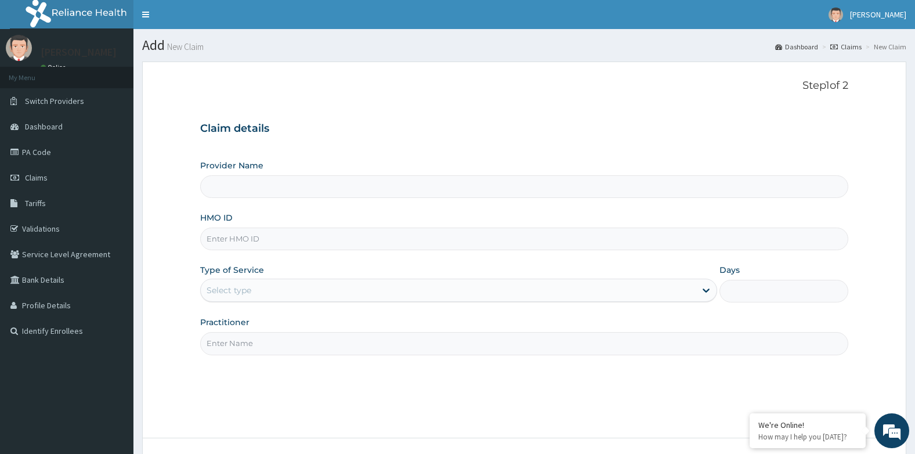
click at [259, 238] on input "HMO ID" at bounding box center [524, 239] width 649 height 23
type input "[GEOGRAPHIC_DATA]- ikeja"
paste input "TBC/10244/E"
type input "TBC/10244/E"
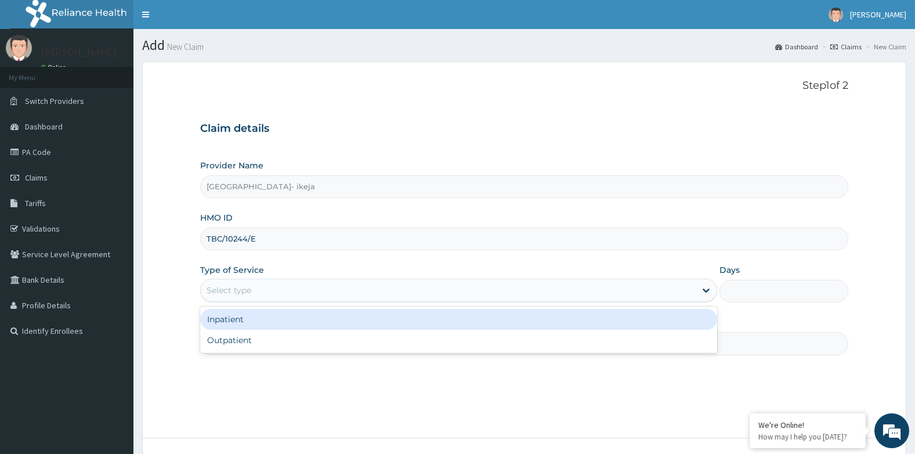
click at [261, 294] on div "Select type" at bounding box center [448, 290] width 495 height 19
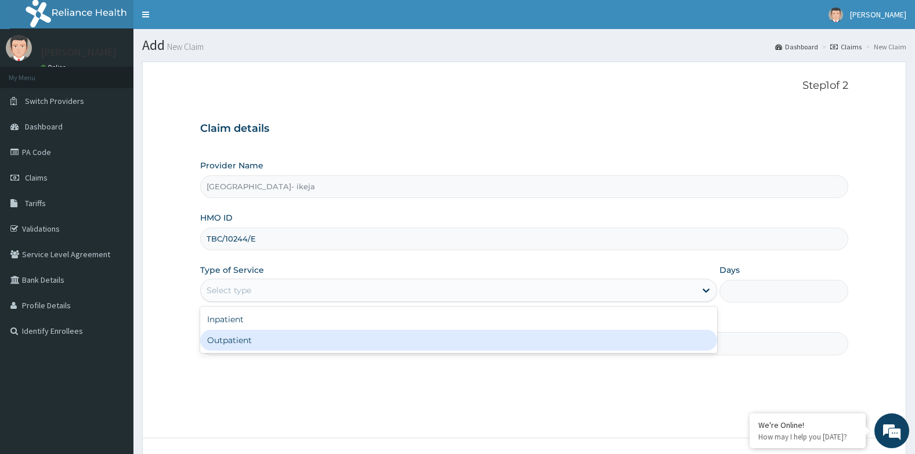
click at [225, 343] on div "Outpatient" at bounding box center [458, 340] width 517 height 21
type input "1"
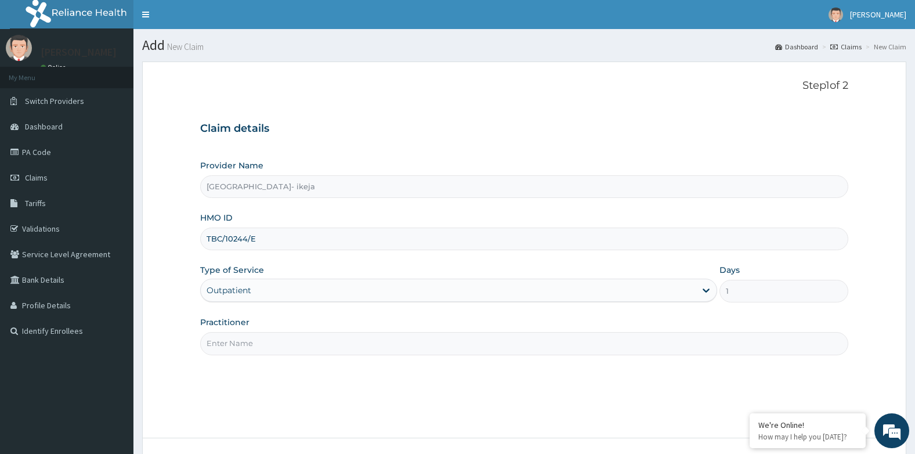
click at [220, 340] on input "Practitioner" at bounding box center [524, 343] width 649 height 23
type input "[PERSON_NAME]"
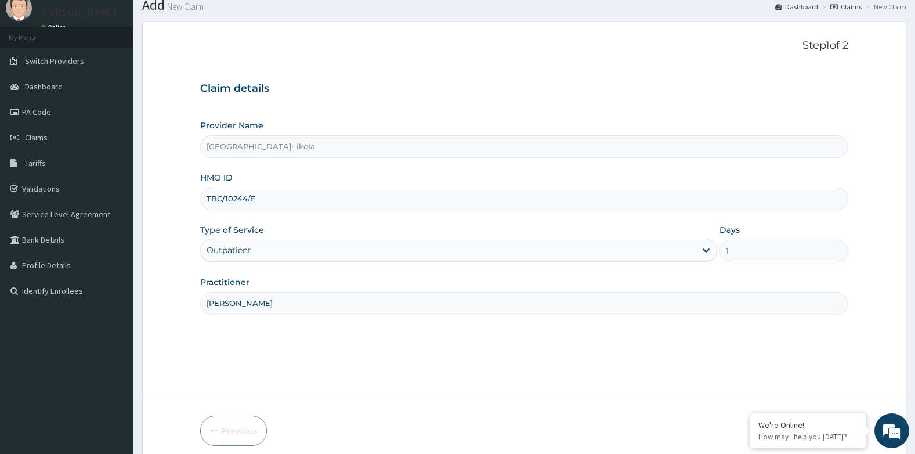
scroll to position [88, 0]
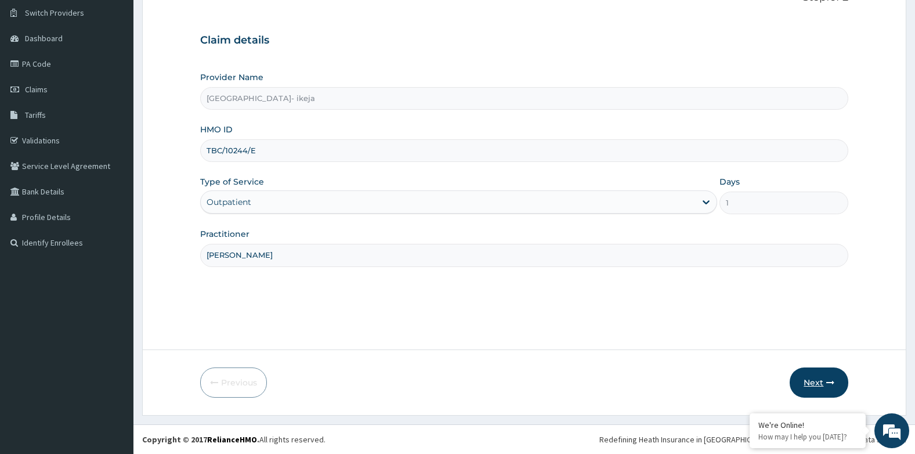
click at [825, 385] on button "Next" at bounding box center [819, 382] width 59 height 30
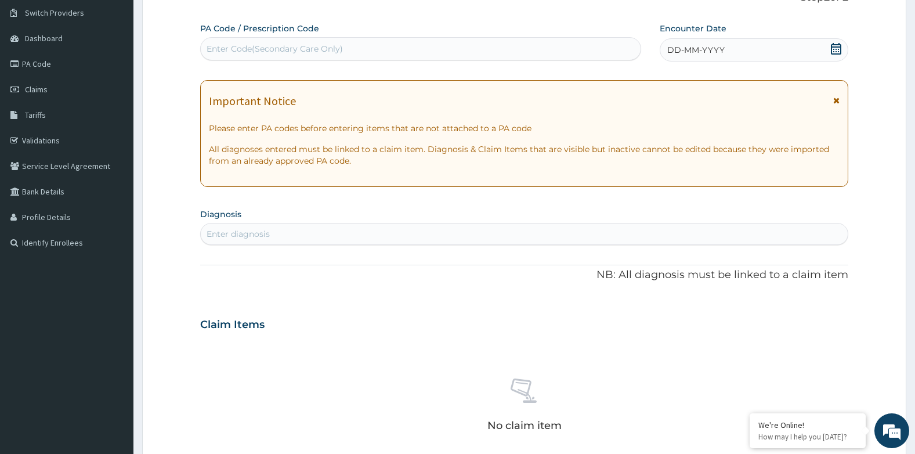
scroll to position [30, 0]
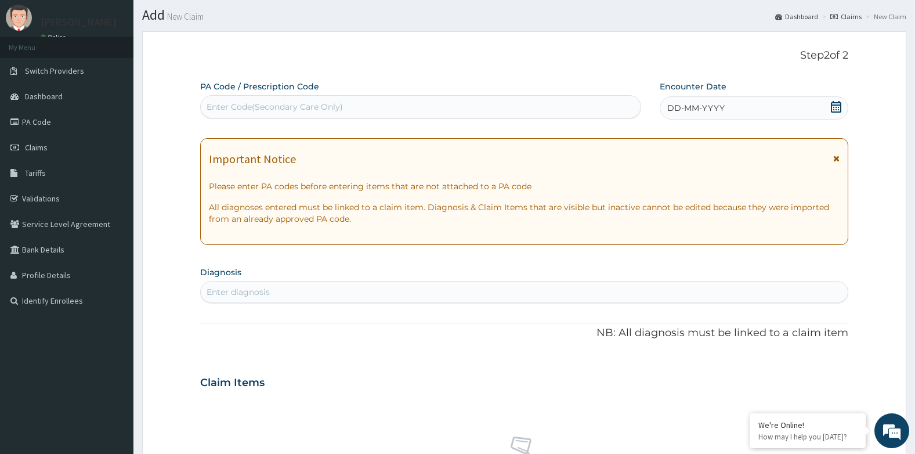
click at [696, 107] on span "DD-MM-YYYY" at bounding box center [696, 108] width 57 height 12
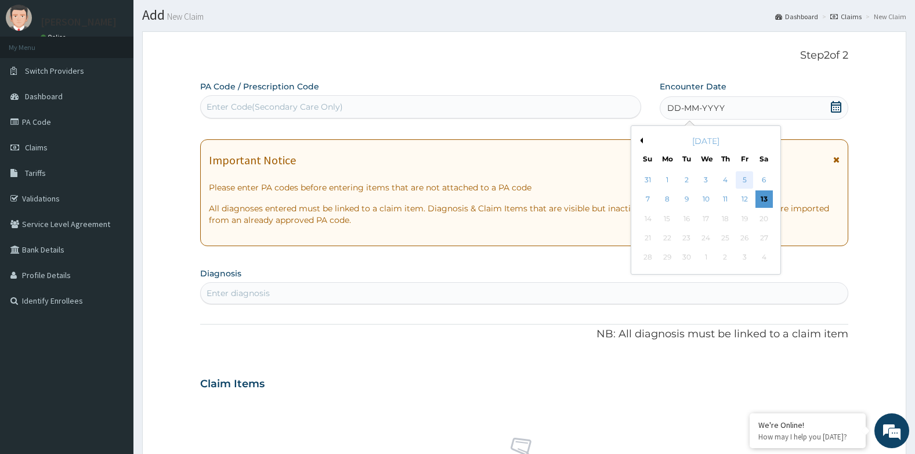
click at [747, 187] on div "5" at bounding box center [744, 179] width 17 height 17
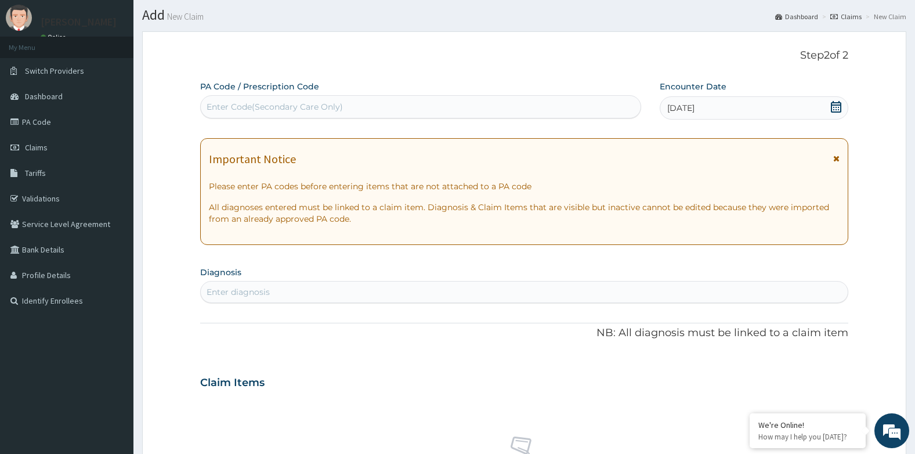
click at [247, 295] on div "Enter diagnosis" at bounding box center [238, 292] width 63 height 12
click at [249, 293] on div "Enter diagnosis" at bounding box center [238, 292] width 63 height 12
click at [219, 294] on div "Enter diagnosis" at bounding box center [238, 292] width 63 height 12
type input "plas"
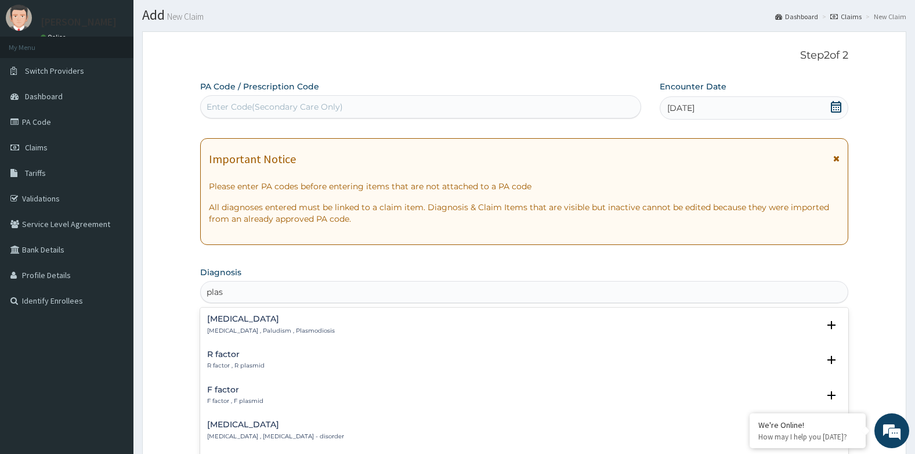
click at [230, 327] on p "[MEDICAL_DATA] , Paludism , Plasmodiosis" at bounding box center [271, 331] width 128 height 8
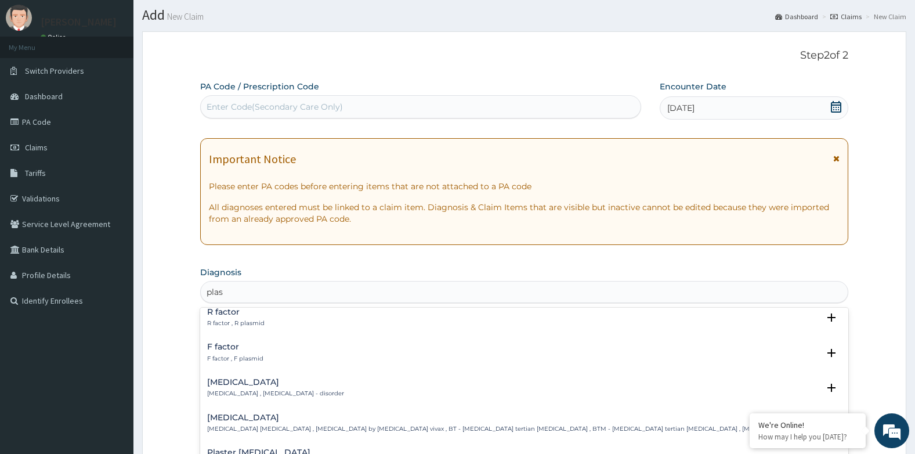
scroll to position [0, 0]
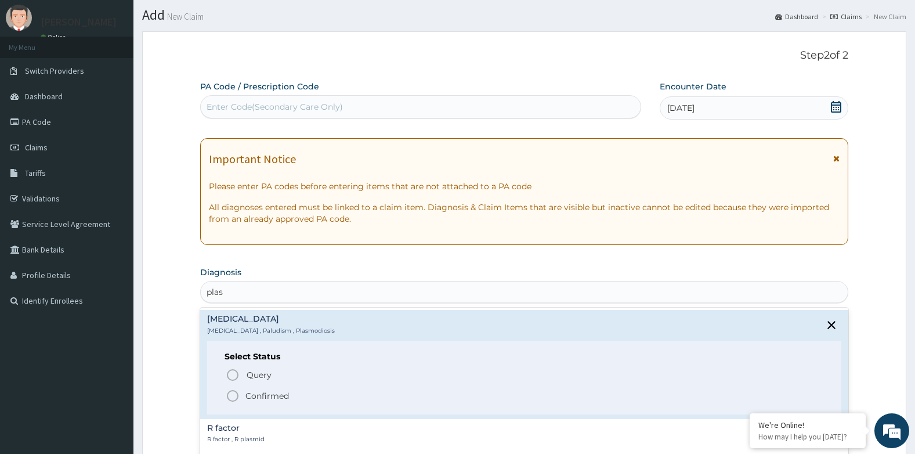
click at [233, 395] on icon "status option filled" at bounding box center [233, 396] width 14 height 14
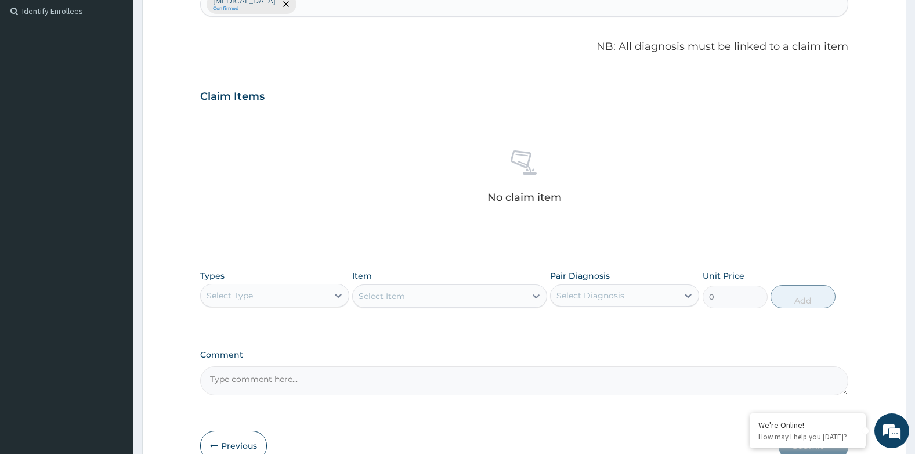
scroll to position [320, 0]
click at [277, 301] on div "Select Type" at bounding box center [264, 295] width 127 height 19
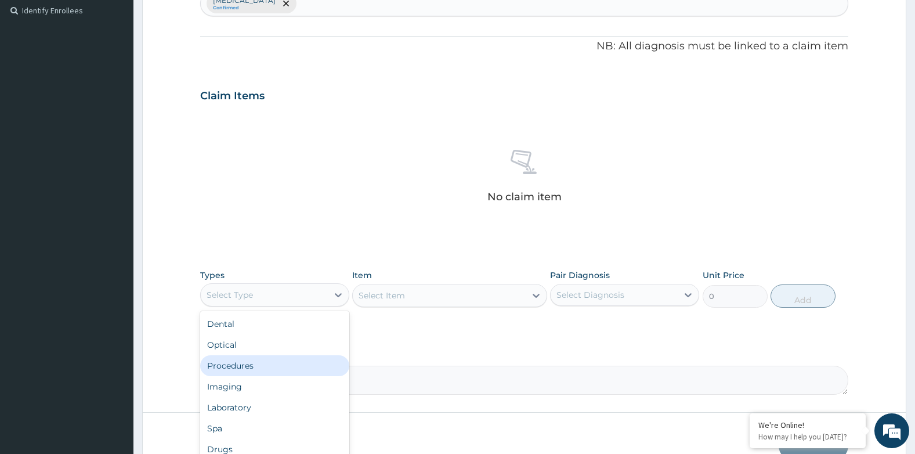
click at [248, 363] on div "Procedures" at bounding box center [274, 365] width 149 height 21
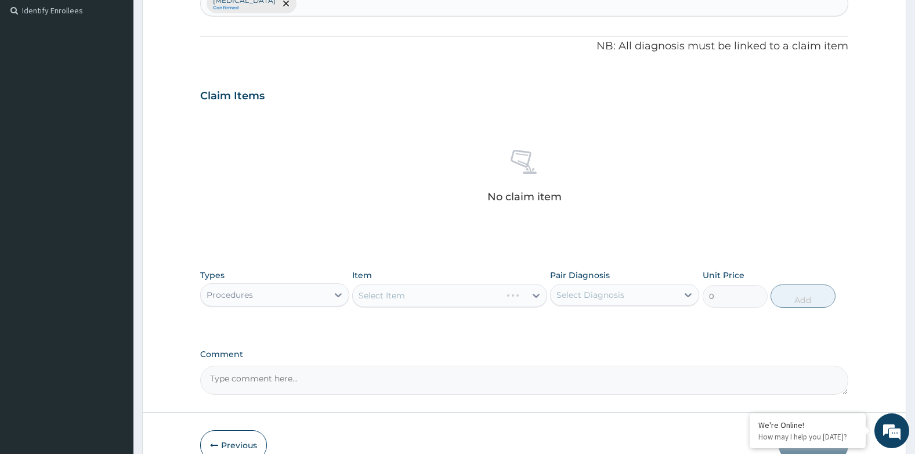
click at [393, 290] on div "Select Item" at bounding box center [449, 295] width 194 height 23
click at [393, 296] on div "Select Item" at bounding box center [449, 295] width 194 height 23
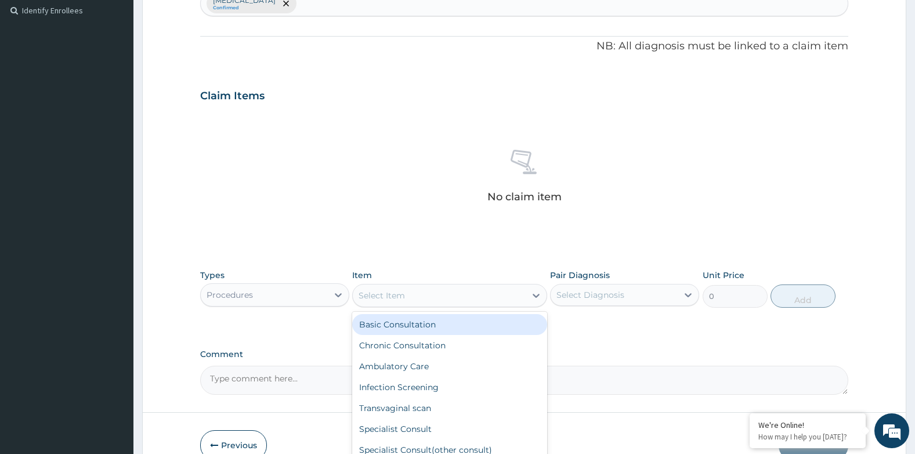
drag, startPoint x: 393, startPoint y: 296, endPoint x: 449, endPoint y: 301, distance: 56.5
click at [449, 301] on div "Select Item" at bounding box center [439, 295] width 172 height 19
click at [418, 326] on div "Basic Consultation" at bounding box center [449, 324] width 194 height 21
type input "8000"
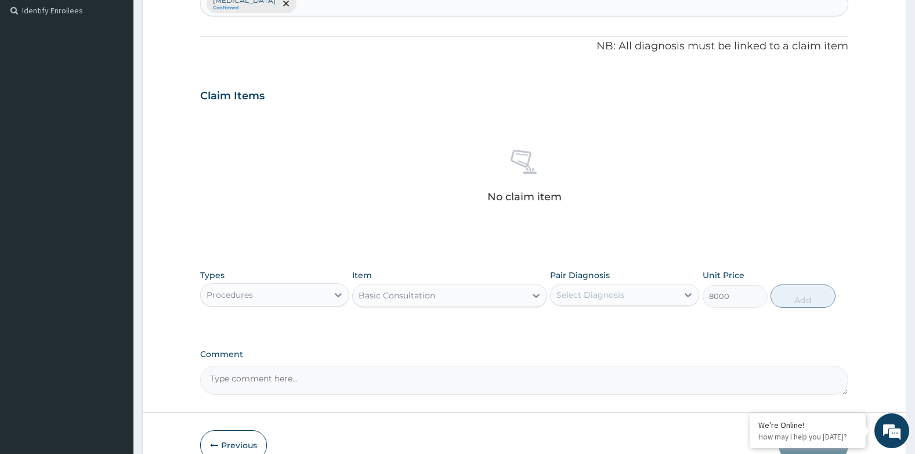
click at [576, 301] on div "Select Diagnosis" at bounding box center [614, 295] width 127 height 19
click at [567, 331] on div "[MEDICAL_DATA]" at bounding box center [624, 325] width 149 height 24
checkbox input "true"
click at [792, 302] on button "Add" at bounding box center [803, 295] width 65 height 23
type input "0"
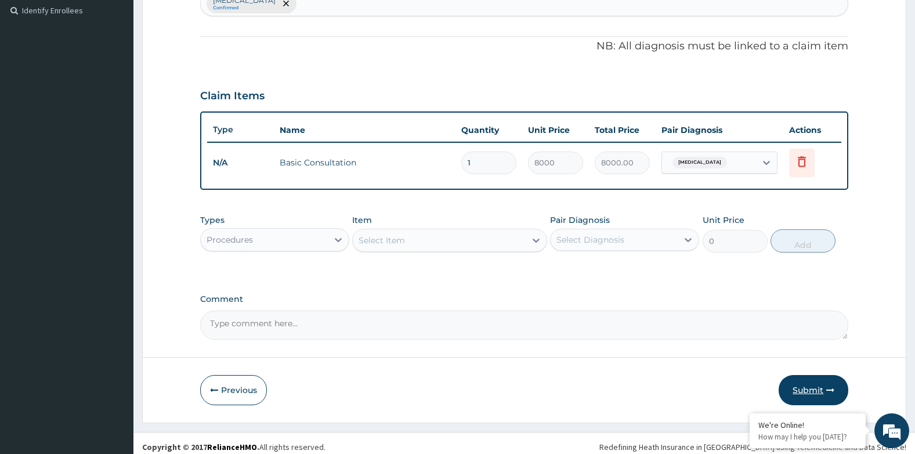
click at [815, 396] on button "Submit" at bounding box center [814, 390] width 70 height 30
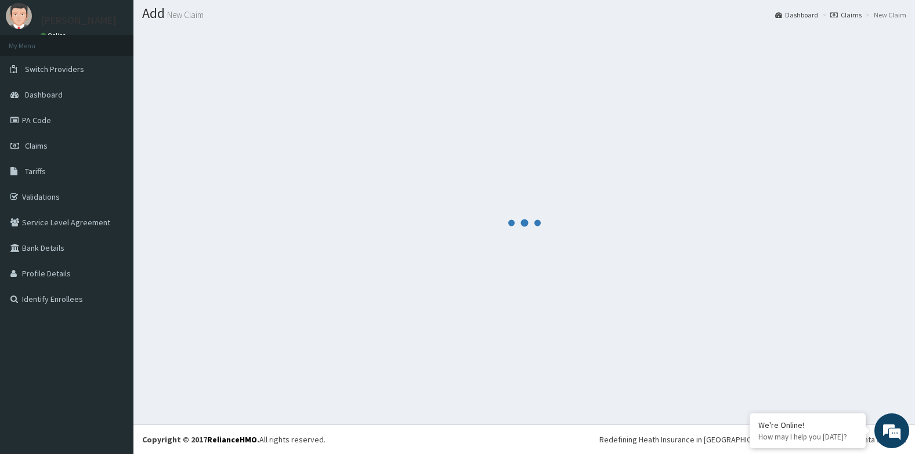
scroll to position [32, 0]
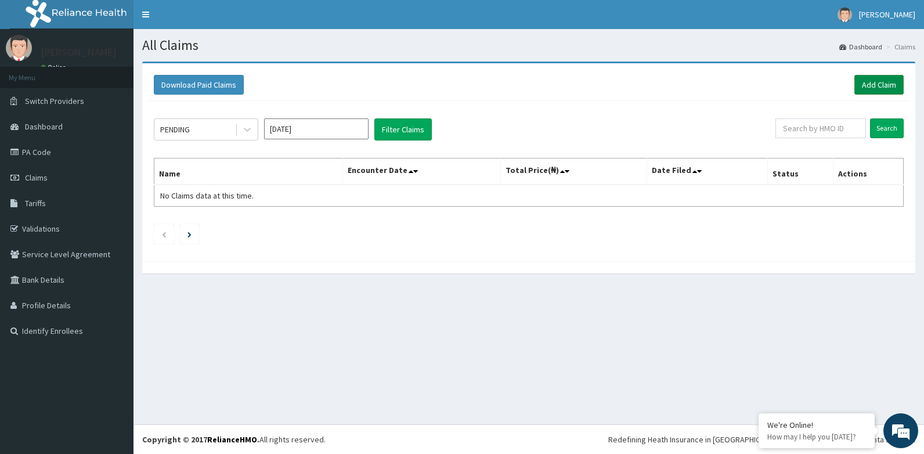
click at [878, 81] on link "Add Claim" at bounding box center [879, 85] width 49 height 20
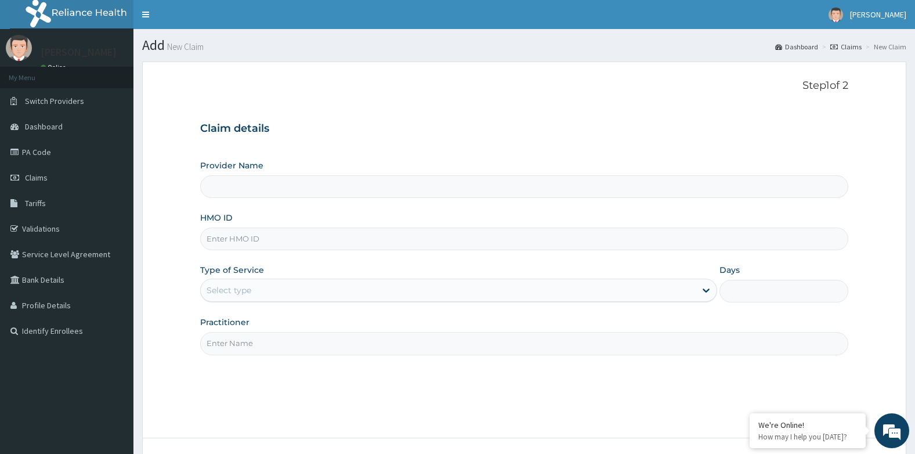
click at [227, 236] on input "HMO ID" at bounding box center [524, 239] width 649 height 23
paste input "TBC/10260/A"
type input "TBC/10260/A"
type input "Bridge clinic Medical Centre- ikeja"
type input "TBC/10260/A"
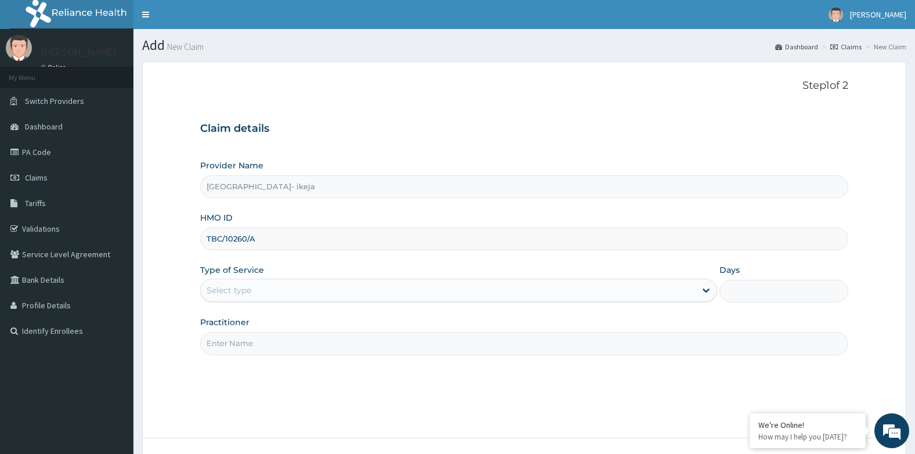
click at [265, 296] on div "Select type" at bounding box center [448, 290] width 495 height 19
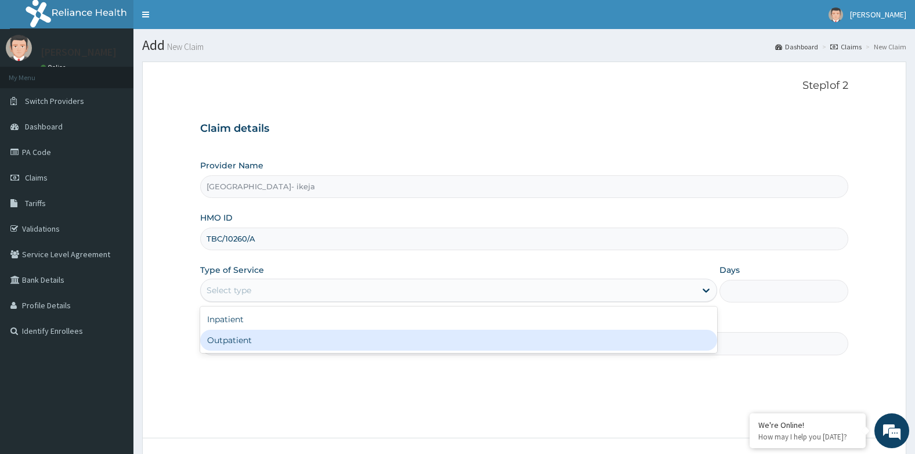
click at [253, 347] on div "Outpatient" at bounding box center [458, 340] width 517 height 21
type input "1"
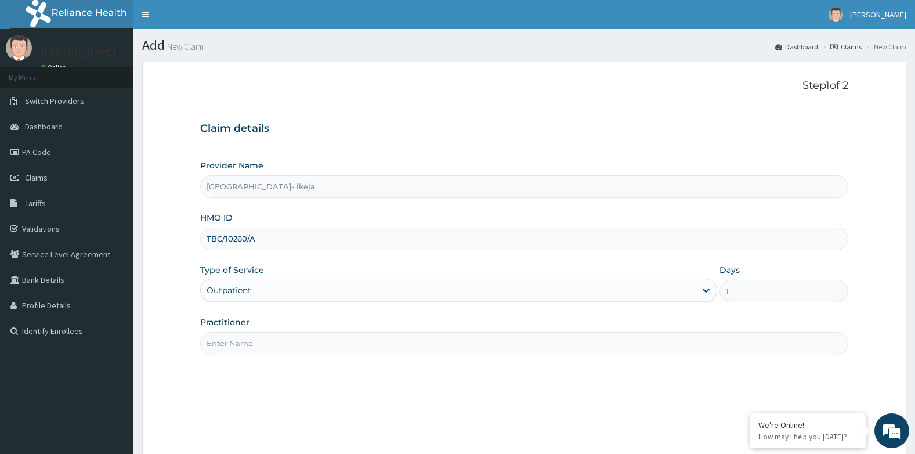
click at [222, 349] on input "Practitioner" at bounding box center [524, 343] width 649 height 23
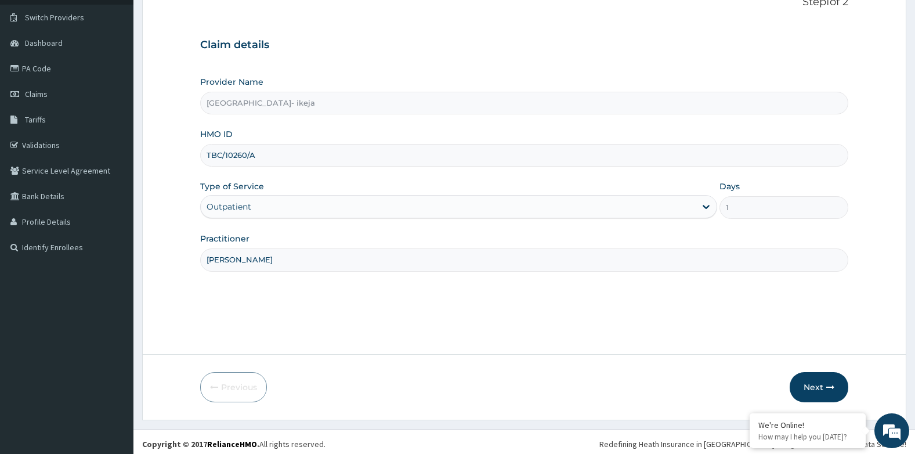
scroll to position [88, 0]
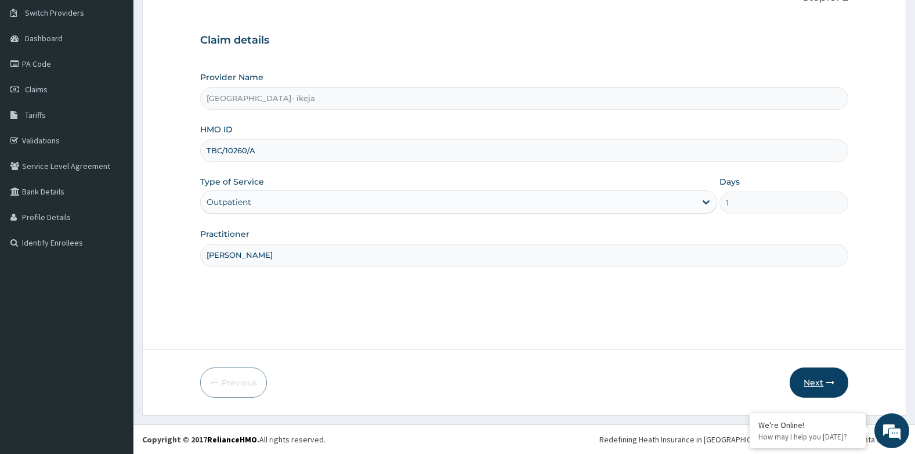
type input "Dr Daudu"
click at [814, 381] on button "Next" at bounding box center [819, 382] width 59 height 30
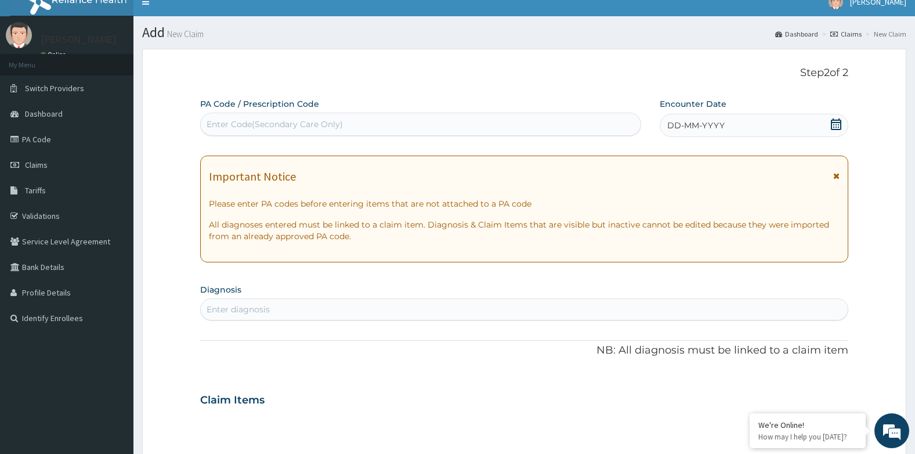
scroll to position [0, 0]
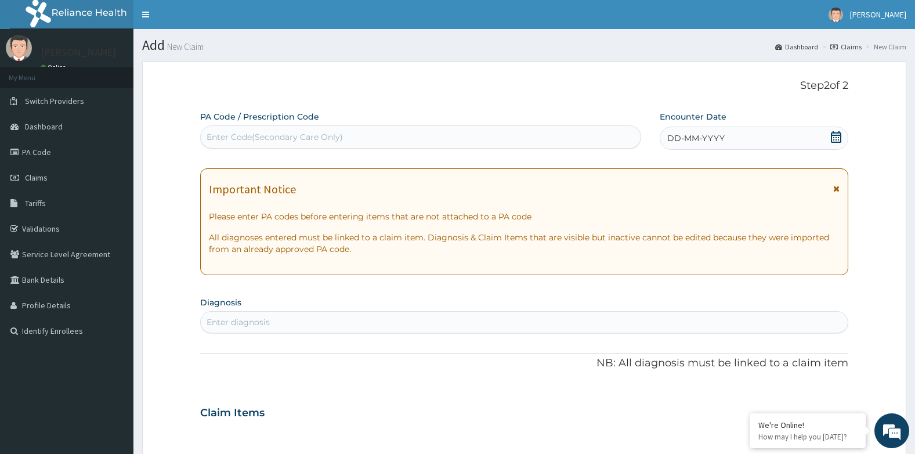
click at [693, 138] on span "DD-MM-YYYY" at bounding box center [696, 138] width 57 height 12
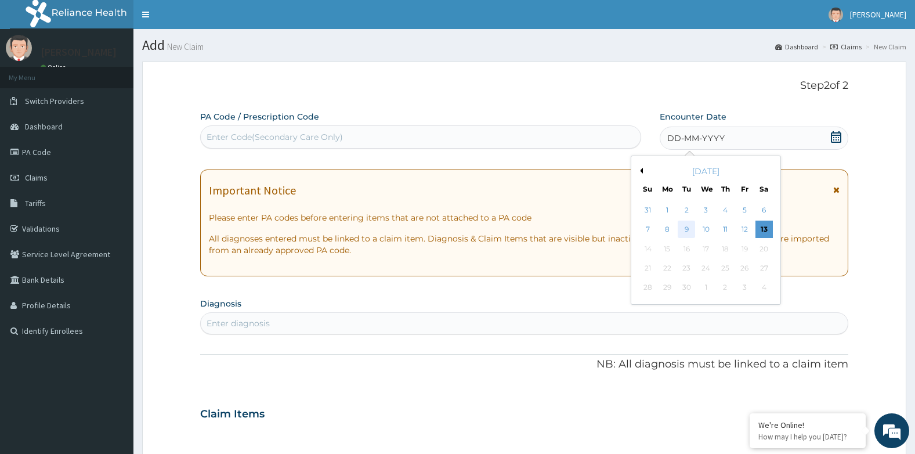
click at [687, 232] on div "9" at bounding box center [686, 229] width 17 height 17
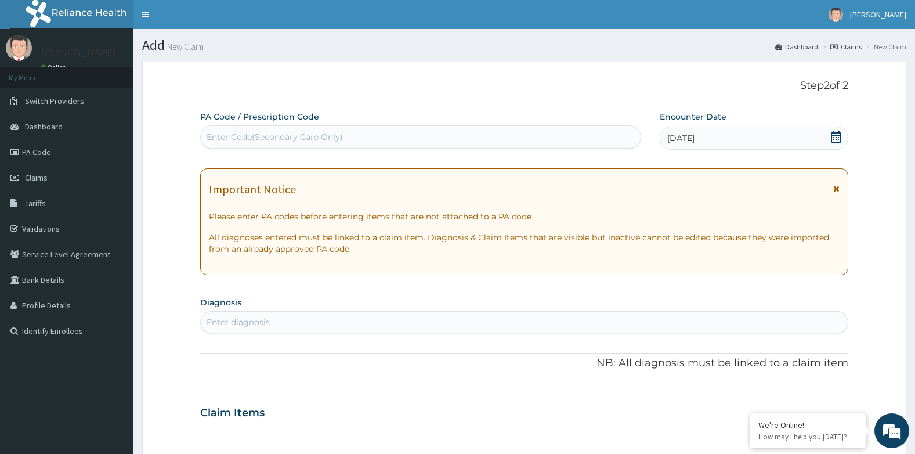
click at [230, 318] on div "Enter diagnosis" at bounding box center [238, 322] width 63 height 12
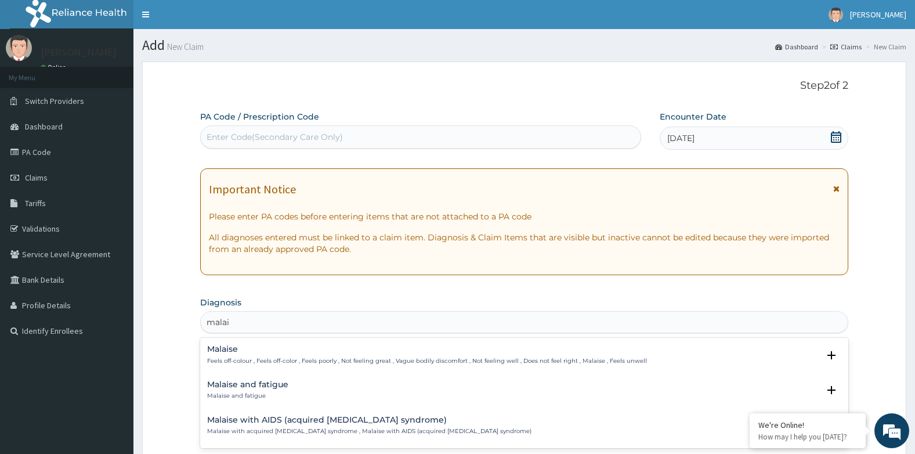
type input "malais"
click at [221, 359] on p "Feels off-colour , Feels off-color , Feels poorly , Not feeling great , Vague b…" at bounding box center [427, 361] width 440 height 8
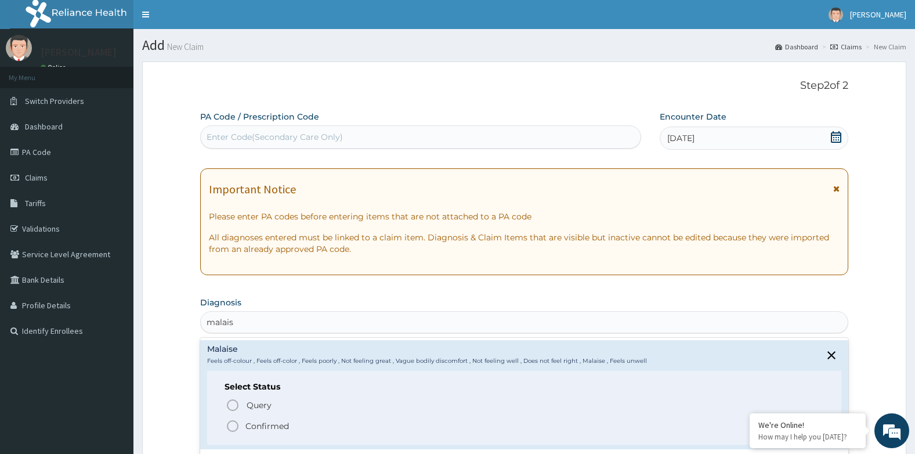
click at [233, 429] on icon "status option filled" at bounding box center [233, 426] width 14 height 14
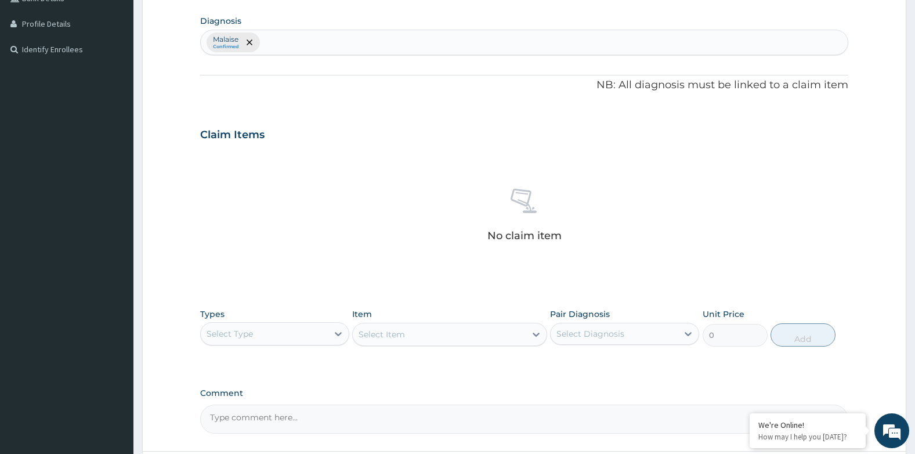
scroll to position [290, 0]
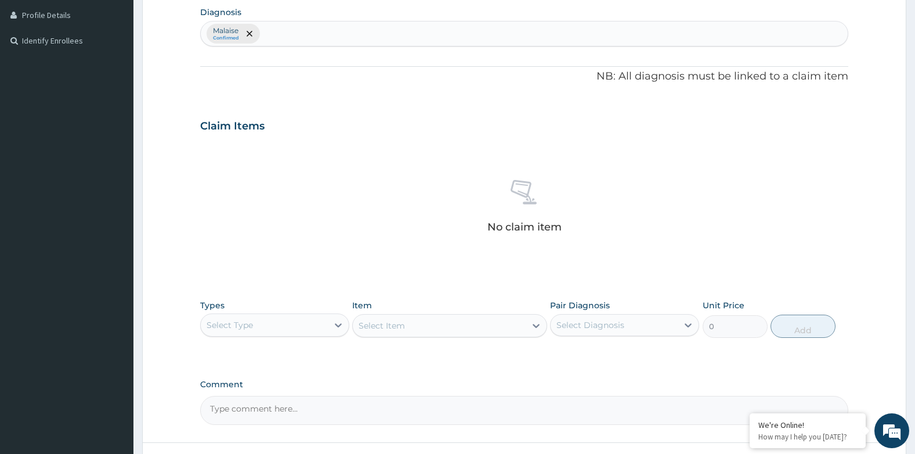
click at [225, 323] on div "Select Type" at bounding box center [230, 325] width 46 height 12
click at [229, 392] on div "Procedures" at bounding box center [274, 395] width 149 height 21
click at [370, 326] on div "Select Item" at bounding box center [449, 325] width 194 height 23
click at [387, 328] on div "Select Item" at bounding box center [449, 325] width 194 height 23
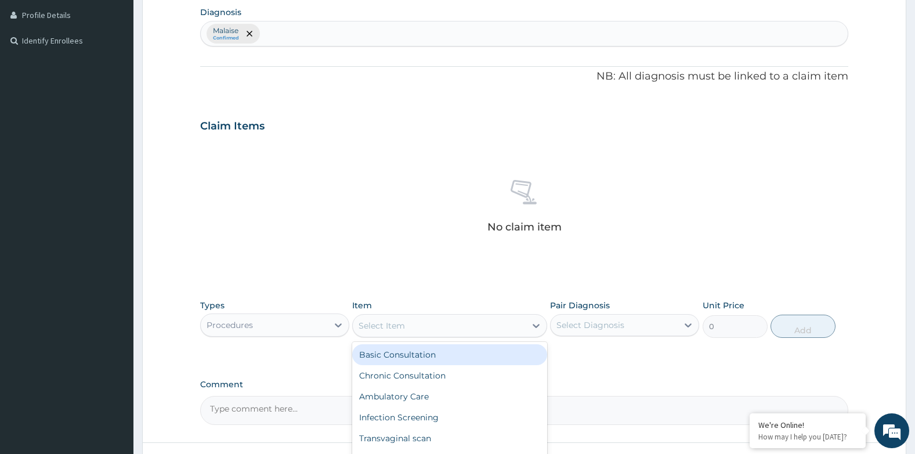
click at [397, 330] on div "Select Item" at bounding box center [382, 326] width 46 height 12
drag, startPoint x: 395, startPoint y: 352, endPoint x: 442, endPoint y: 337, distance: 49.6
click at [395, 353] on div "Basic Consultation" at bounding box center [449, 354] width 194 height 21
type input "8000"
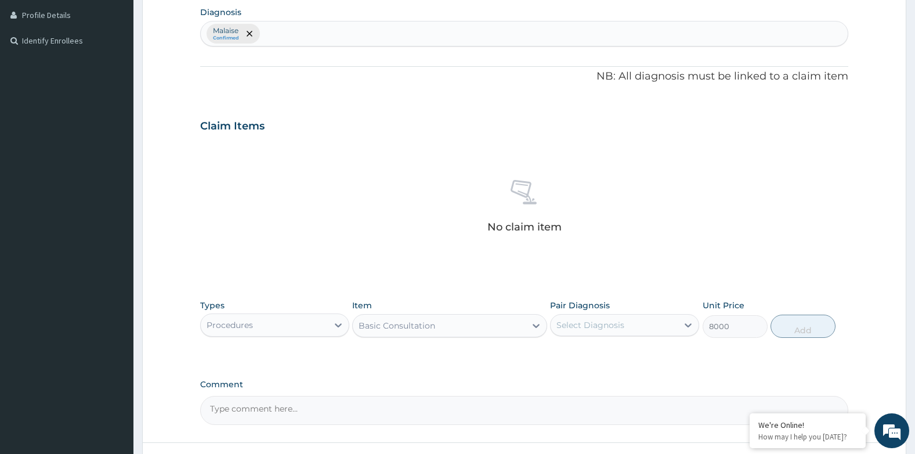
click at [563, 322] on div "Select Diagnosis" at bounding box center [591, 325] width 68 height 12
click at [567, 355] on div "Malaise" at bounding box center [624, 355] width 149 height 24
checkbox input "true"
click at [807, 325] on button "Add" at bounding box center [803, 326] width 65 height 23
type input "0"
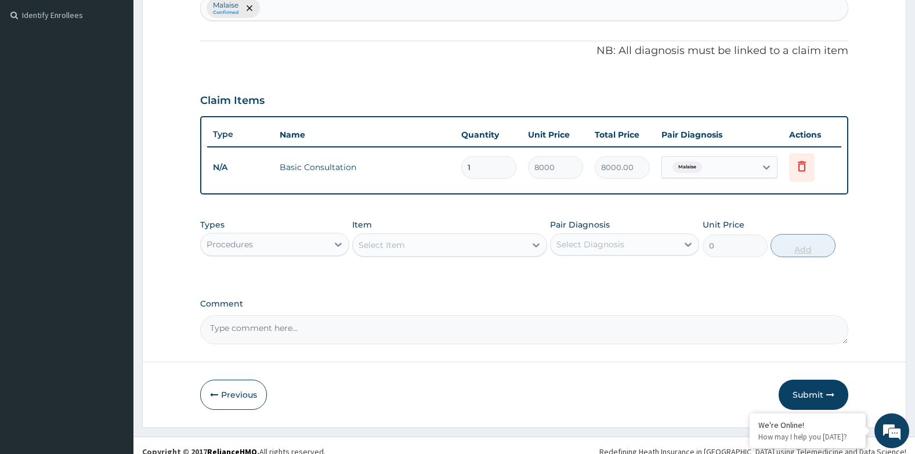
scroll to position [328, 0]
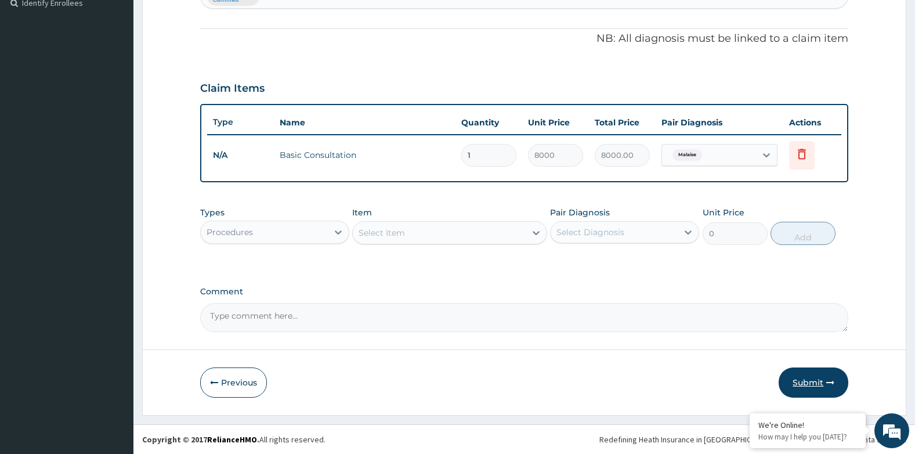
click at [809, 384] on button "Submit" at bounding box center [814, 382] width 70 height 30
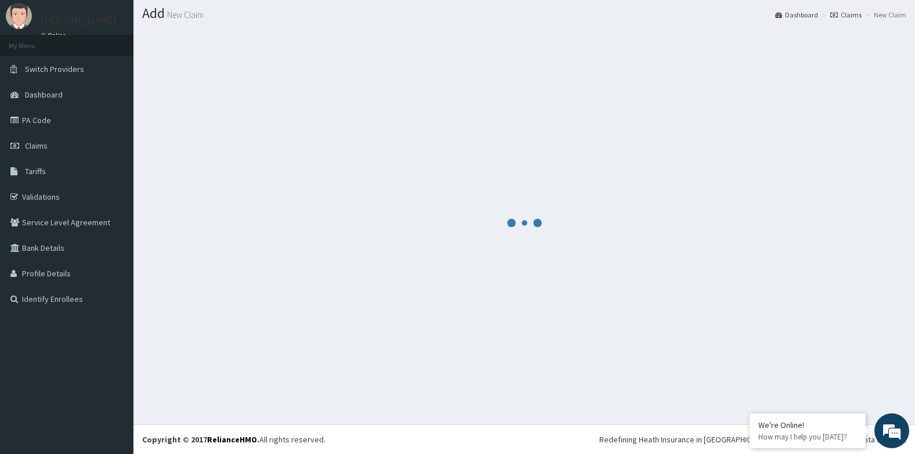
scroll to position [32, 0]
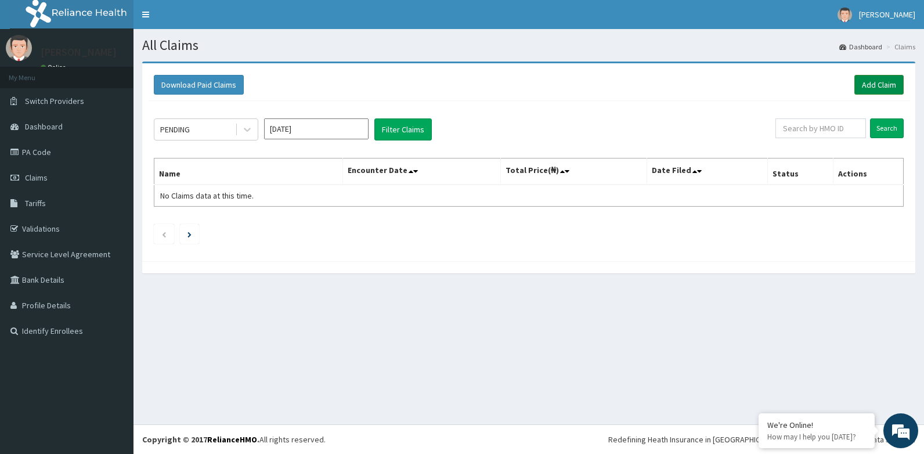
click at [861, 89] on link "Add Claim" at bounding box center [879, 85] width 49 height 20
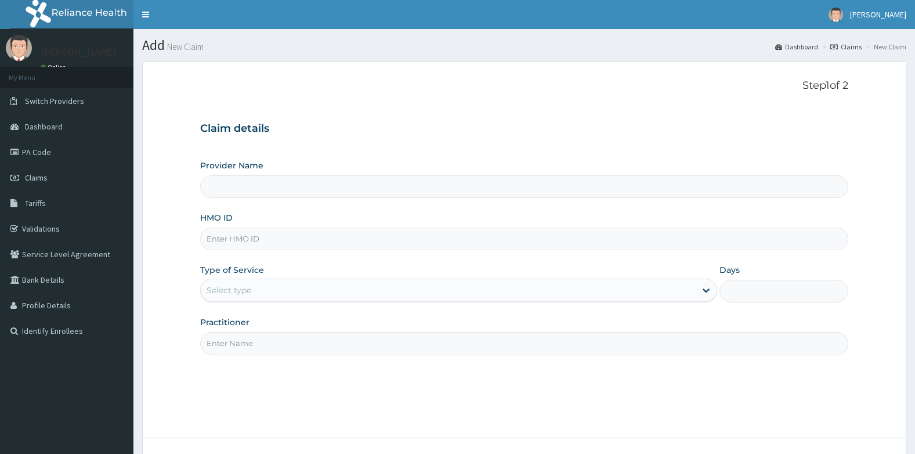
click at [210, 244] on input "HMO ID" at bounding box center [524, 239] width 649 height 23
type input "PPY/10338/A"
type input "[GEOGRAPHIC_DATA]- ikeja"
type input "PPY/10338/A"
click at [226, 285] on div "Select type" at bounding box center [229, 290] width 45 height 12
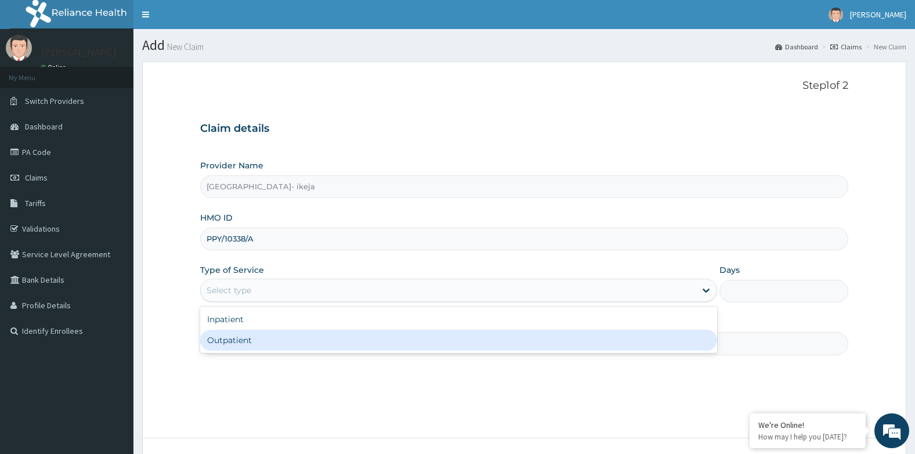
click at [221, 337] on div "Outpatient" at bounding box center [458, 340] width 517 height 21
type input "1"
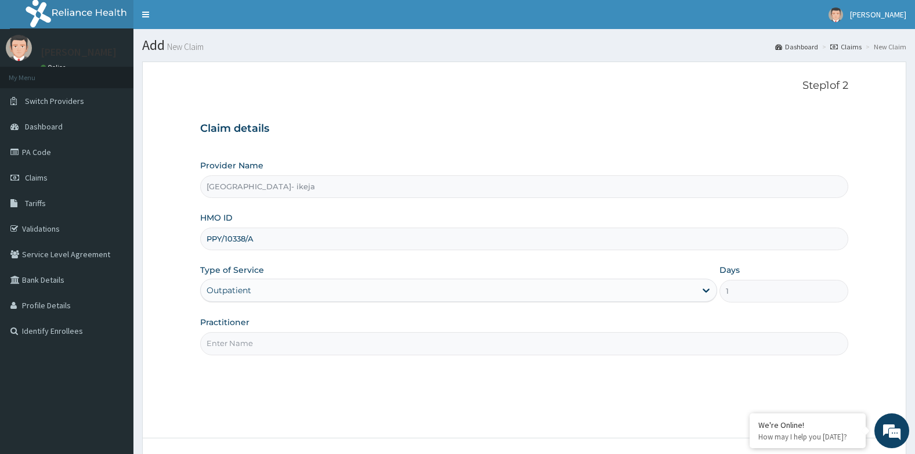
click at [221, 337] on input "Practitioner" at bounding box center [524, 343] width 649 height 23
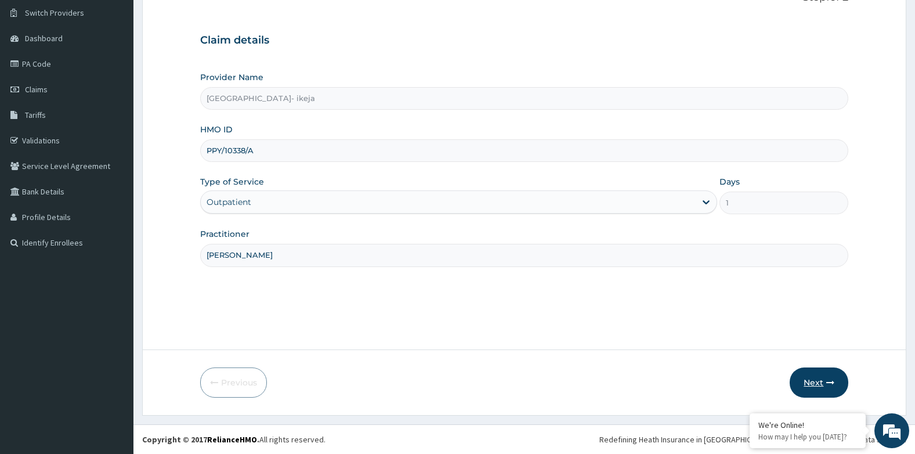
type input "Dr Daudu"
click at [828, 382] on icon "button" at bounding box center [831, 382] width 8 height 8
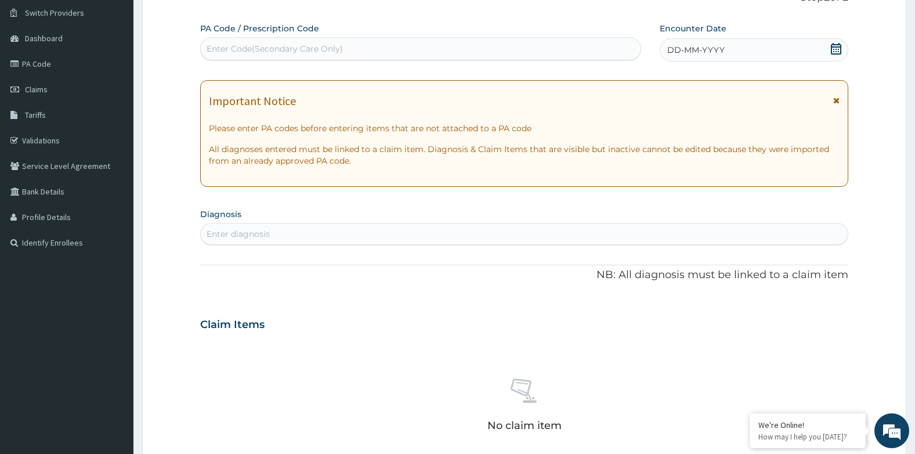
click at [706, 51] on span "DD-MM-YYYY" at bounding box center [696, 50] width 57 height 12
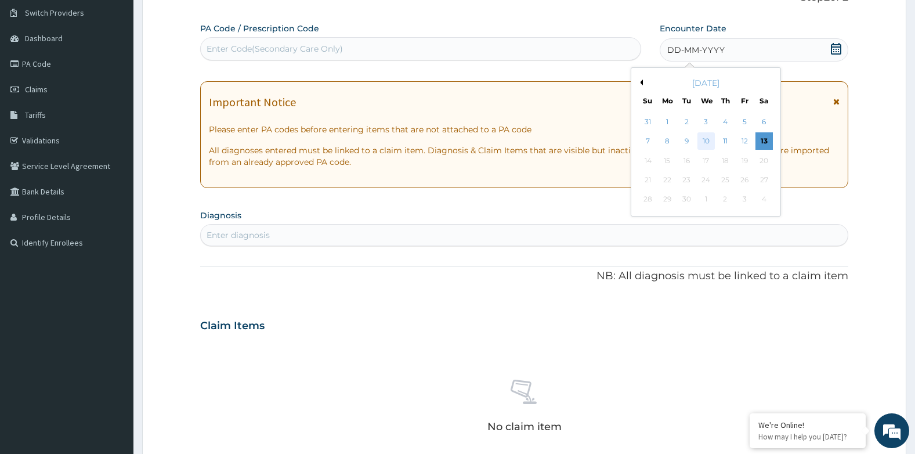
click at [703, 140] on div "10" at bounding box center [705, 141] width 17 height 17
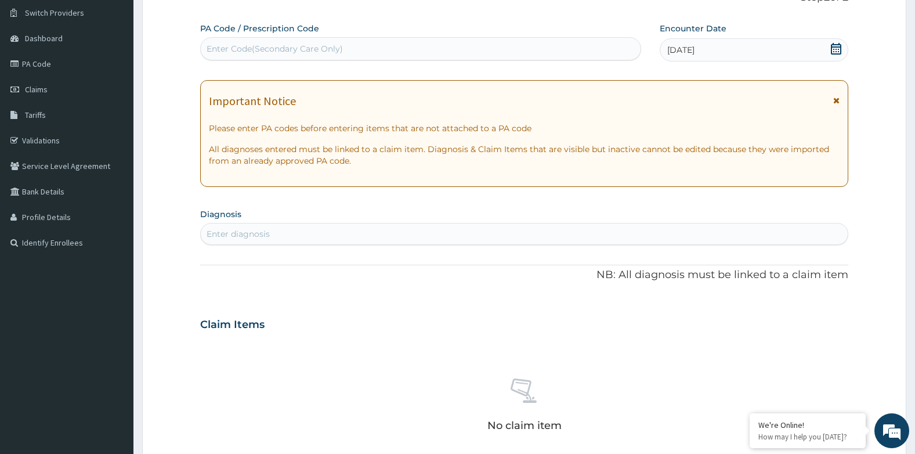
click at [259, 236] on div "Enter diagnosis" at bounding box center [238, 234] width 63 height 12
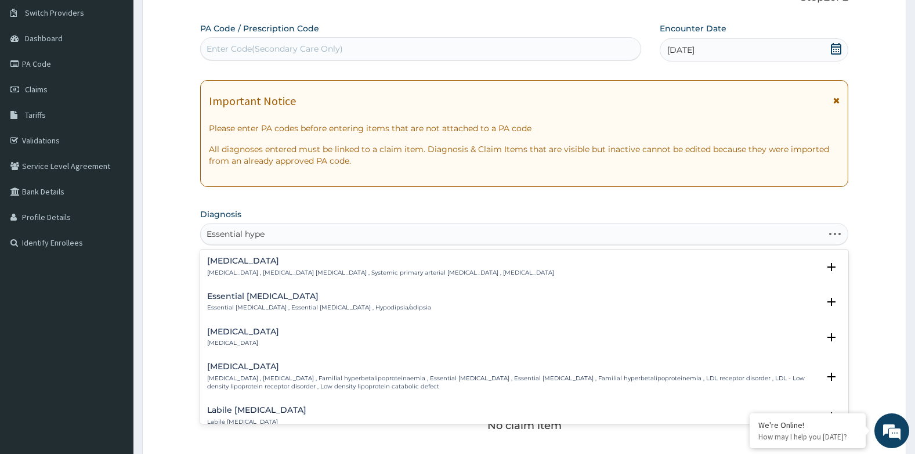
type input "Essential hyper"
click at [245, 263] on h4 "Essential hypertension" at bounding box center [380, 261] width 347 height 9
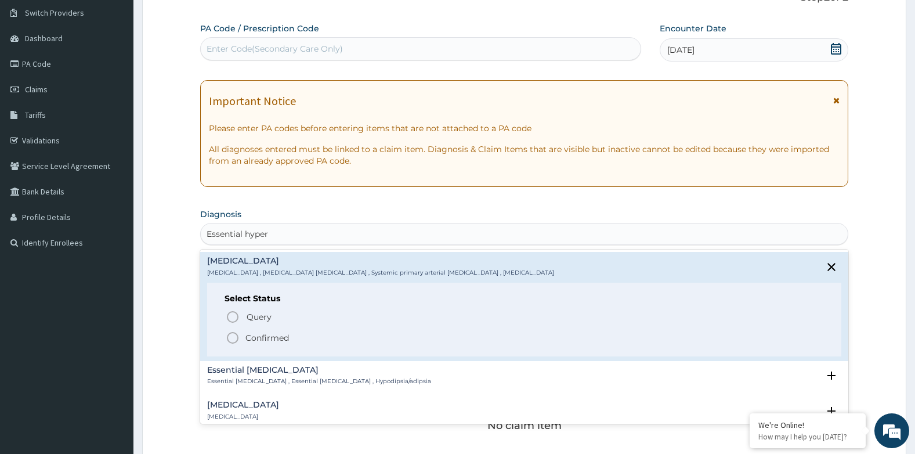
click at [232, 340] on icon "status option filled" at bounding box center [233, 338] width 14 height 14
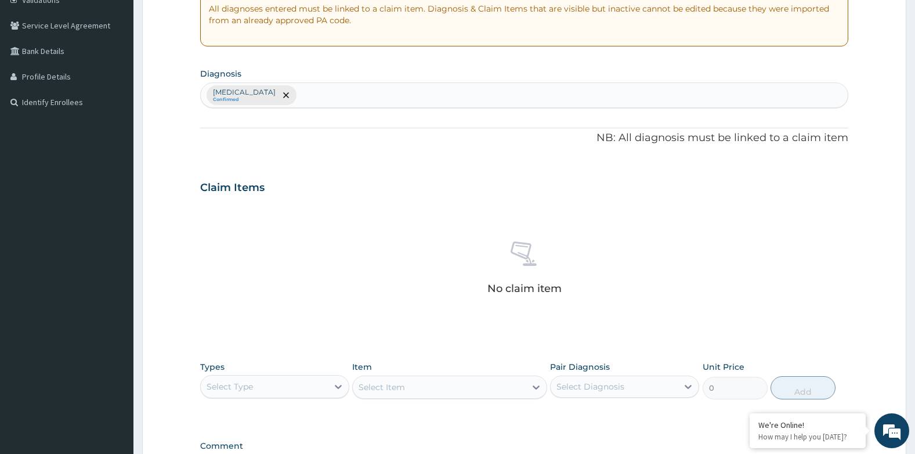
scroll to position [262, 0]
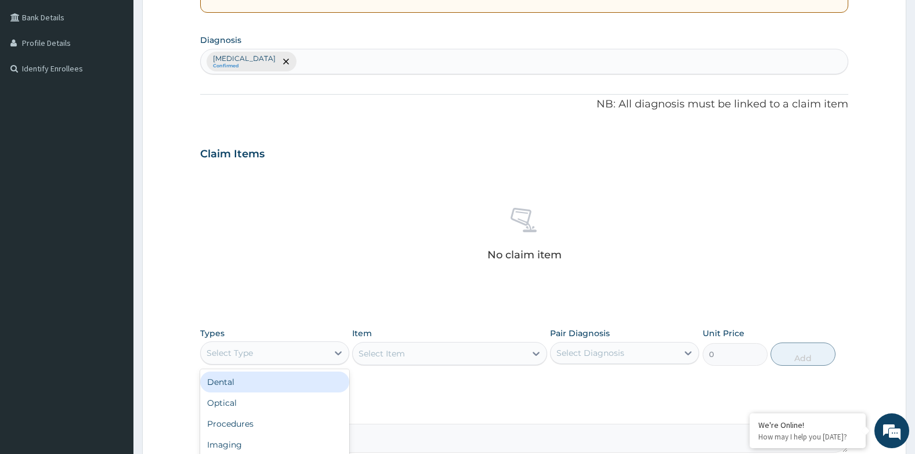
click at [229, 354] on div "Select Type" at bounding box center [230, 353] width 46 height 12
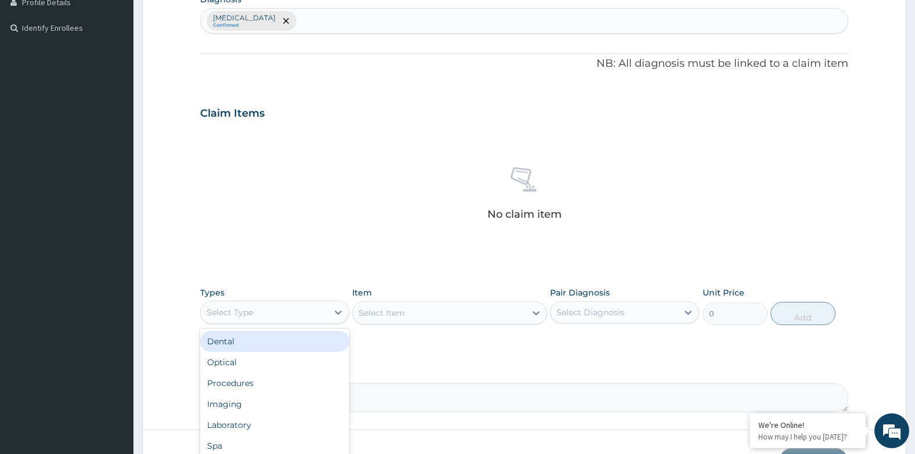
scroll to position [320, 0]
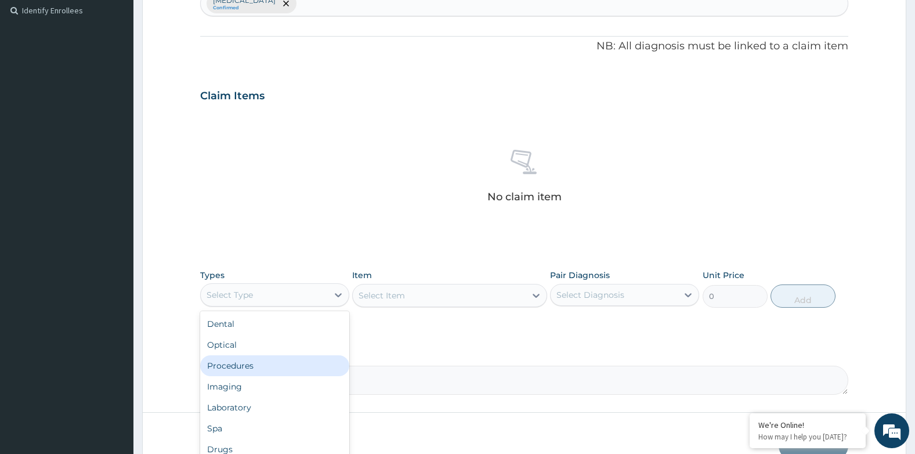
click at [248, 363] on div "Procedures" at bounding box center [274, 365] width 149 height 21
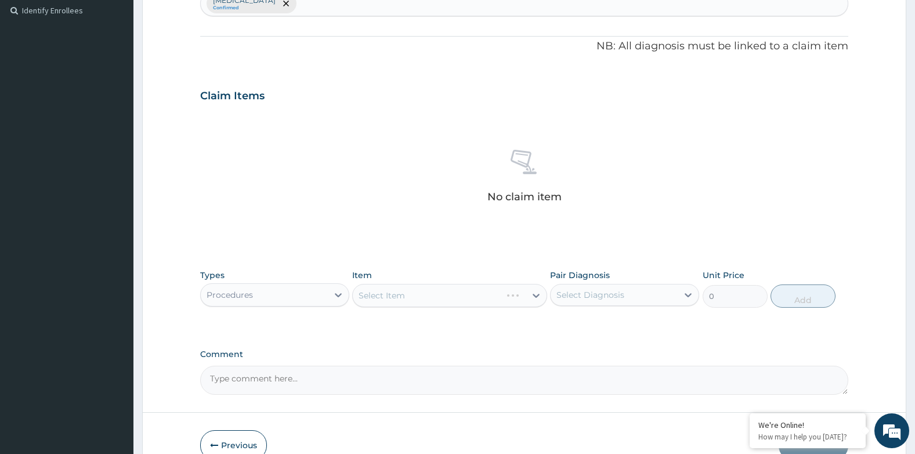
click at [447, 295] on div "Select Item" at bounding box center [449, 295] width 194 height 23
click at [447, 301] on div "Select Item" at bounding box center [449, 295] width 194 height 23
click at [450, 299] on div "Select Item" at bounding box center [439, 295] width 172 height 19
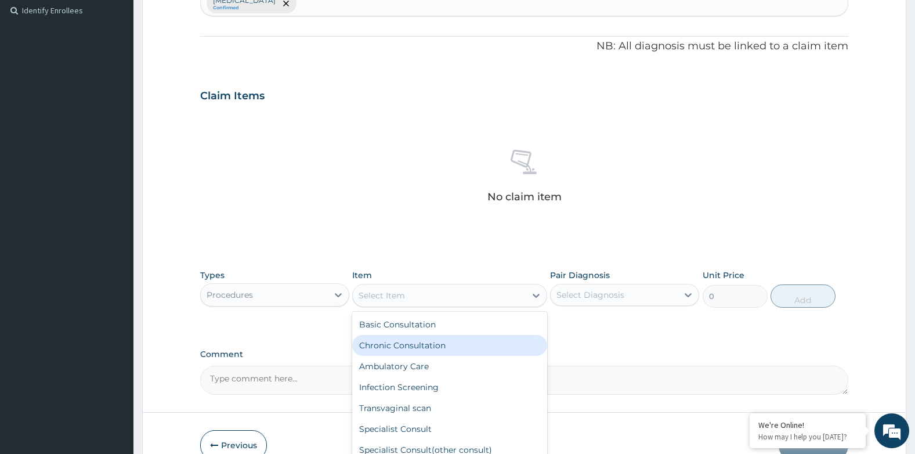
click at [436, 345] on div "Chronic Consultation" at bounding box center [449, 345] width 194 height 21
type input "12500"
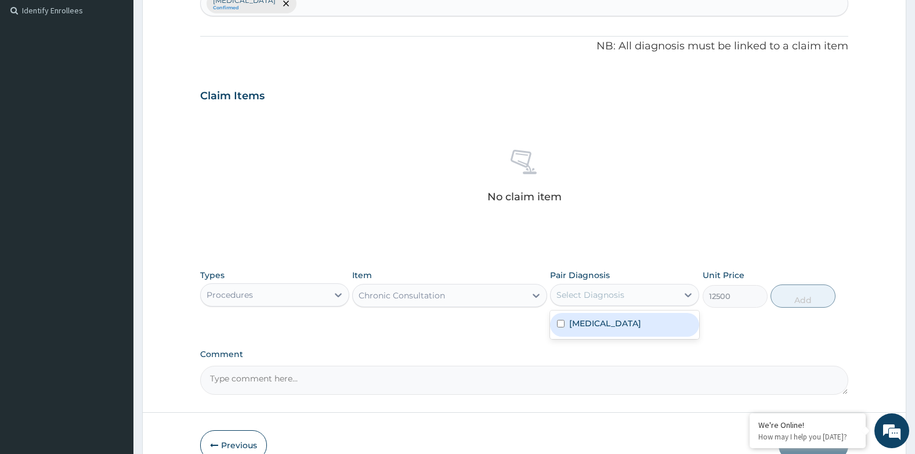
click at [574, 297] on div "Select Diagnosis" at bounding box center [591, 295] width 68 height 12
drag, startPoint x: 570, startPoint y: 322, endPoint x: 596, endPoint y: 324, distance: 25.6
click at [570, 323] on label "Essential hypertension" at bounding box center [605, 324] width 72 height 12
checkbox input "true"
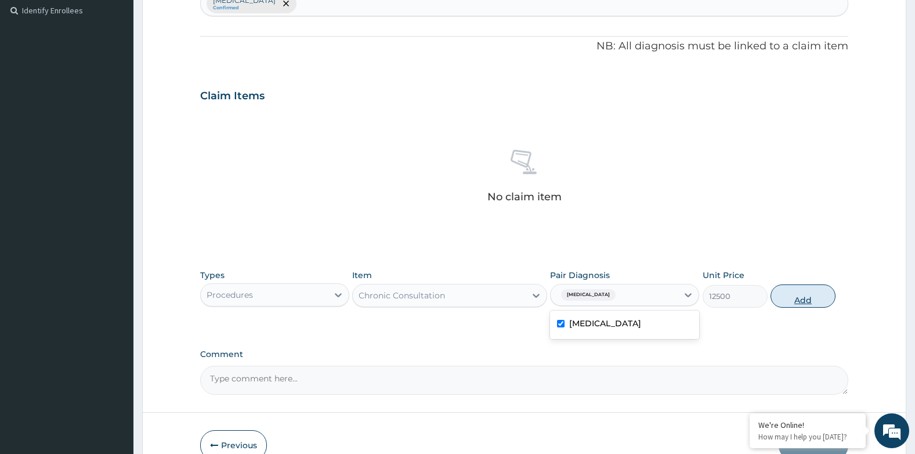
click at [793, 298] on button "Add" at bounding box center [803, 295] width 65 height 23
type input "0"
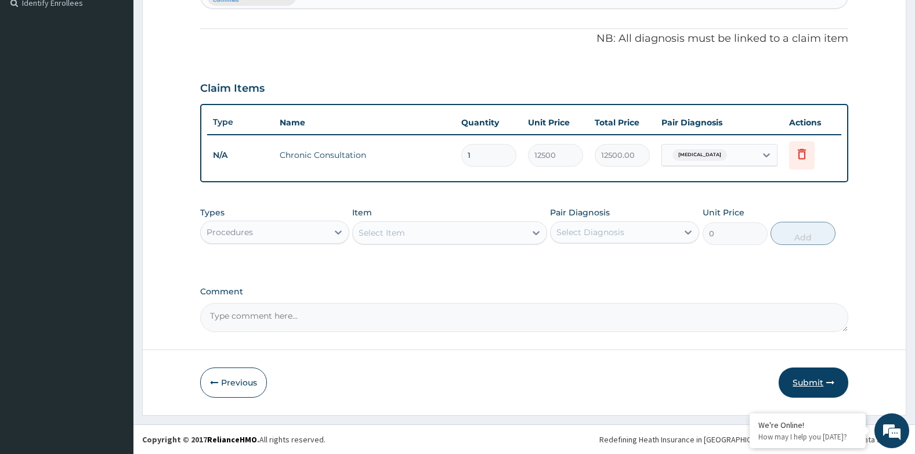
click at [803, 375] on button "Submit" at bounding box center [814, 382] width 70 height 30
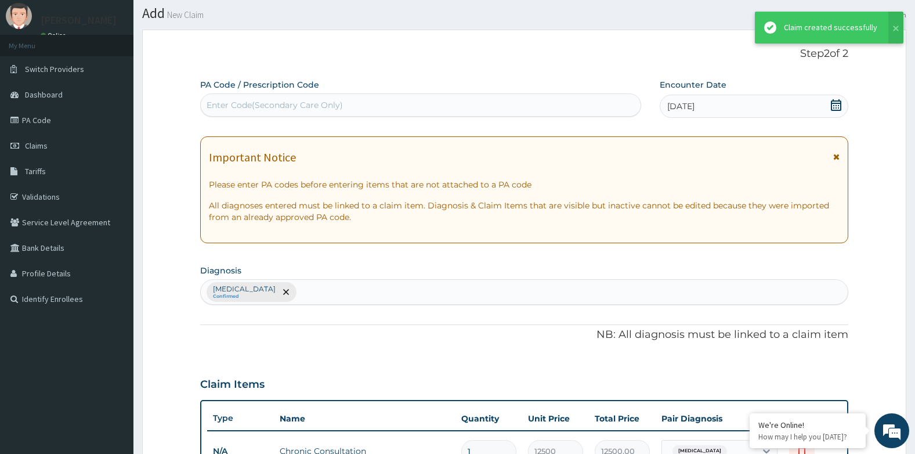
scroll to position [328, 0]
